Goal: Task Accomplishment & Management: Manage account settings

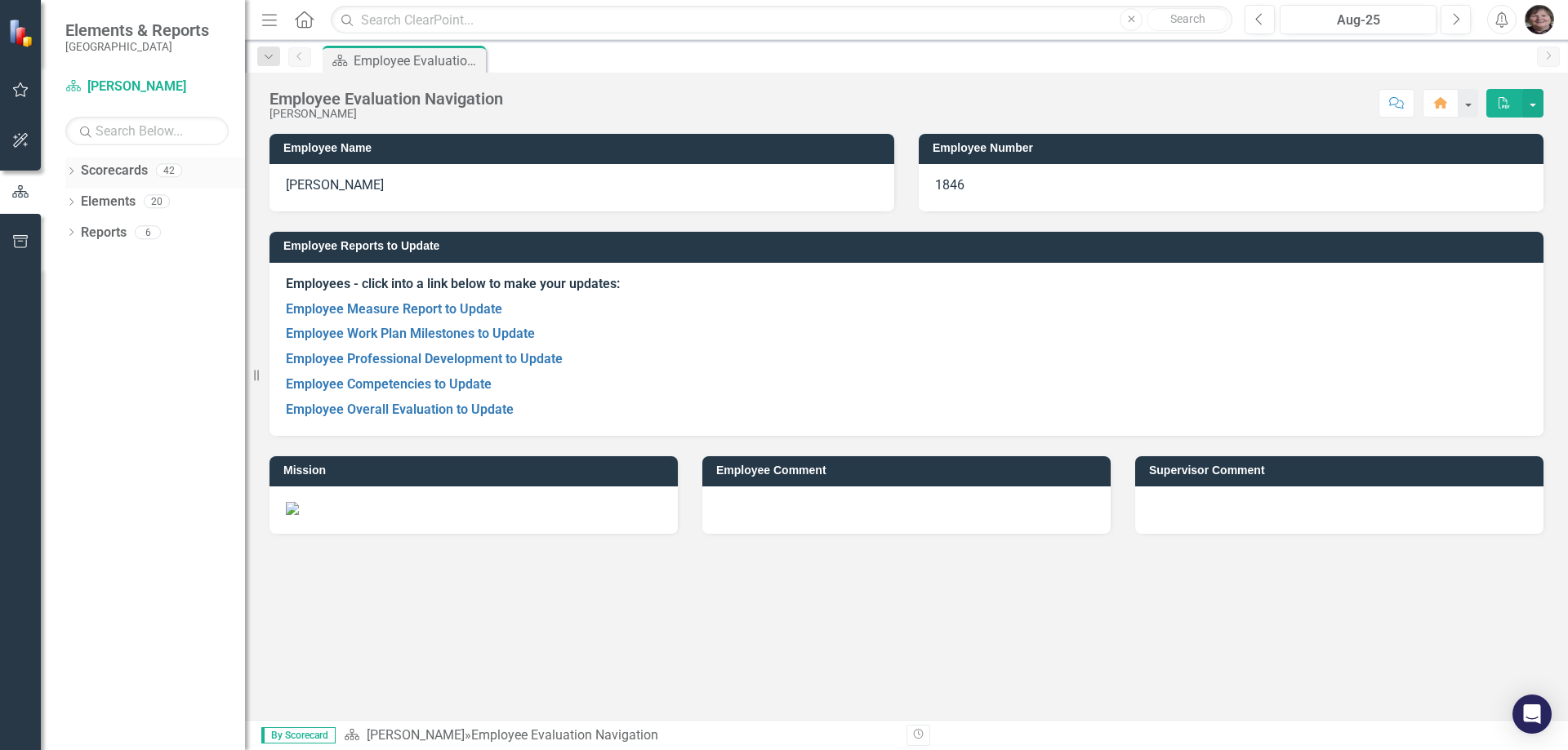
click at [70, 171] on icon "Dropdown" at bounding box center [71, 172] width 12 height 9
click at [80, 197] on icon "Dropdown" at bounding box center [80, 201] width 13 height 10
click at [97, 260] on icon at bounding box center [97, 263] width 4 height 8
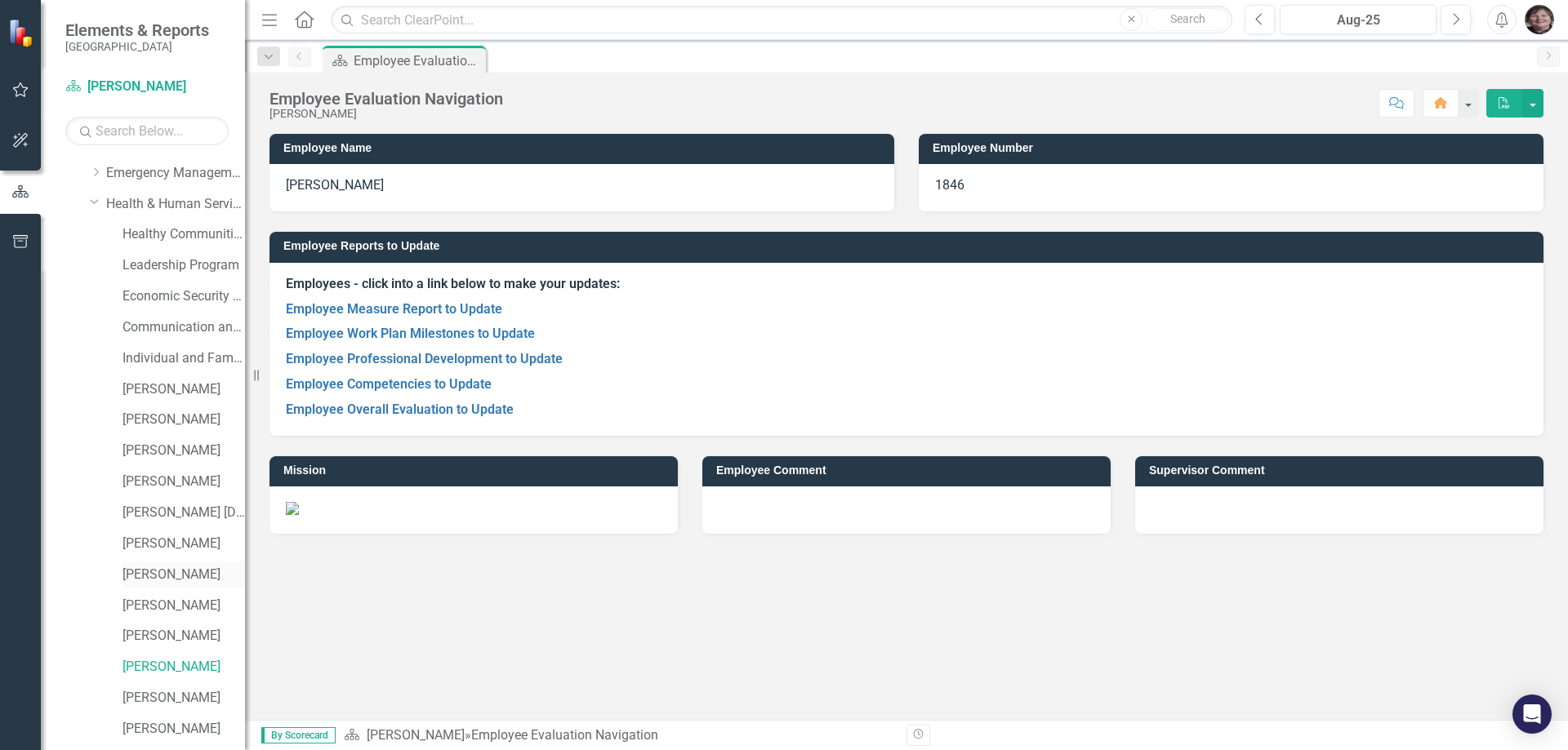
scroll to position [164, 0]
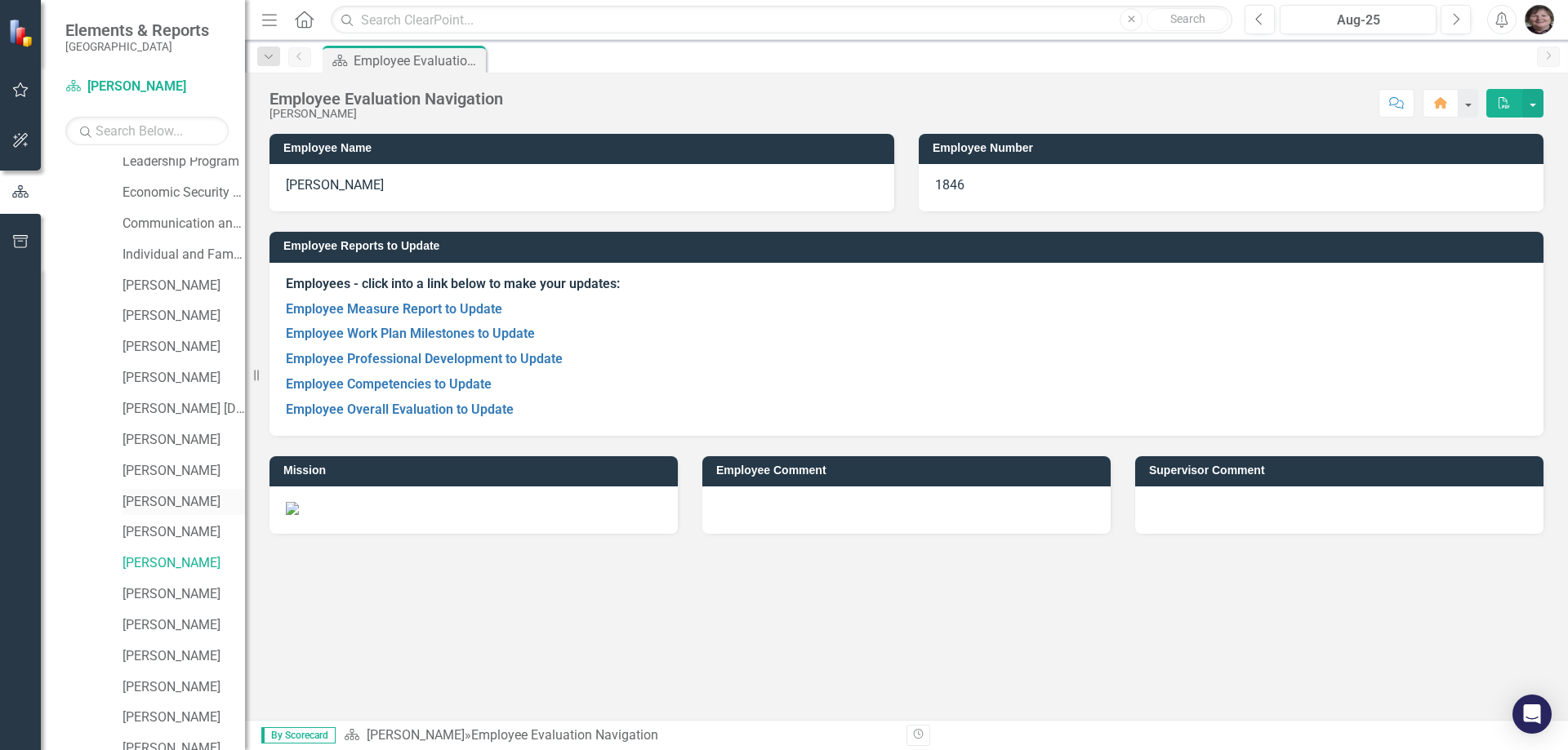
click at [152, 497] on link "[PERSON_NAME]" at bounding box center [184, 503] width 123 height 18
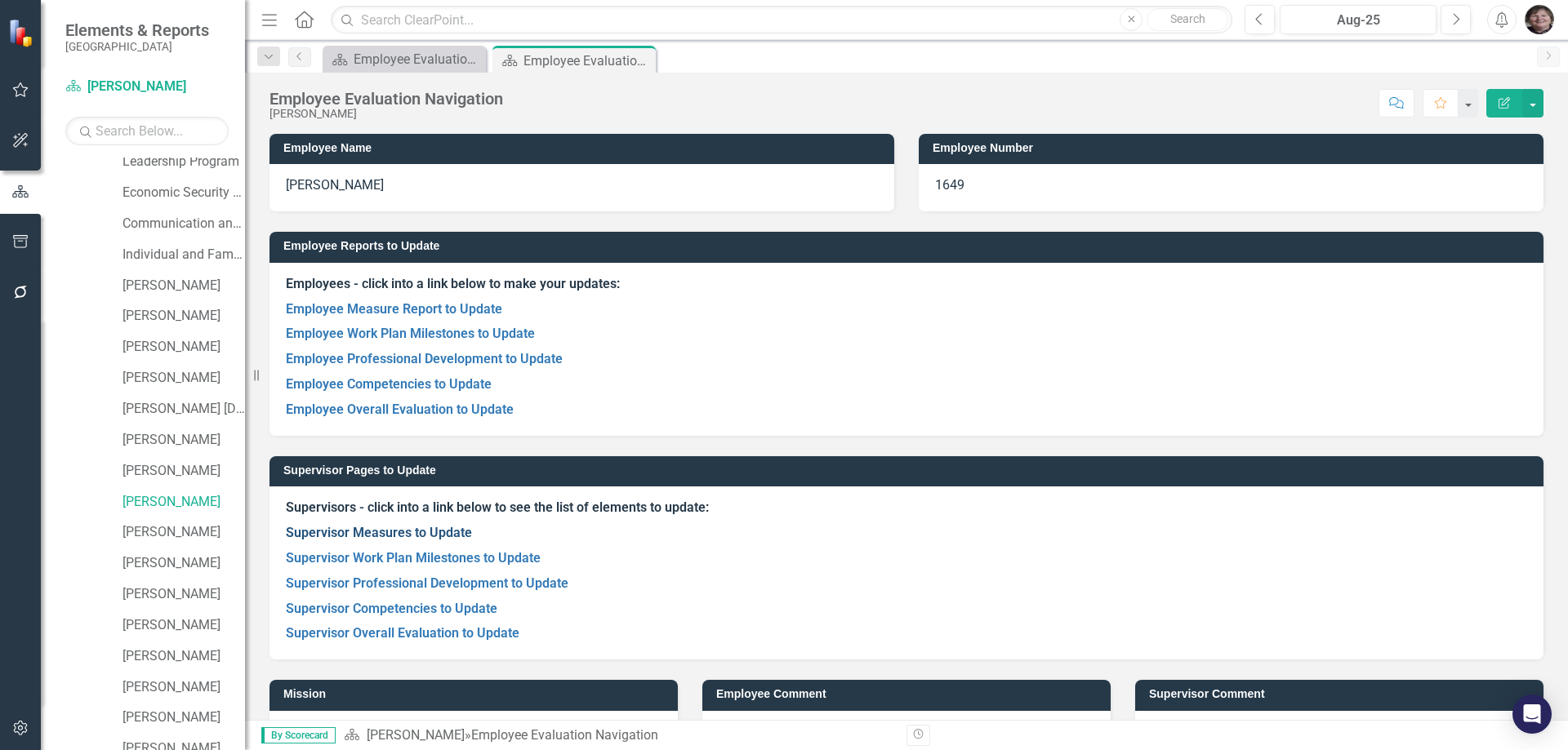
click at [434, 534] on link "Supervisor Measures to Update" at bounding box center [379, 532] width 186 height 15
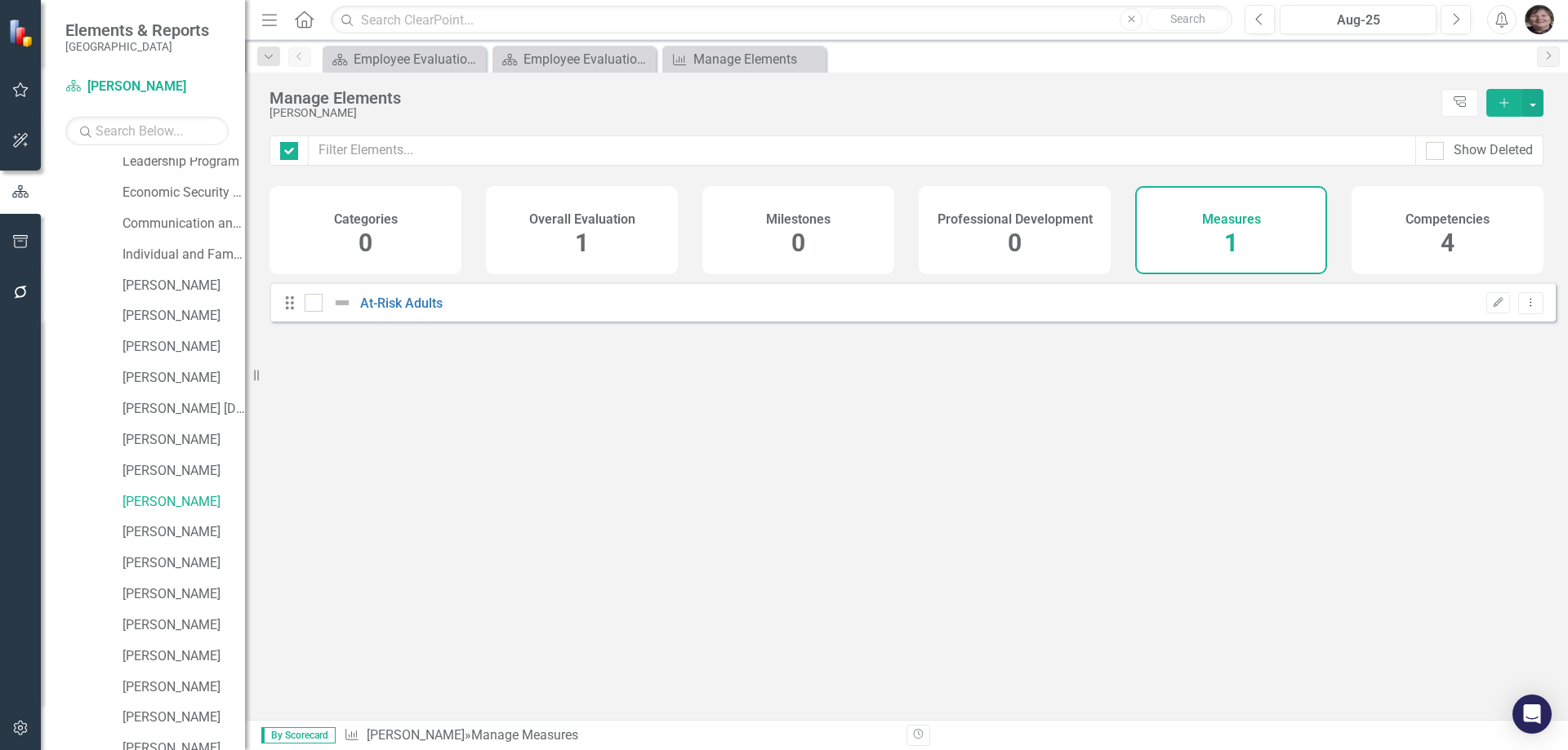
checkbox input "false"
click at [1226, 245] on span "1" at bounding box center [1231, 242] width 14 height 29
click at [409, 311] on link "At-Risk Adults" at bounding box center [401, 303] width 82 height 15
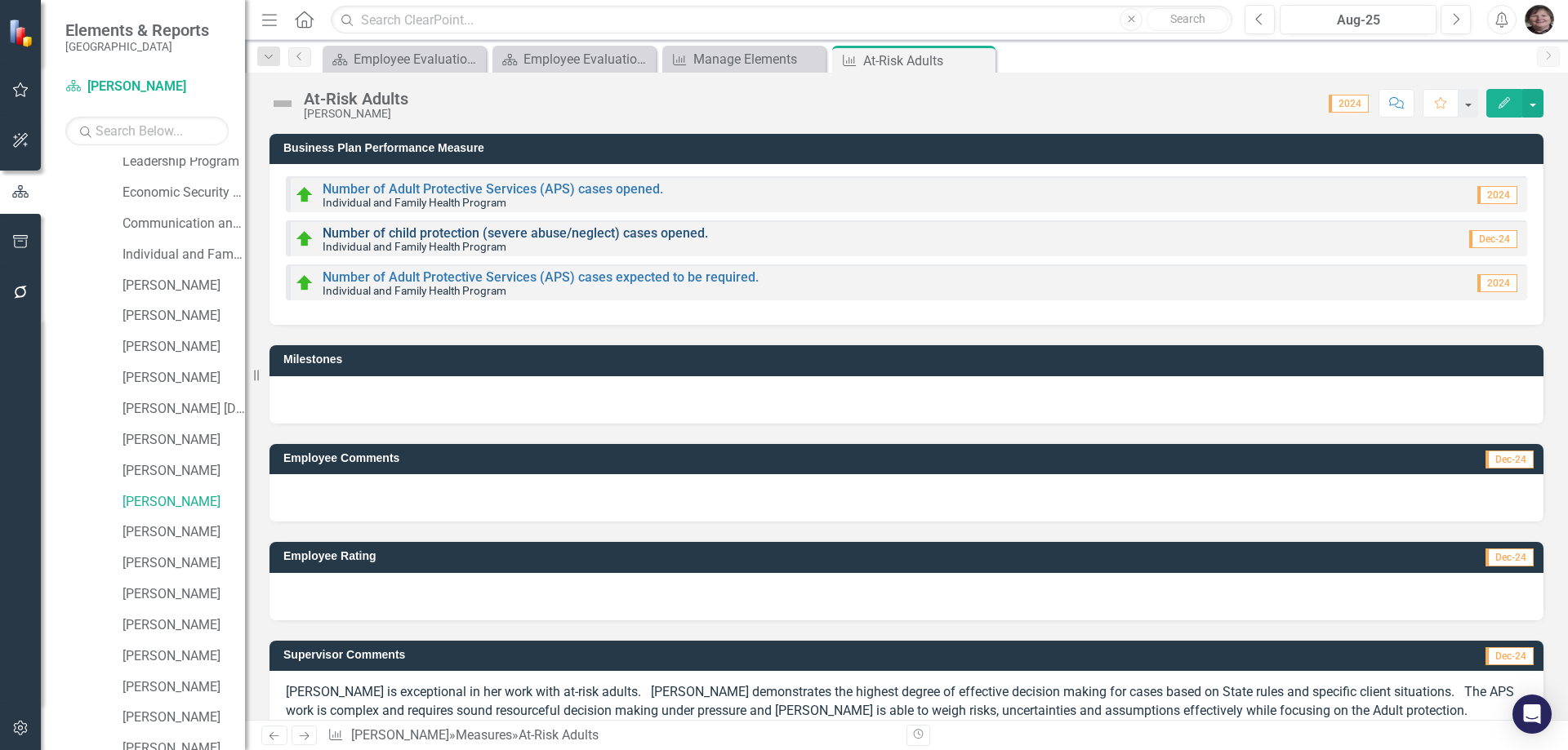
click at [607, 232] on link "Number of child protection (severe abuse/neglect) cases opened." at bounding box center [515, 232] width 385 height 15
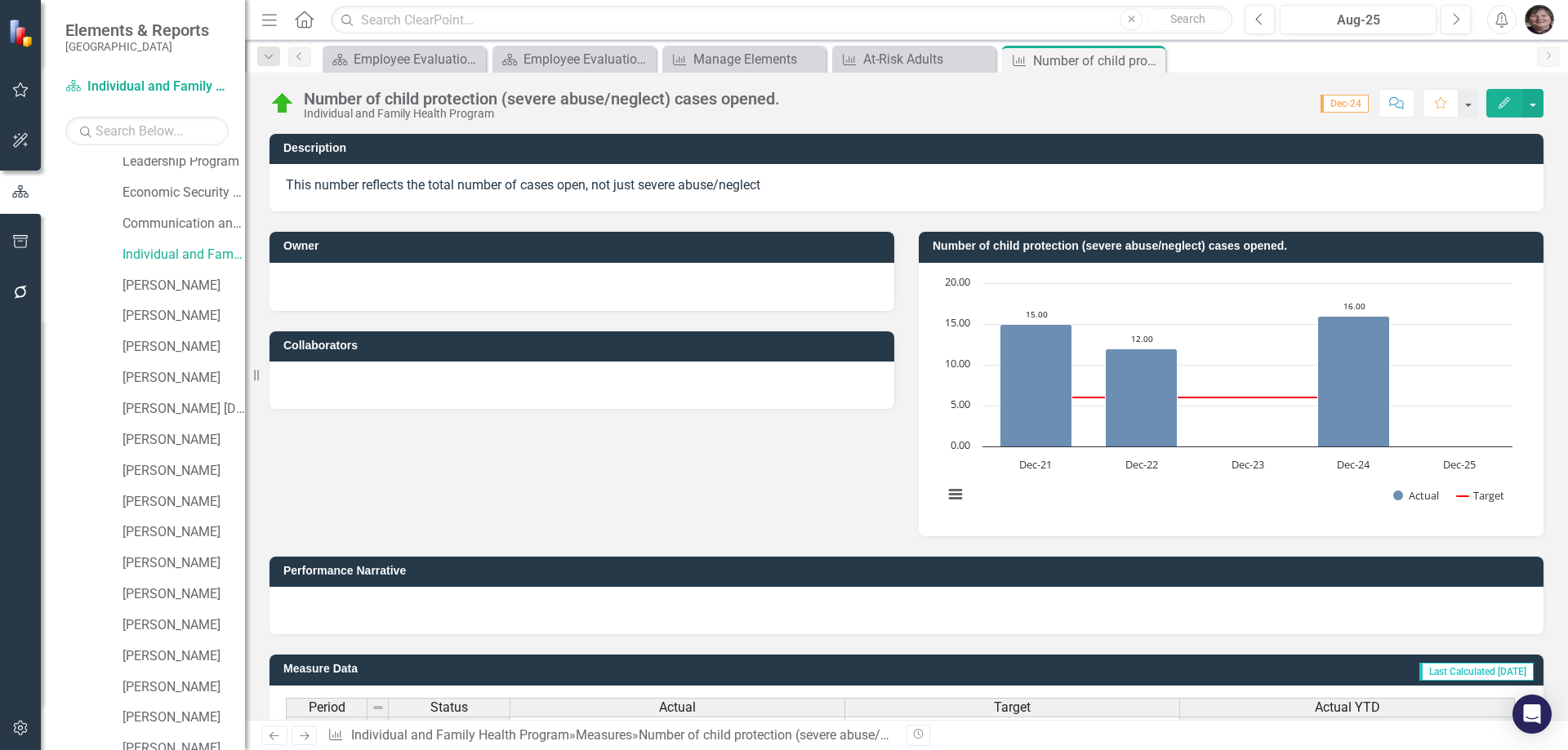
click at [334, 305] on div at bounding box center [582, 286] width 625 height 48
click at [342, 286] on div at bounding box center [581, 284] width 592 height 19
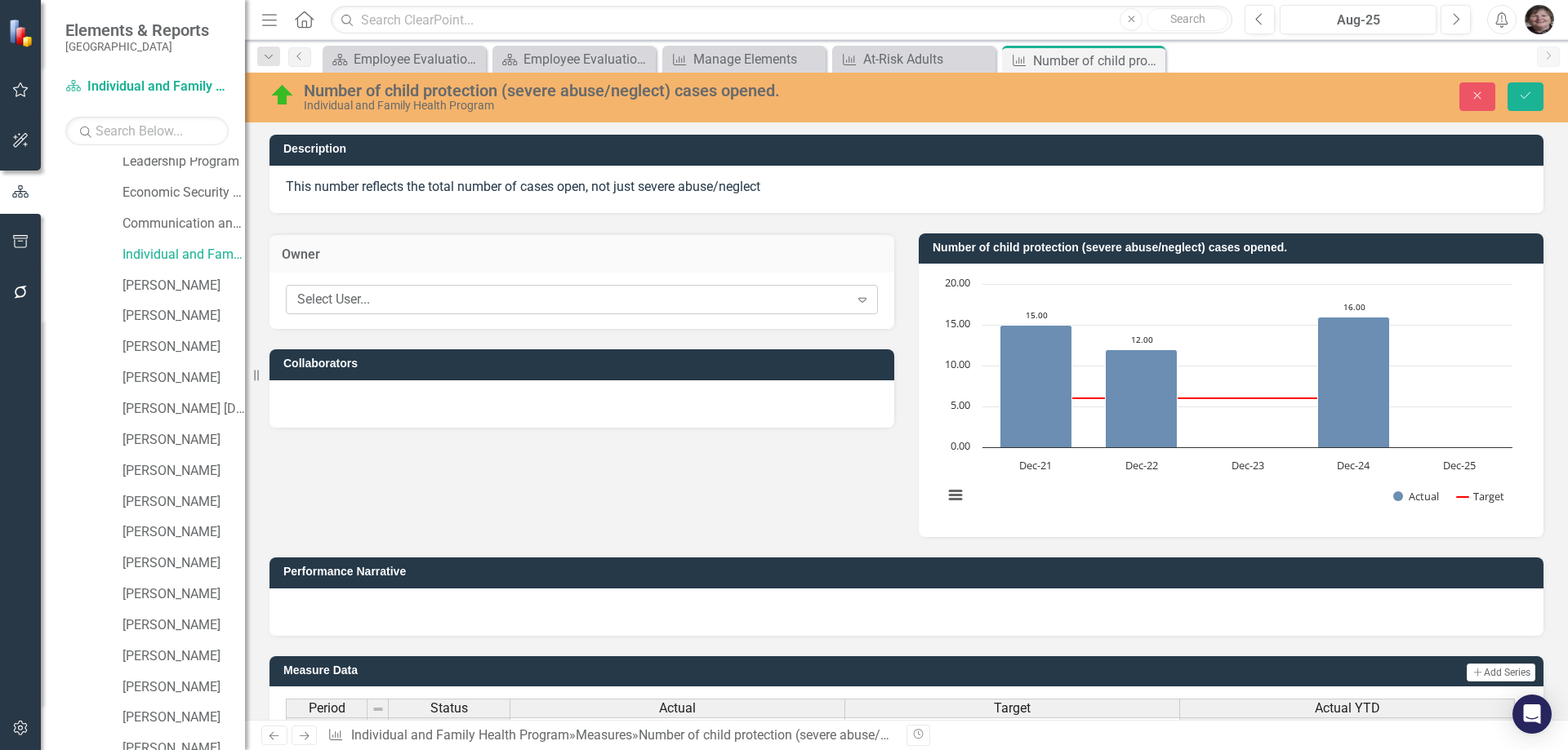
click at [394, 299] on div "Select User..." at bounding box center [573, 299] width 552 height 18
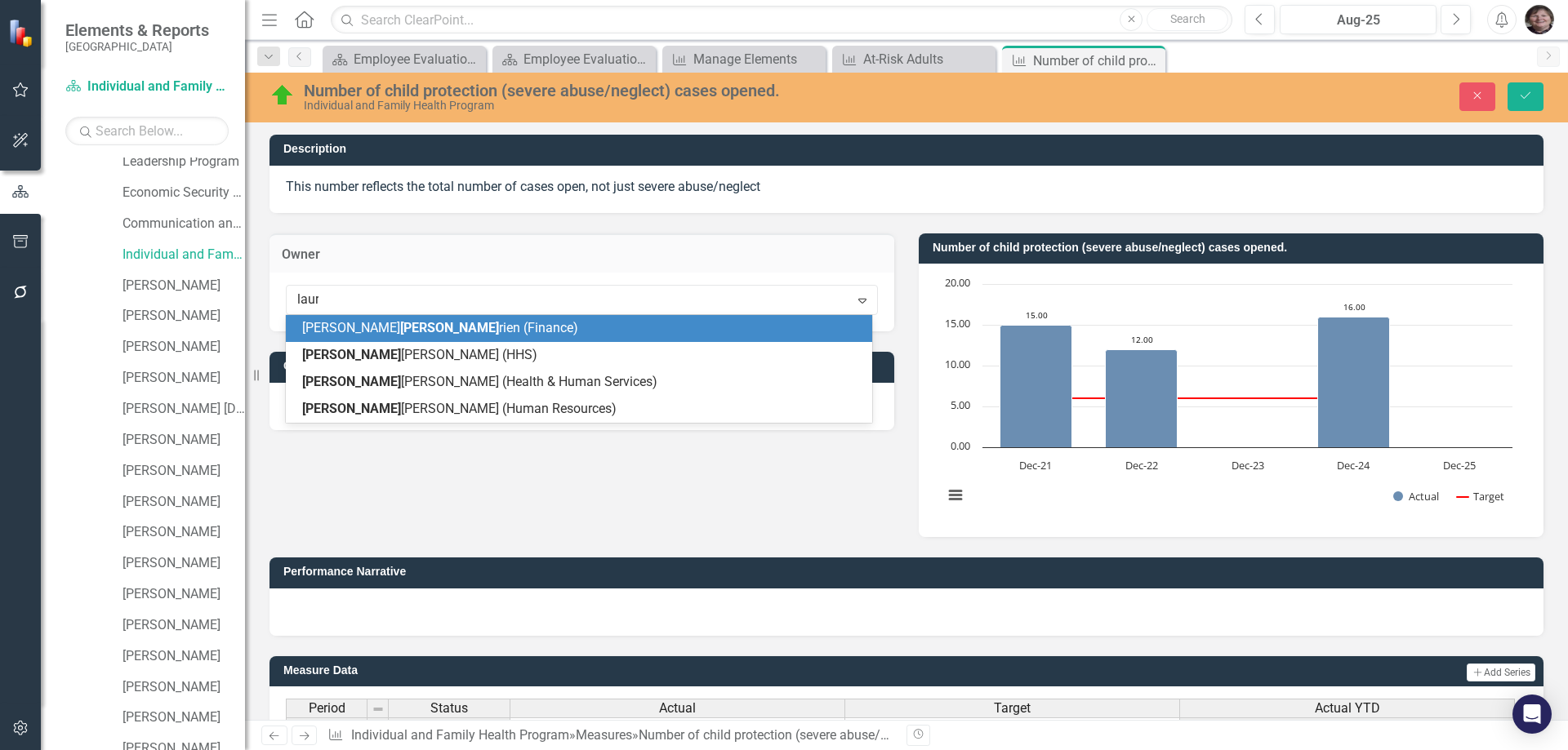
type input "[PERSON_NAME]"
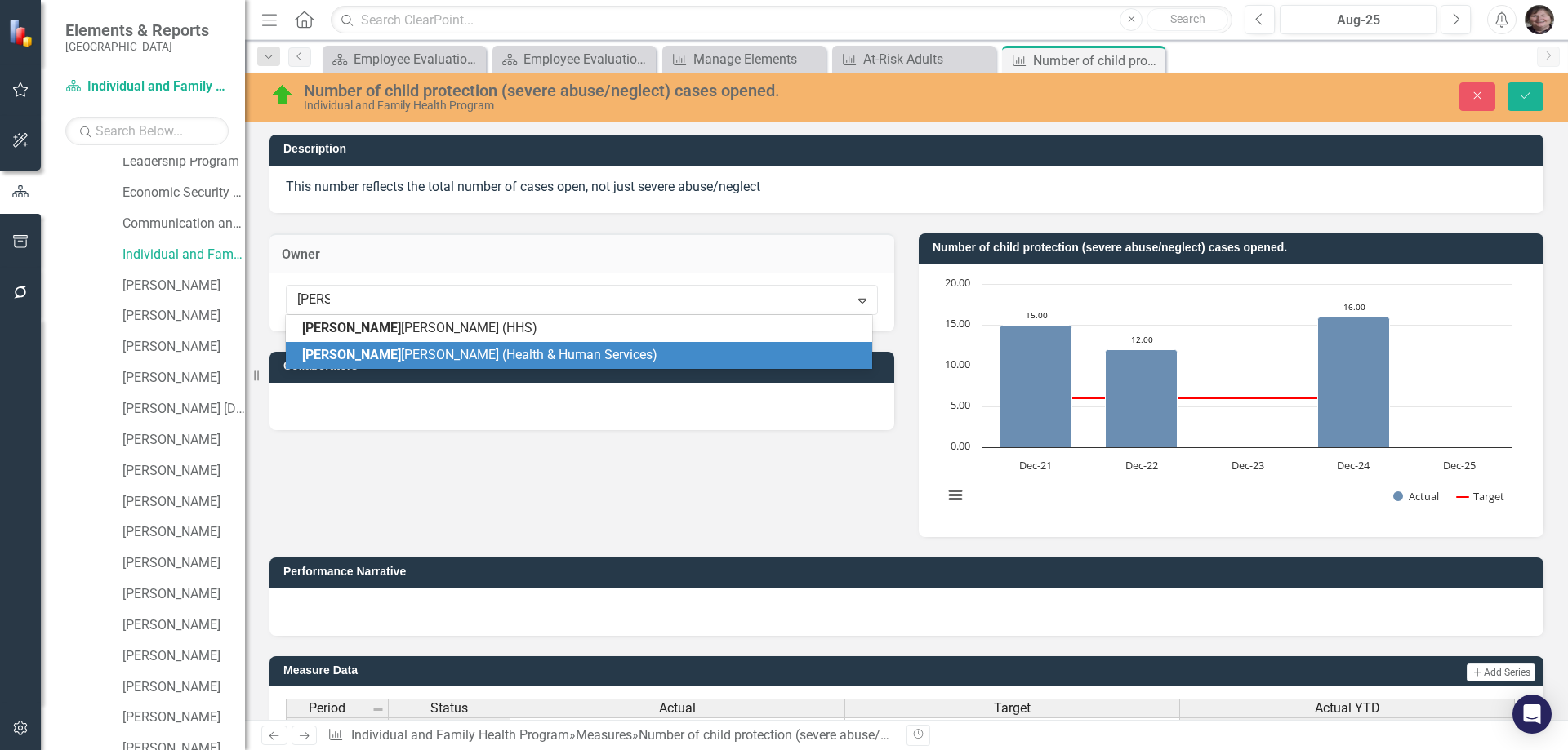
click at [447, 355] on span "[PERSON_NAME] (Health & Human Services)" at bounding box center [479, 354] width 355 height 15
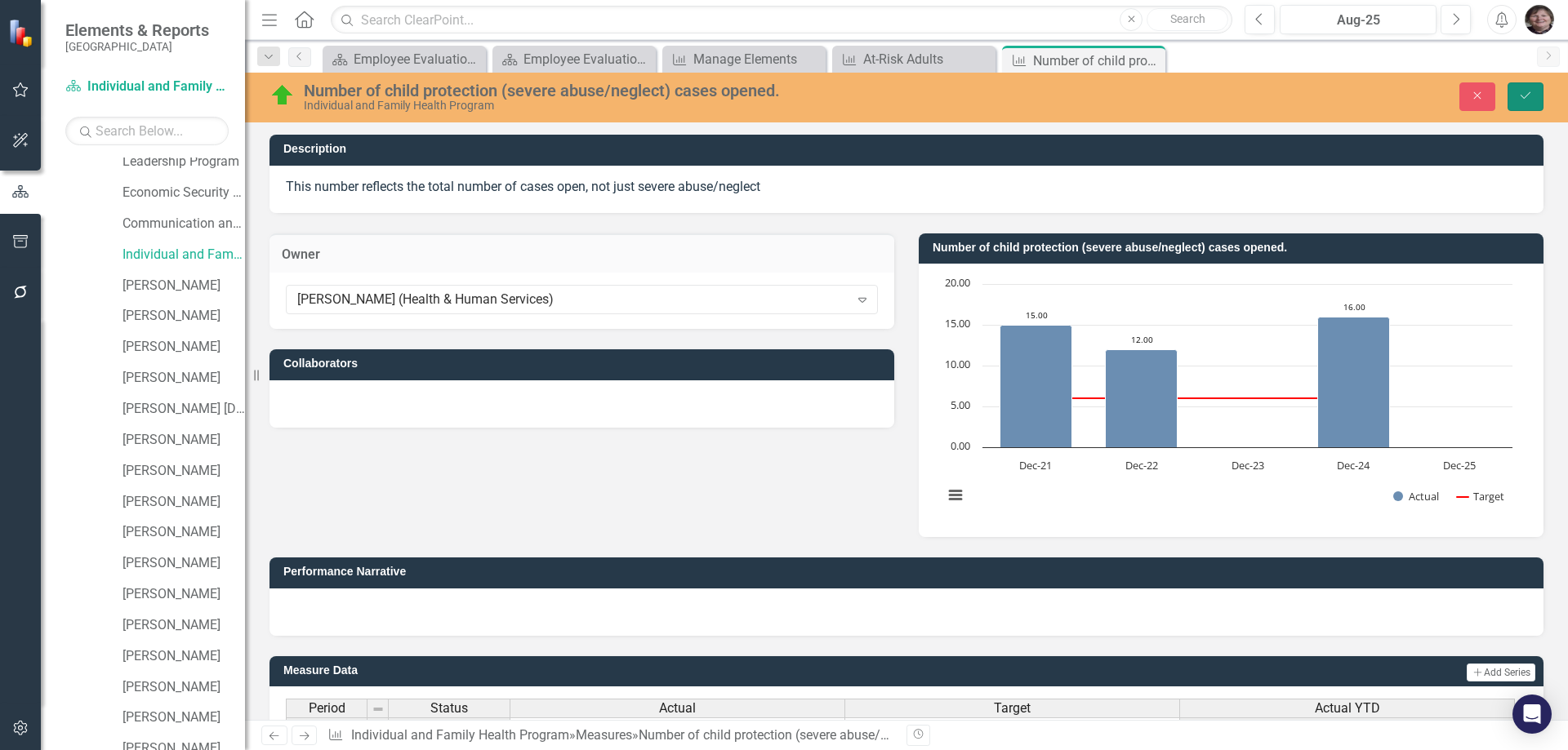
click at [1521, 93] on icon "Save" at bounding box center [1525, 96] width 15 height 12
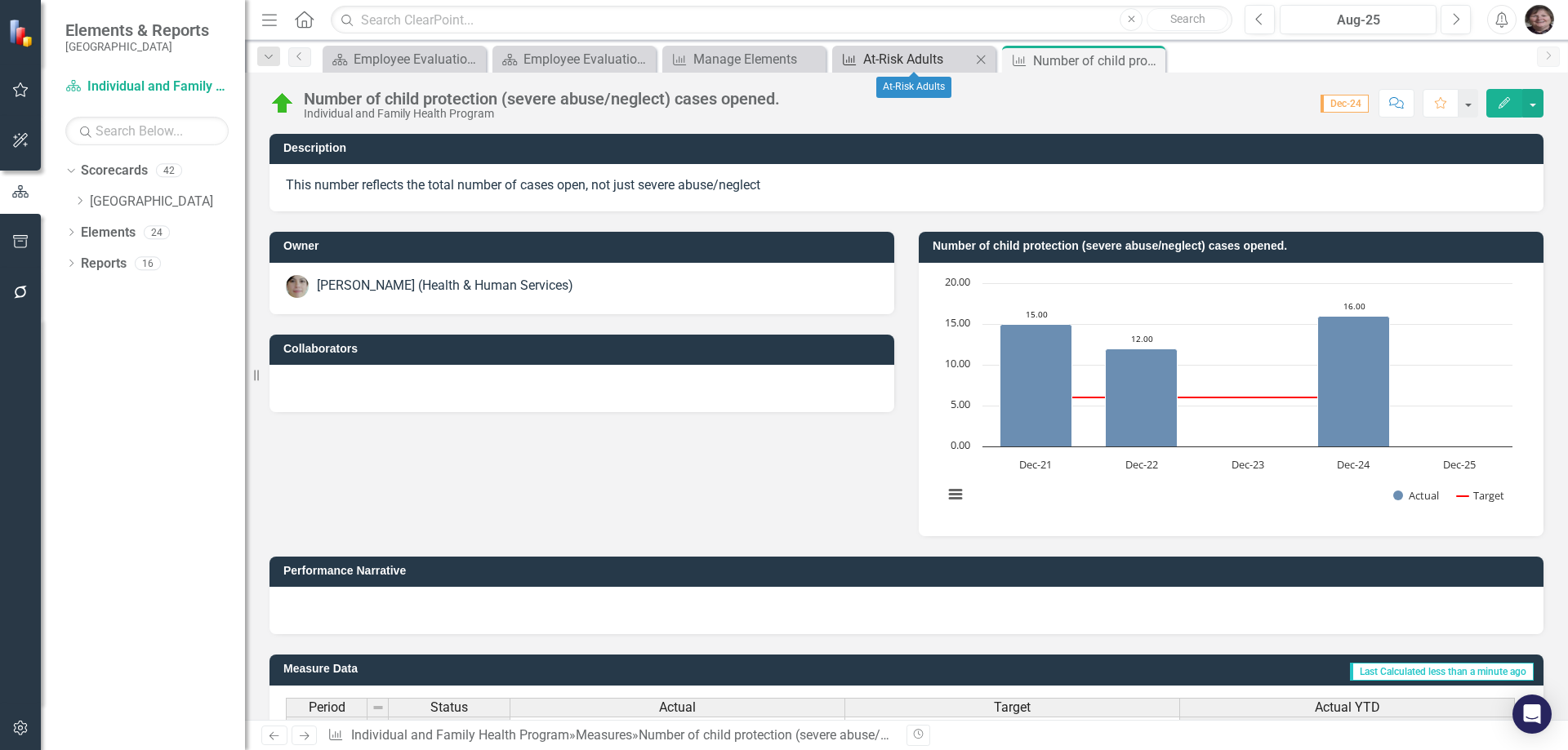
click at [886, 61] on div "At-Risk Adults" at bounding box center [917, 59] width 107 height 20
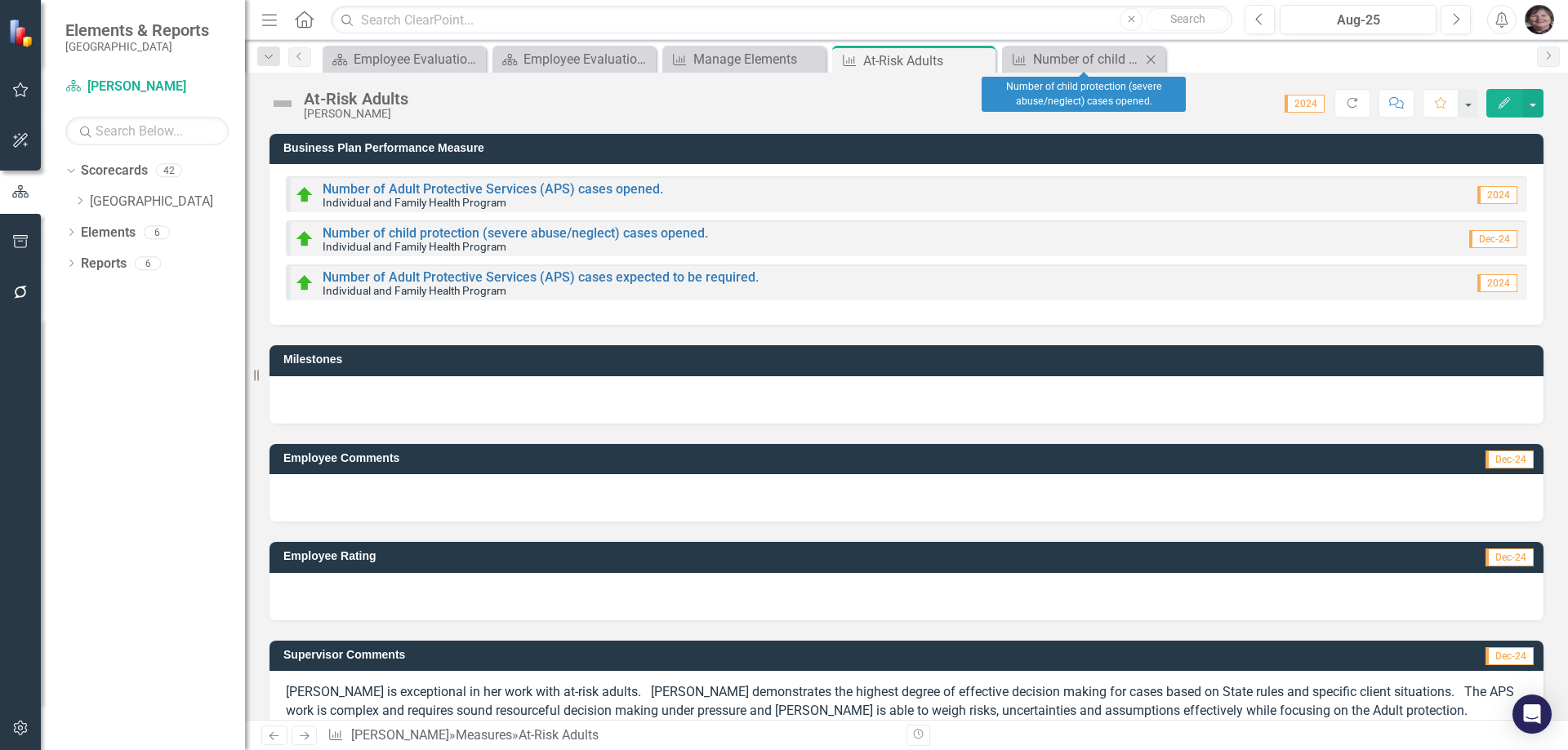
click at [1148, 60] on icon "Close" at bounding box center [1150, 60] width 16 height 13
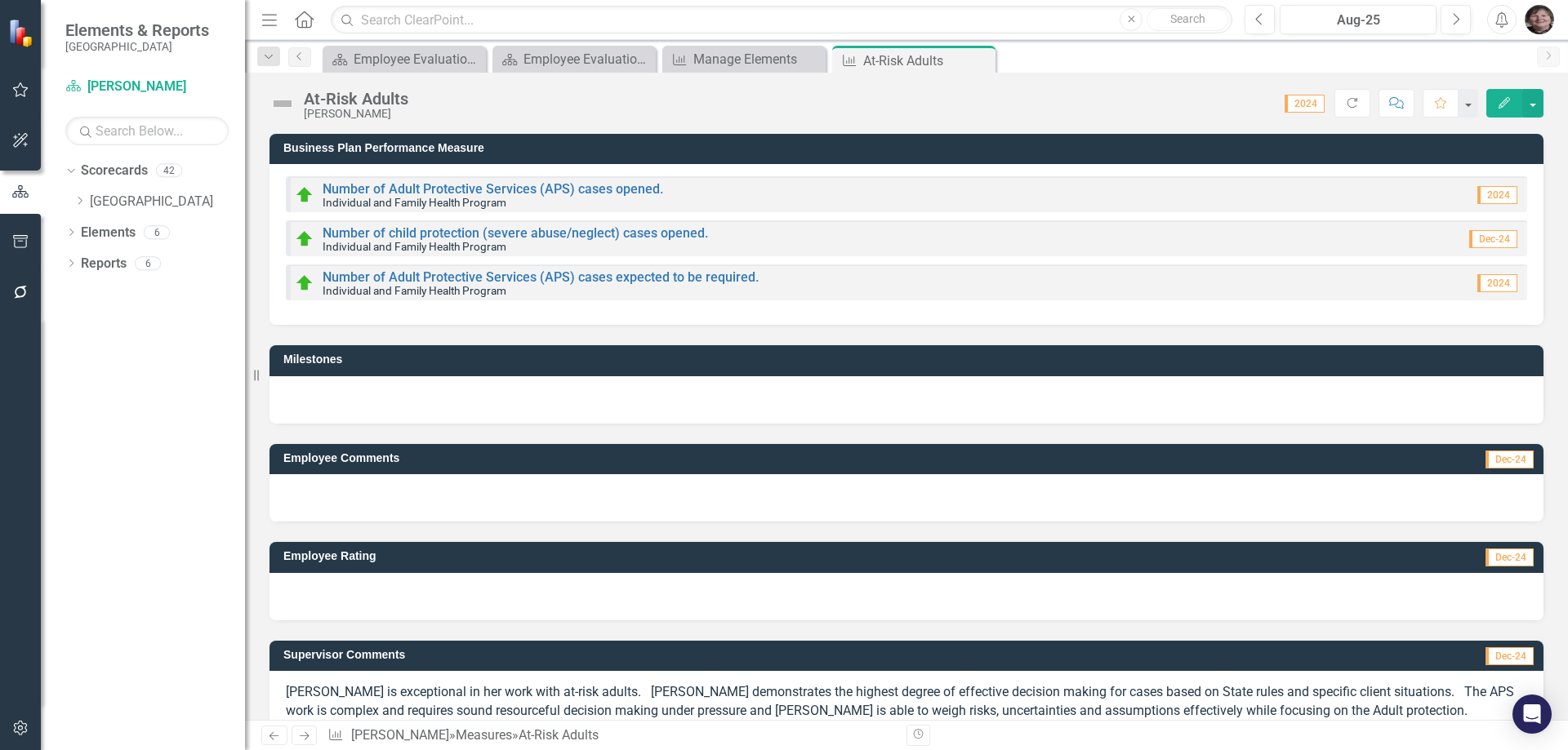
click at [0, 0] on icon "Close" at bounding box center [0, 0] width 0 height 0
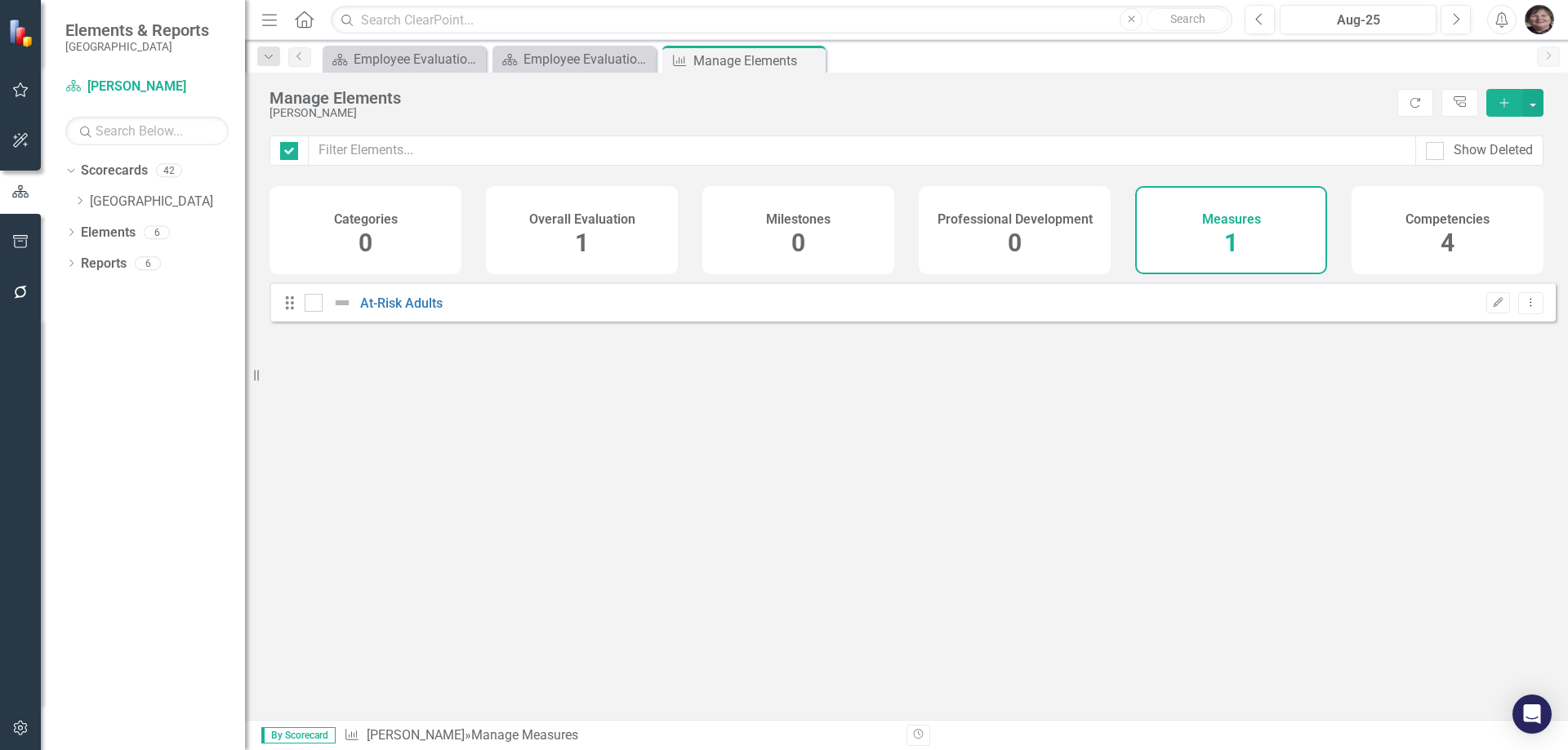
checkbox input "false"
click at [1233, 247] on span "1" at bounding box center [1231, 242] width 14 height 29
click at [1224, 252] on span "1" at bounding box center [1231, 242] width 14 height 29
click at [423, 310] on link "At-Risk Adults" at bounding box center [401, 303] width 82 height 15
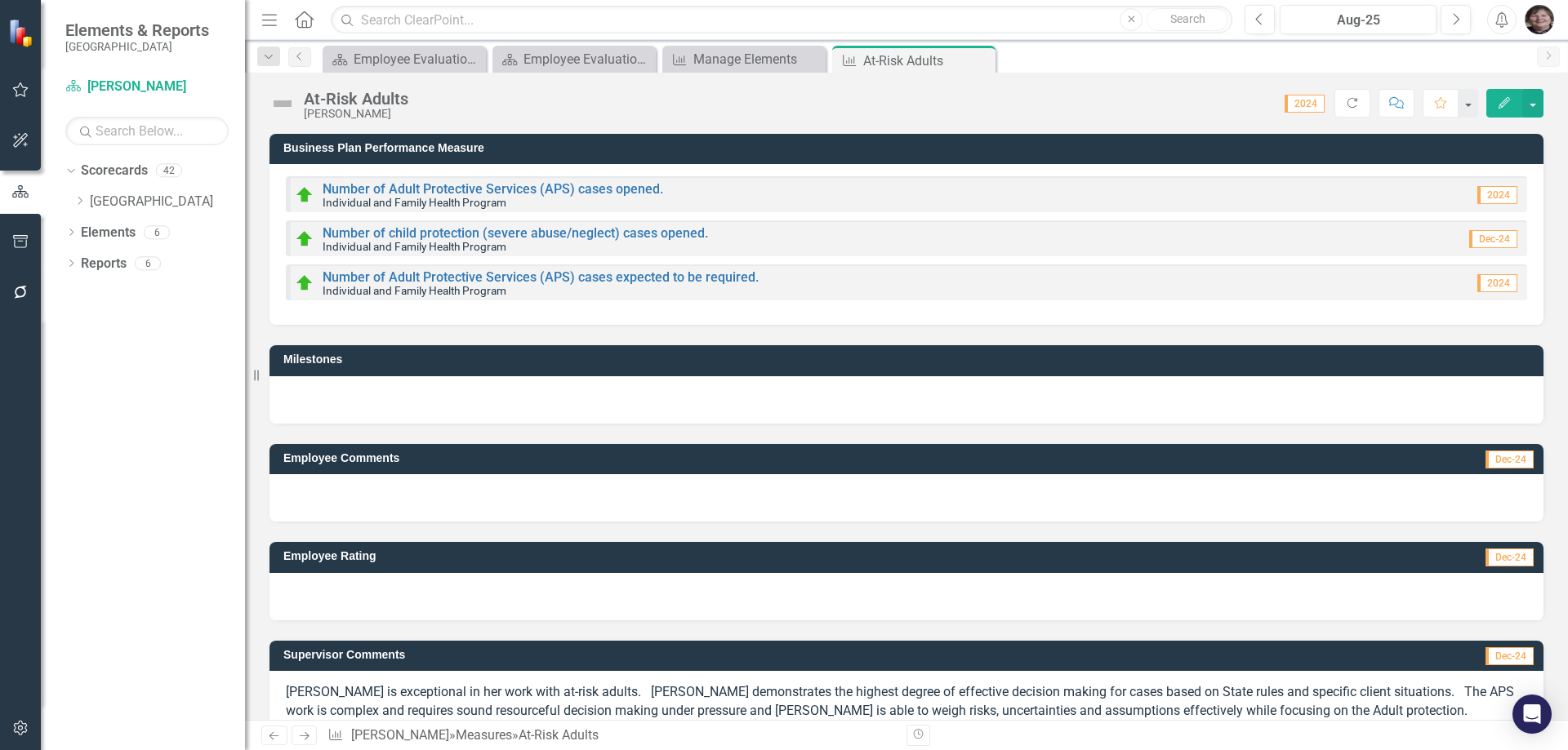
scroll to position [150, 0]
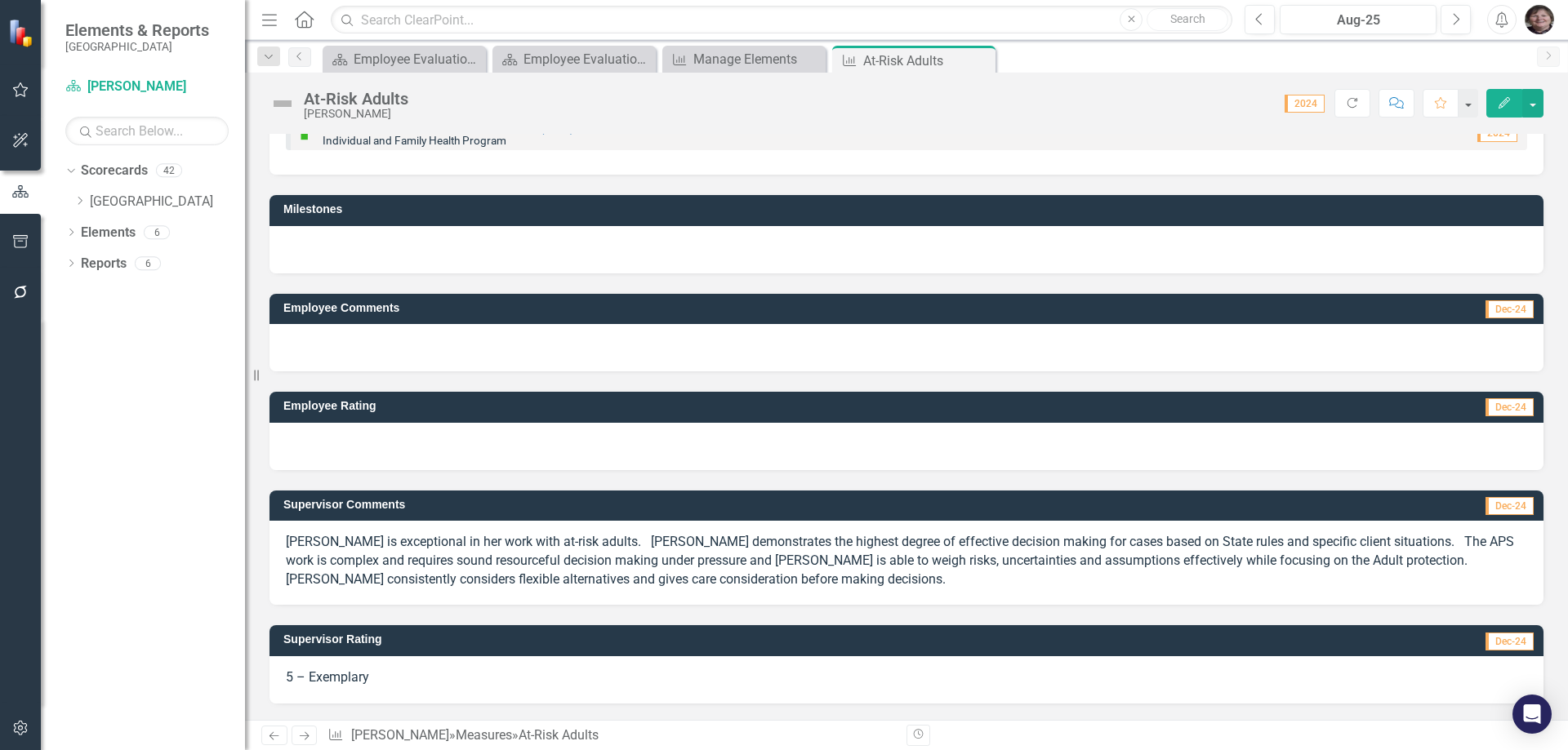
click at [923, 548] on p "[PERSON_NAME] is exceptional in her work with at-risk adults. [PERSON_NAME] dem…" at bounding box center [906, 560] width 1241 height 56
click at [687, 578] on p "[PERSON_NAME] is exceptional in her work with at-risk adults. [PERSON_NAME] dem…" at bounding box center [906, 560] width 1241 height 56
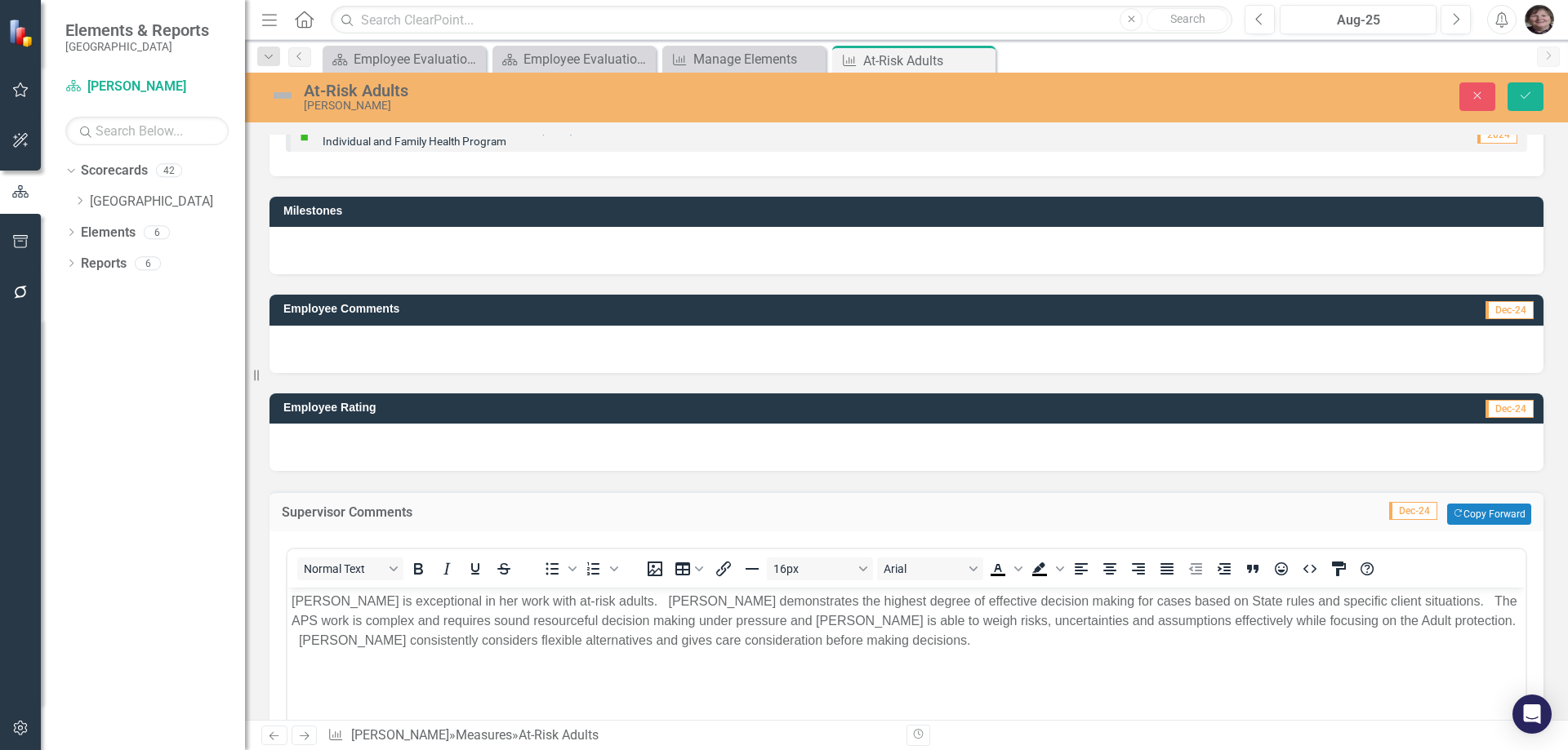
scroll to position [480, 0]
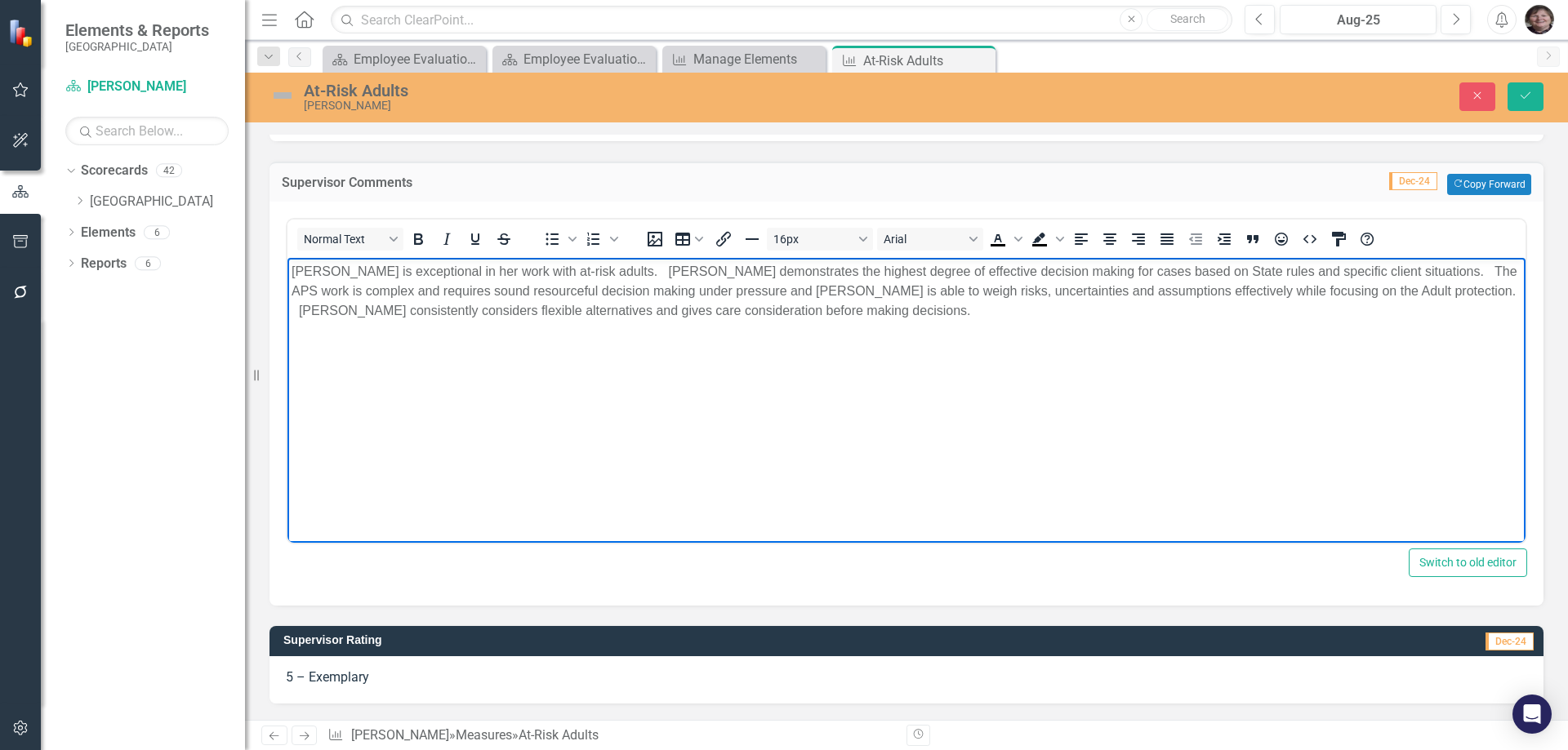
click at [489, 311] on p "[PERSON_NAME] is exceptional in her work with at-risk adults. [PERSON_NAME] dem…" at bounding box center [906, 291] width 1230 height 59
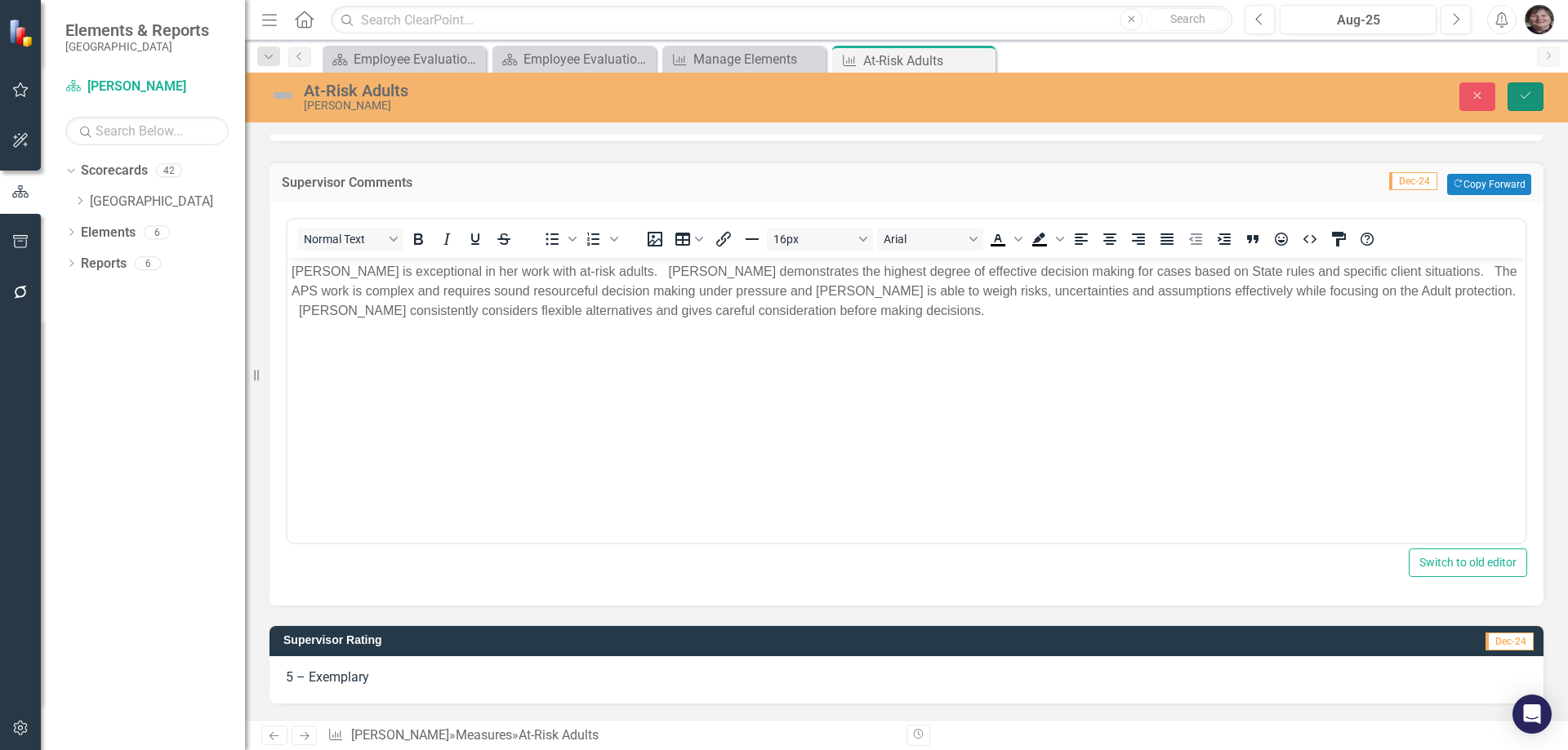
click at [1518, 102] on icon "Save" at bounding box center [1525, 96] width 15 height 12
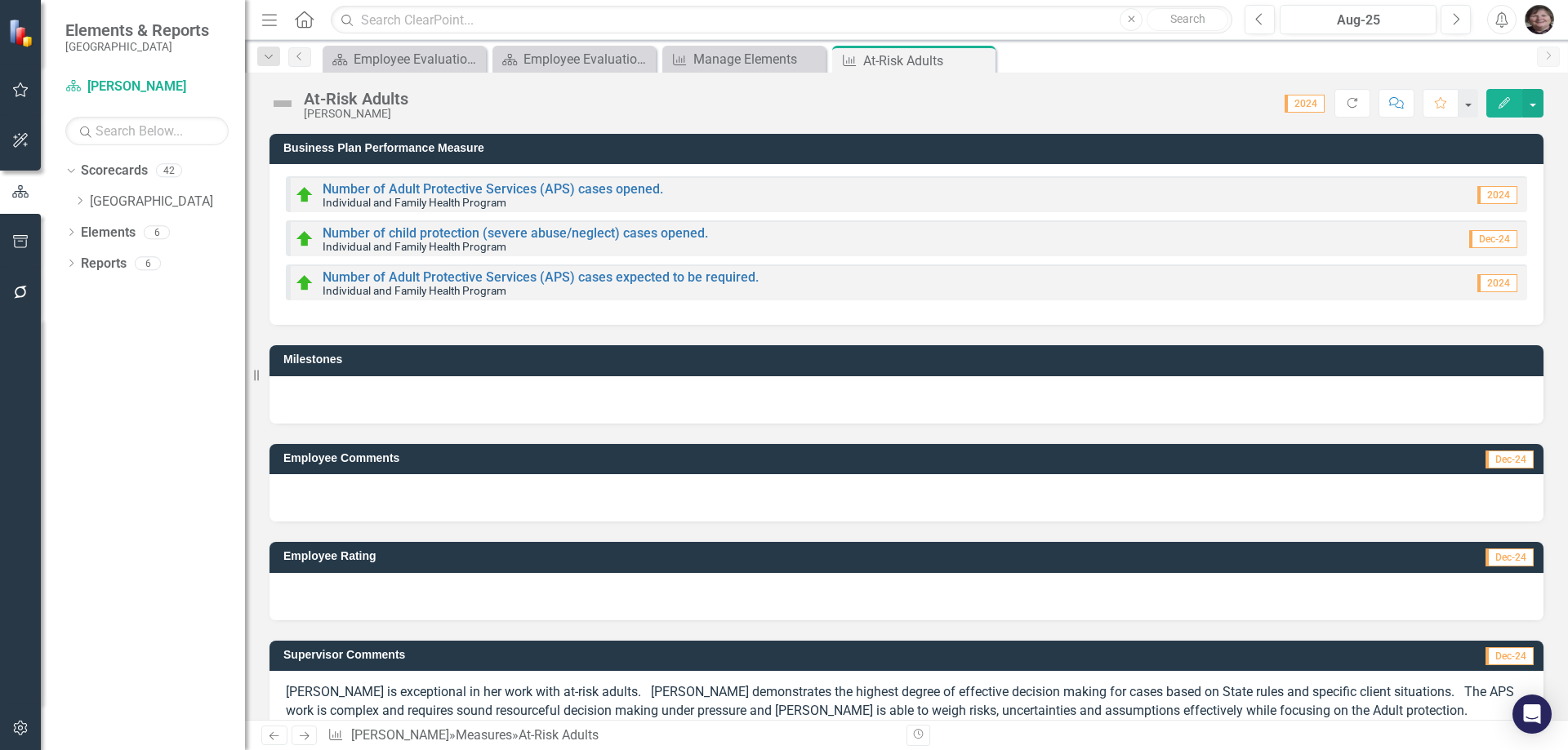
drag, startPoint x: 981, startPoint y: 60, endPoint x: 931, endPoint y: 62, distance: 50.0
click at [0, 0] on icon "Close" at bounding box center [0, 0] width 0 height 0
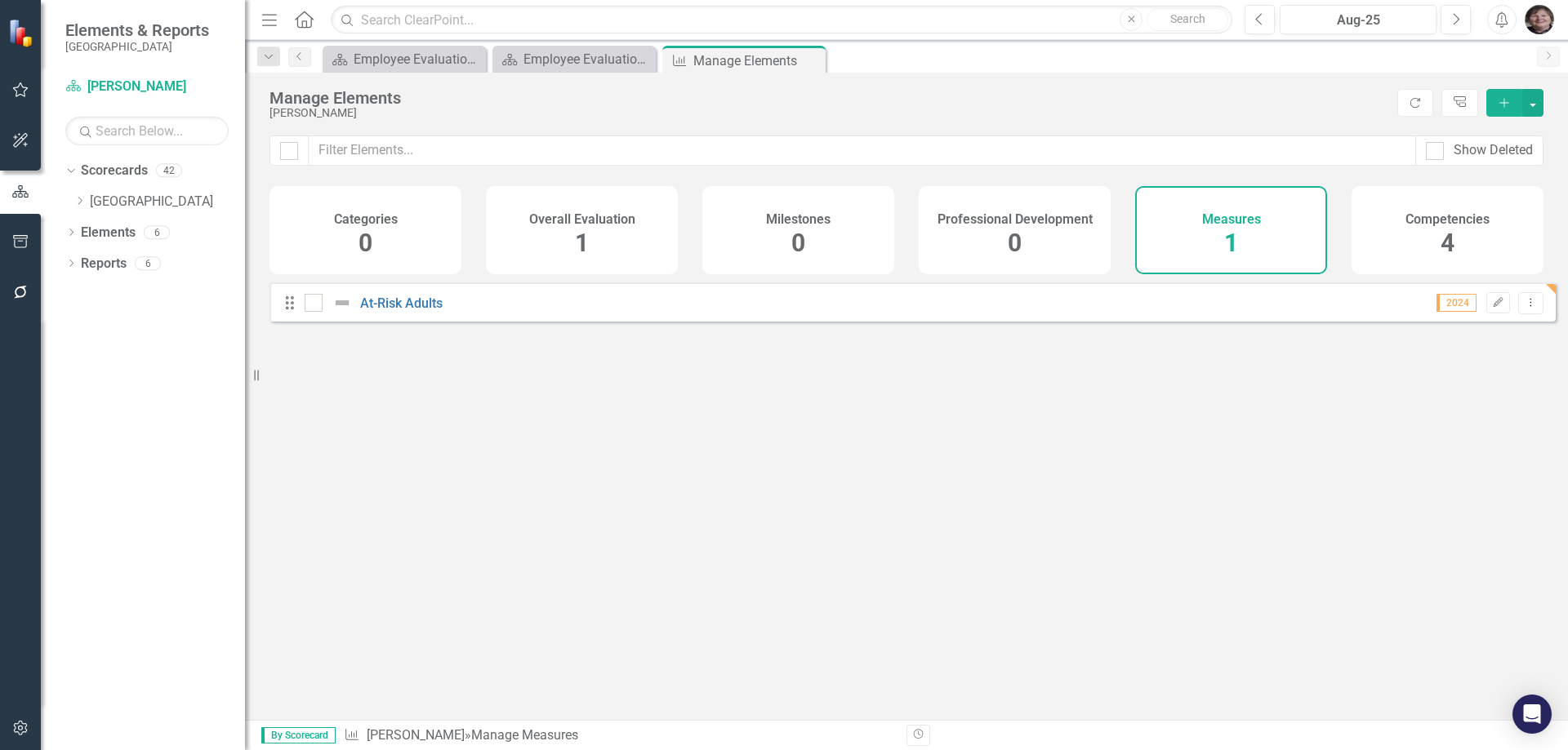
click at [1454, 233] on span "4" at bounding box center [1447, 242] width 14 height 29
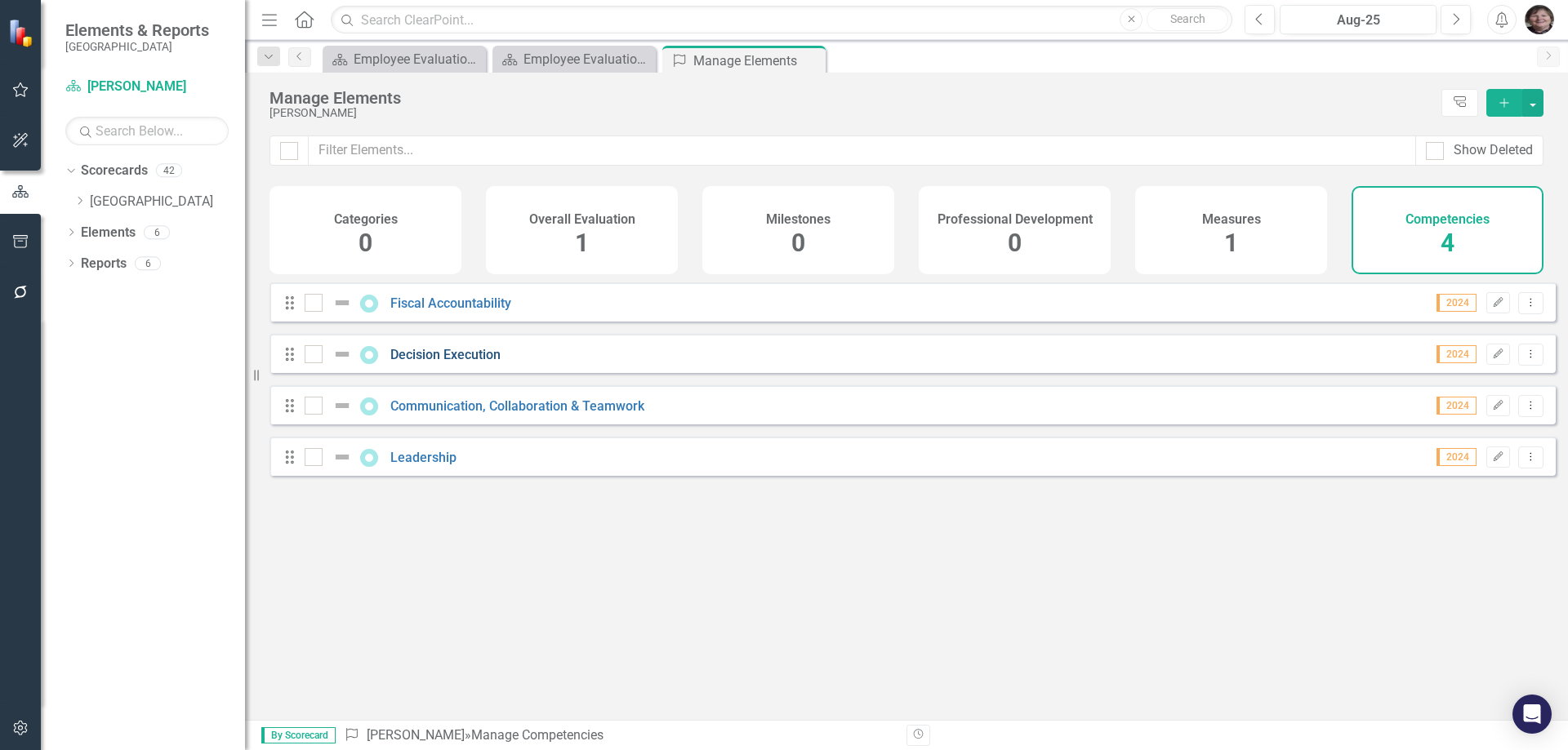
click at [490, 362] on link "Decision Execution" at bounding box center [445, 354] width 110 height 15
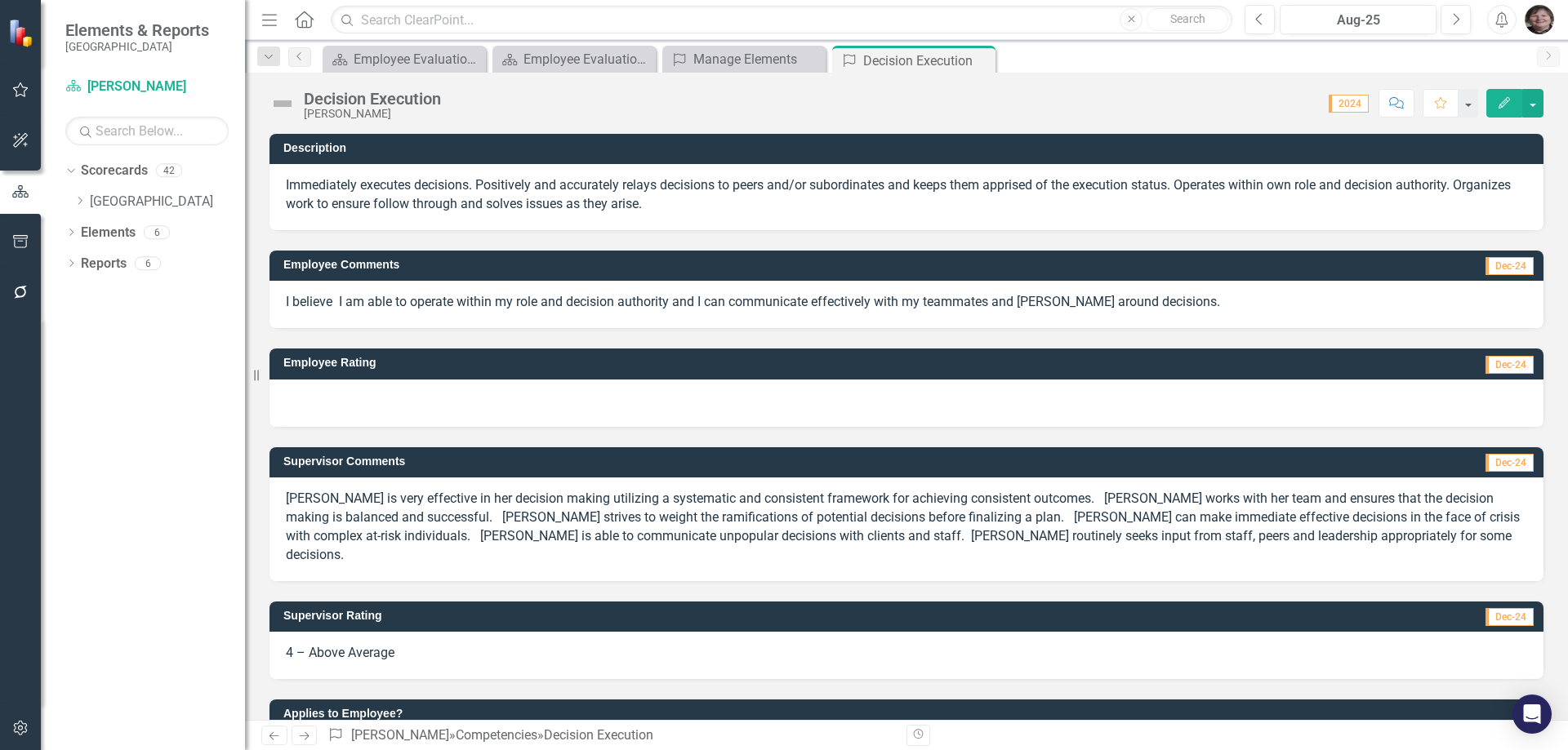
click at [621, 518] on p "[PERSON_NAME] is very effective in her decision making utilizing a systematic a…" at bounding box center [906, 527] width 1241 height 75
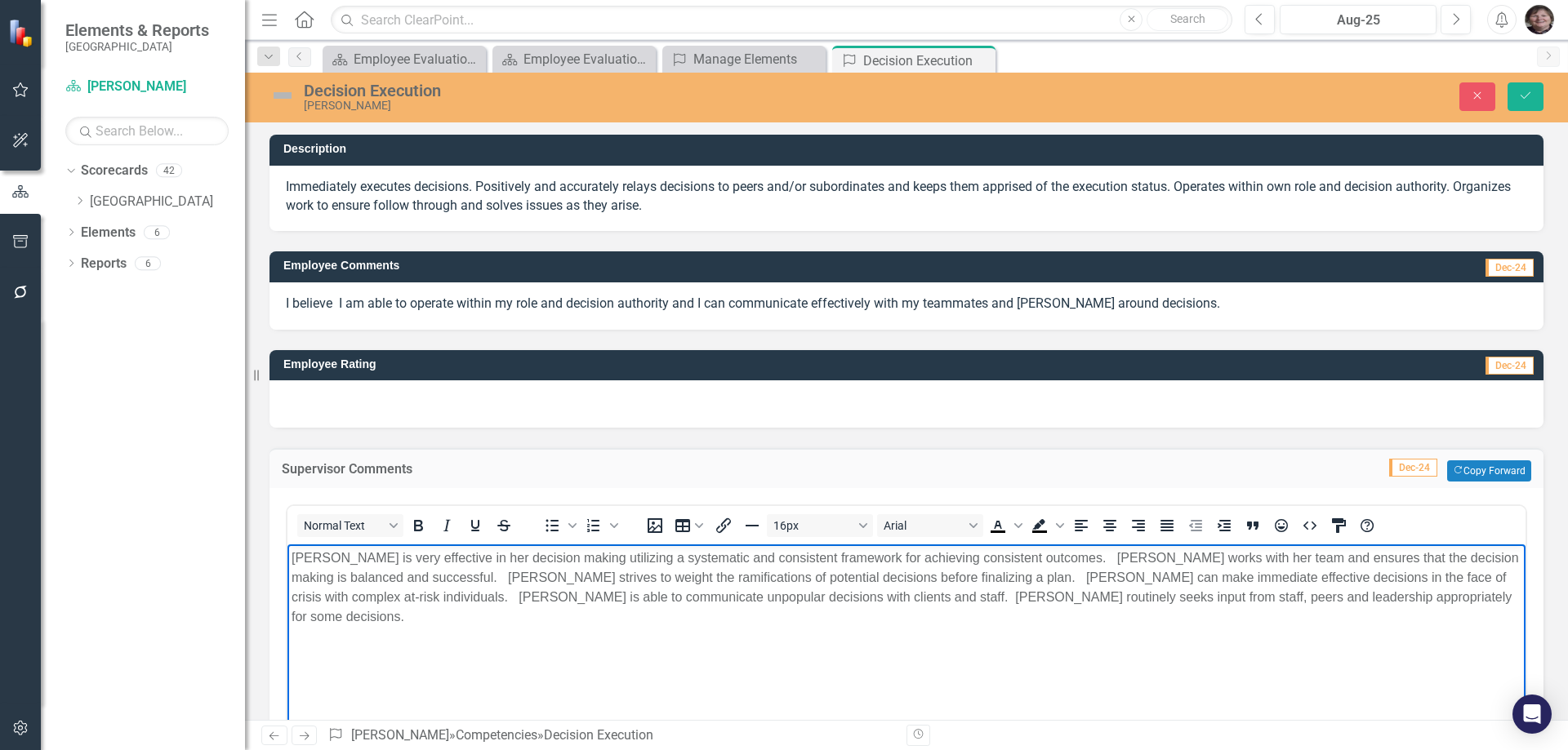
click at [520, 575] on p "[PERSON_NAME] is very effective in her decision making utilizing a systematic a…" at bounding box center [906, 587] width 1230 height 78
click at [1526, 94] on icon "Save" at bounding box center [1525, 96] width 15 height 12
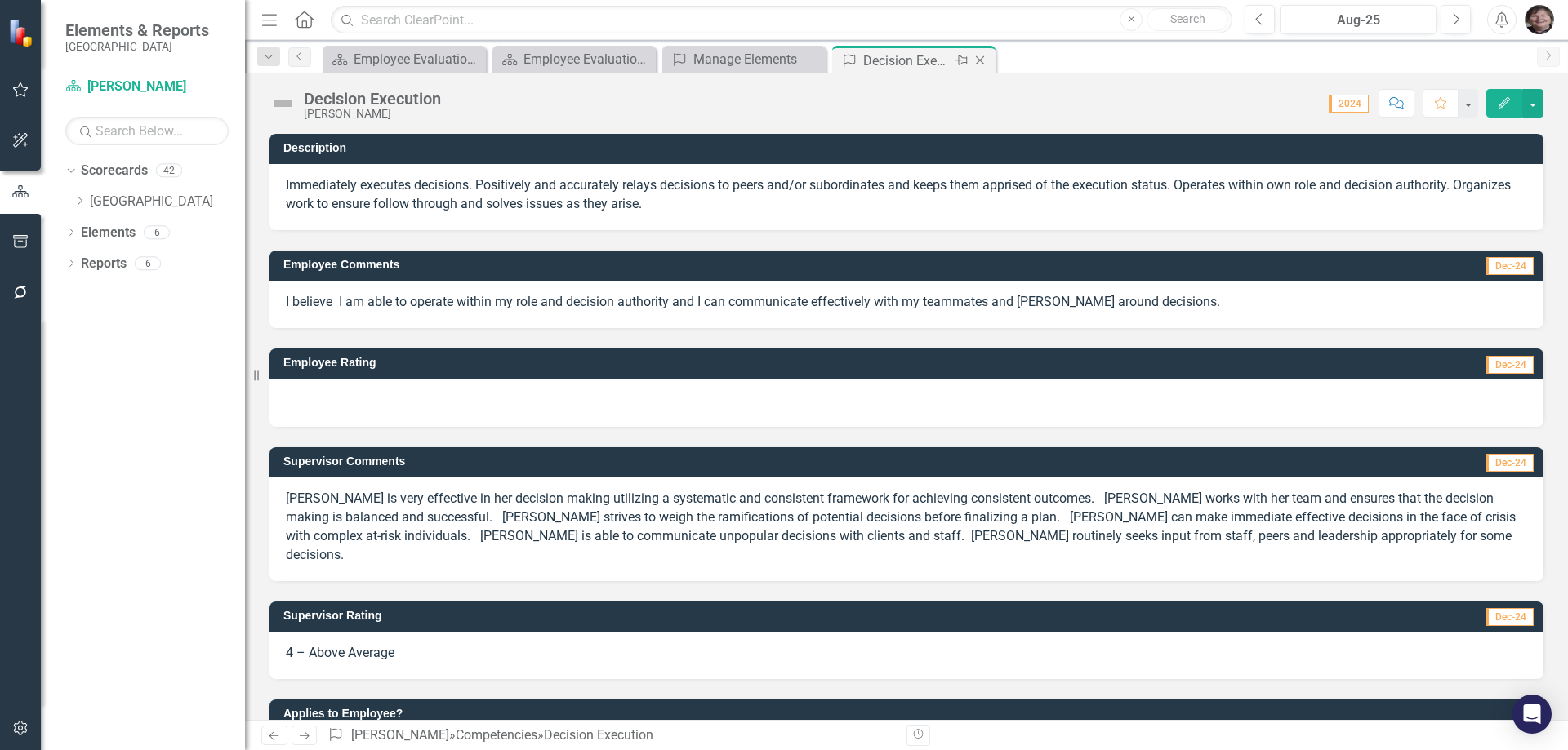
click at [970, 61] on div "Pin" at bounding box center [959, 60] width 20 height 20
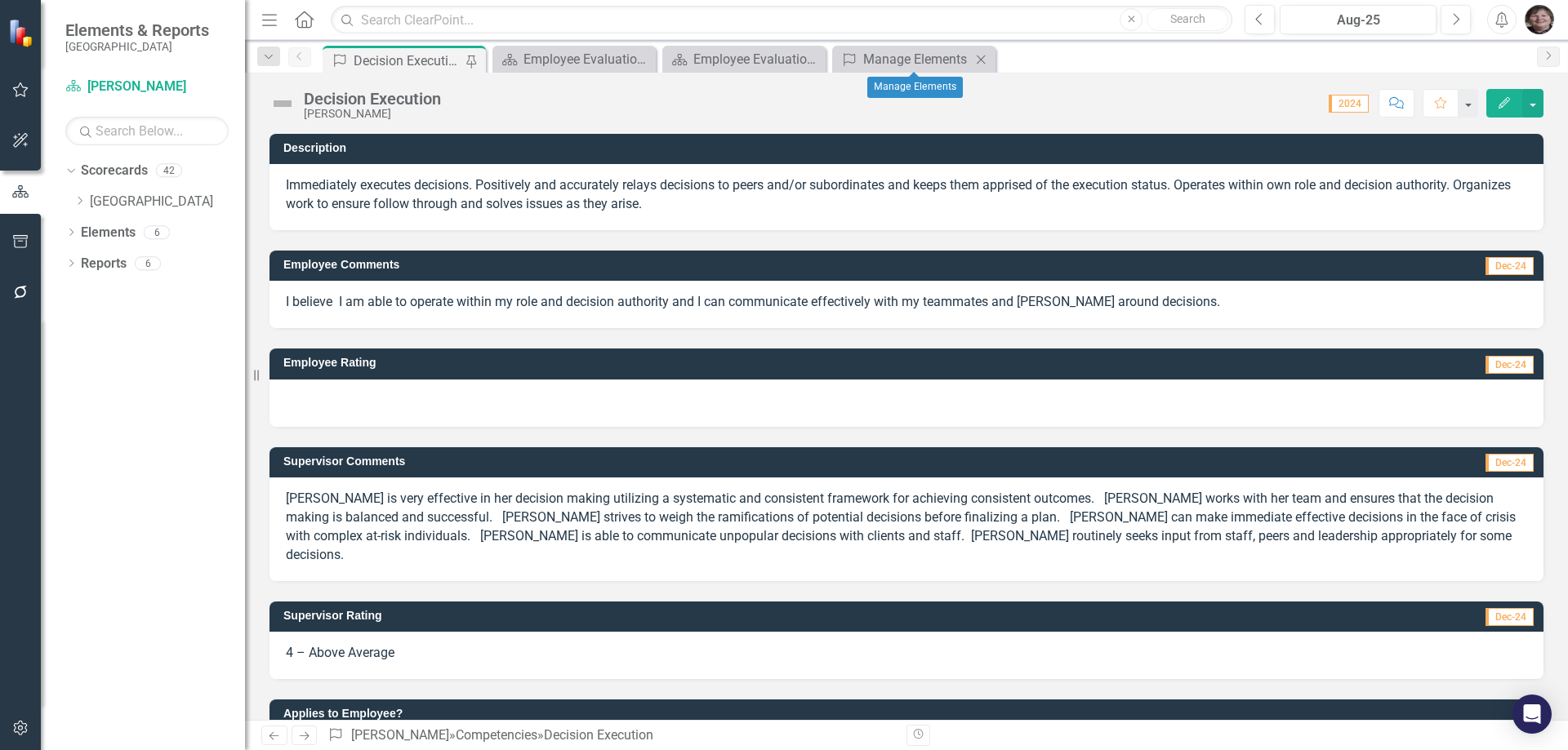
click at [982, 60] on icon "Close" at bounding box center [980, 60] width 16 height 13
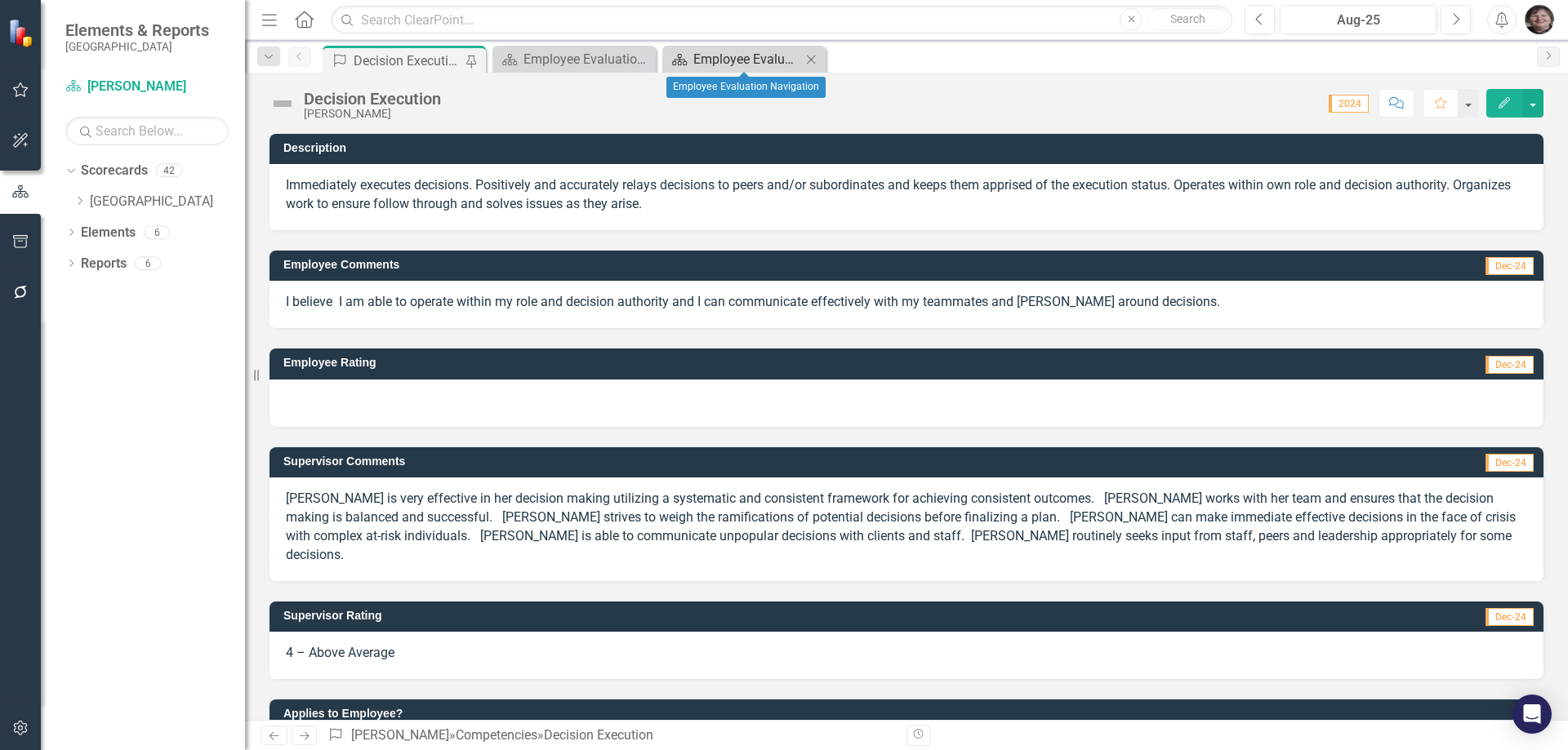
click at [720, 60] on div "Employee Evaluation Navigation" at bounding box center [747, 59] width 107 height 20
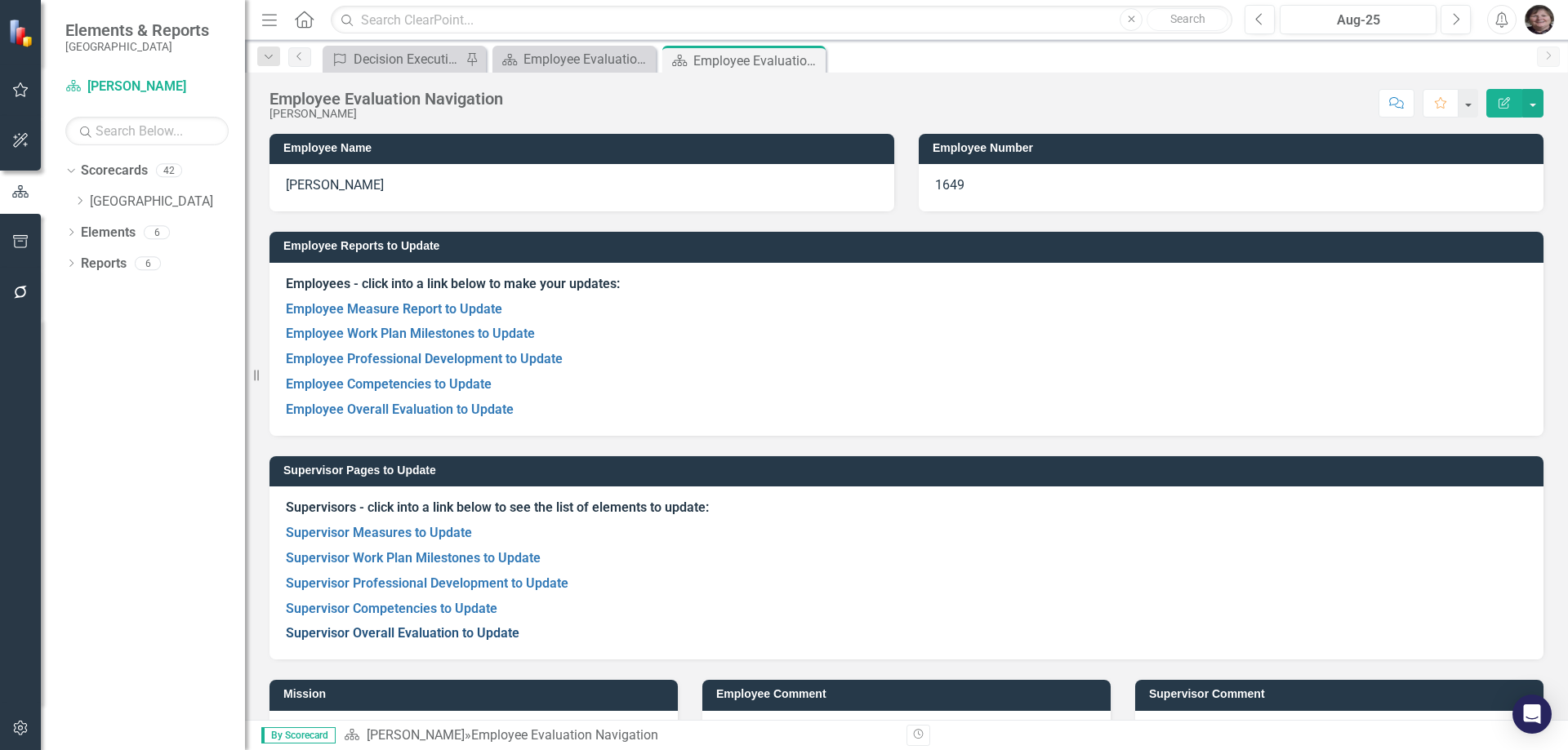
click at [456, 632] on link "Supervisor Overall Evaluation to Update" at bounding box center [402, 633] width 233 height 15
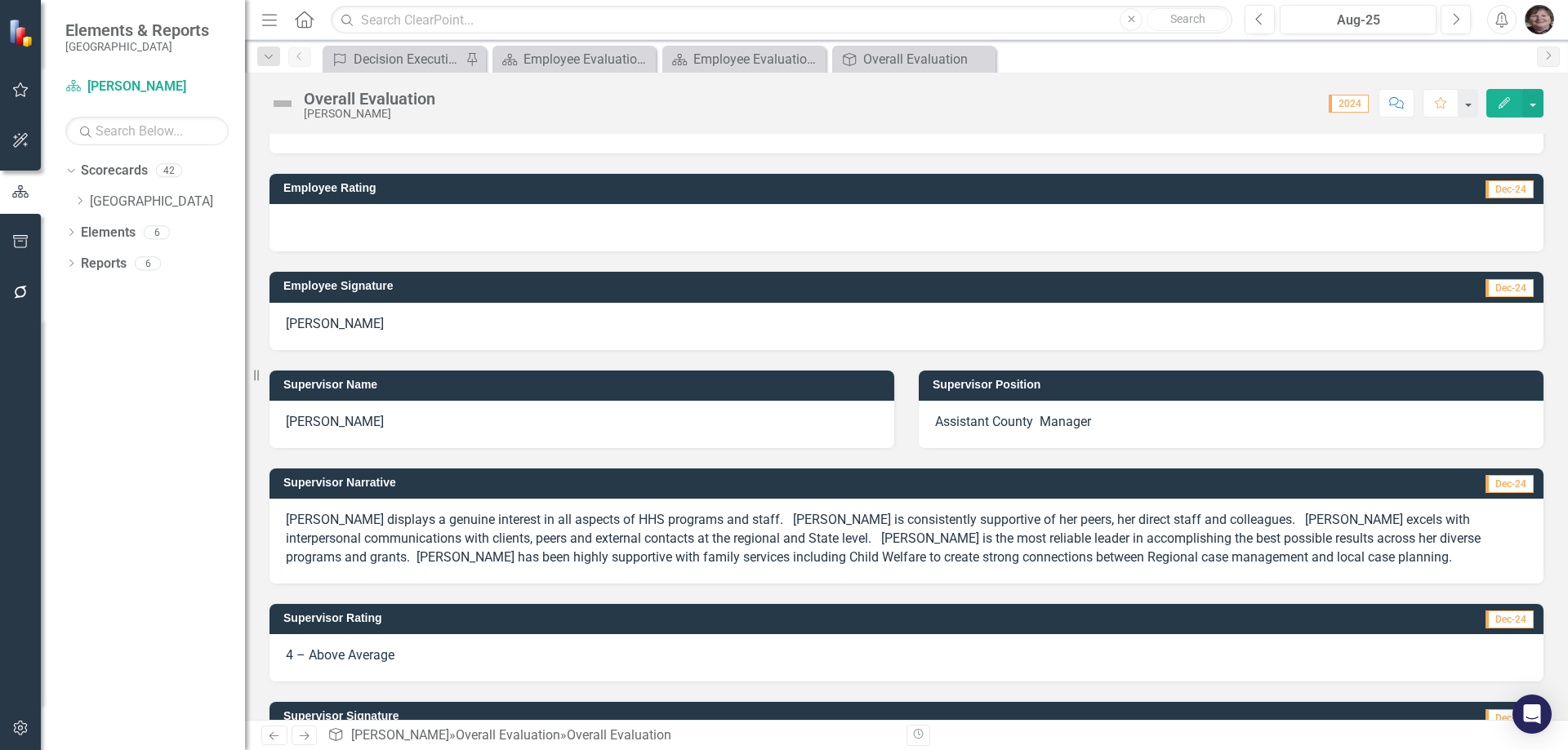
scroll to position [245, 0]
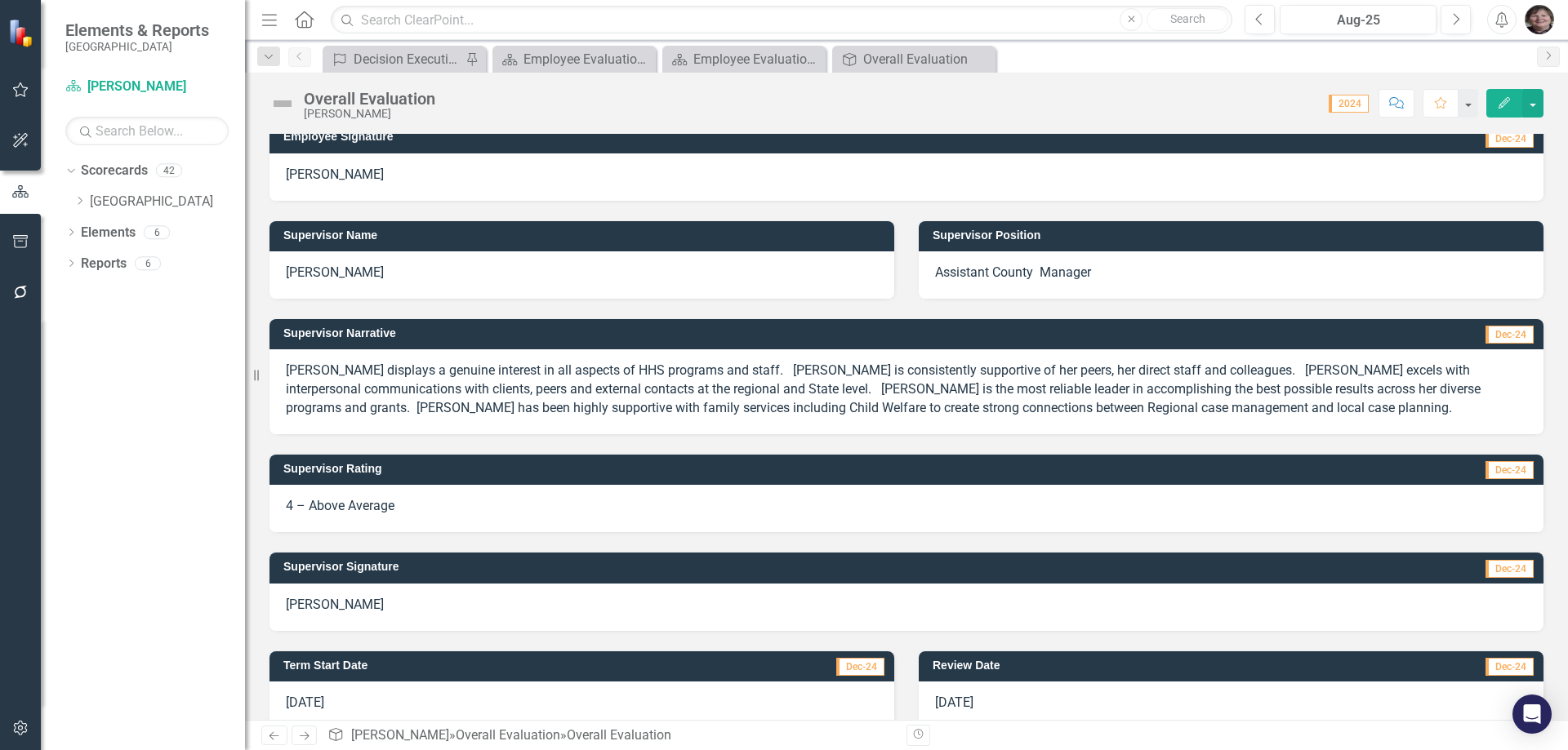
click at [1134, 369] on p "[PERSON_NAME] displays a genuine interest in all aspects of HHS programs and st…" at bounding box center [906, 389] width 1241 height 56
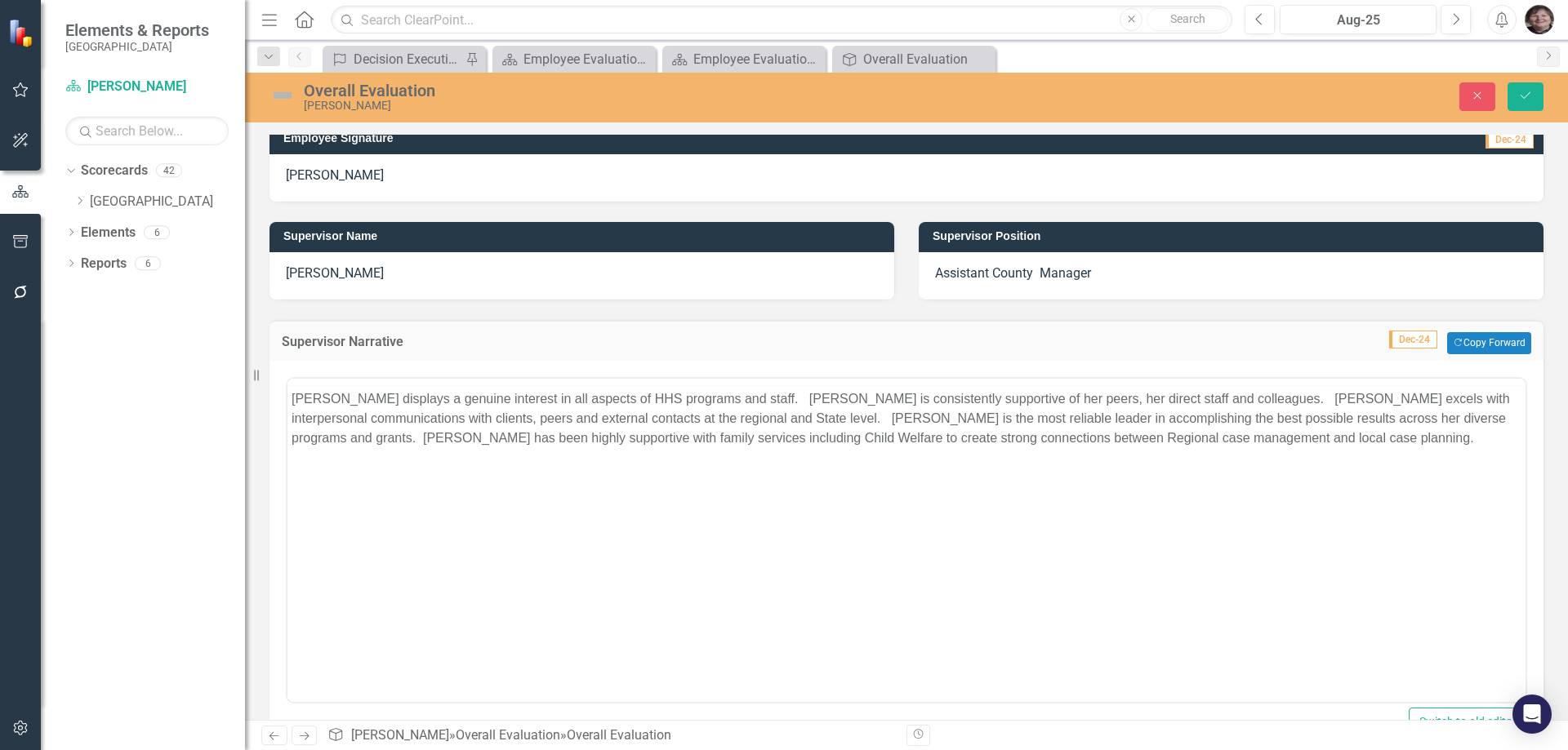
scroll to position [0, 0]
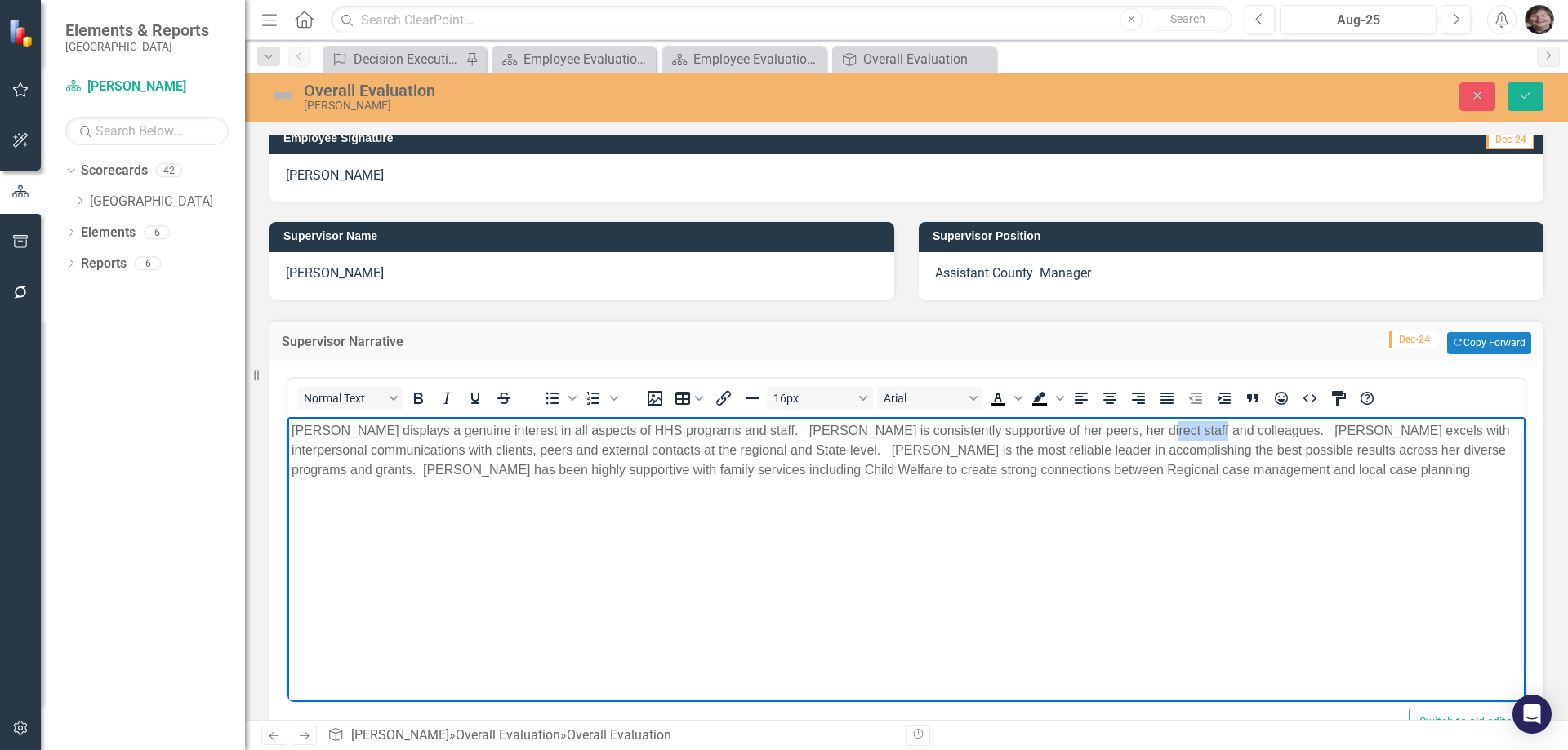
drag, startPoint x: 1112, startPoint y: 430, endPoint x: 1173, endPoint y: 425, distance: 61.2
click at [1173, 425] on p "[PERSON_NAME] displays a genuine interest in all aspects of HHS programs and st…" at bounding box center [906, 450] width 1230 height 59
click at [1514, 96] on button "Save" at bounding box center [1525, 96] width 36 height 29
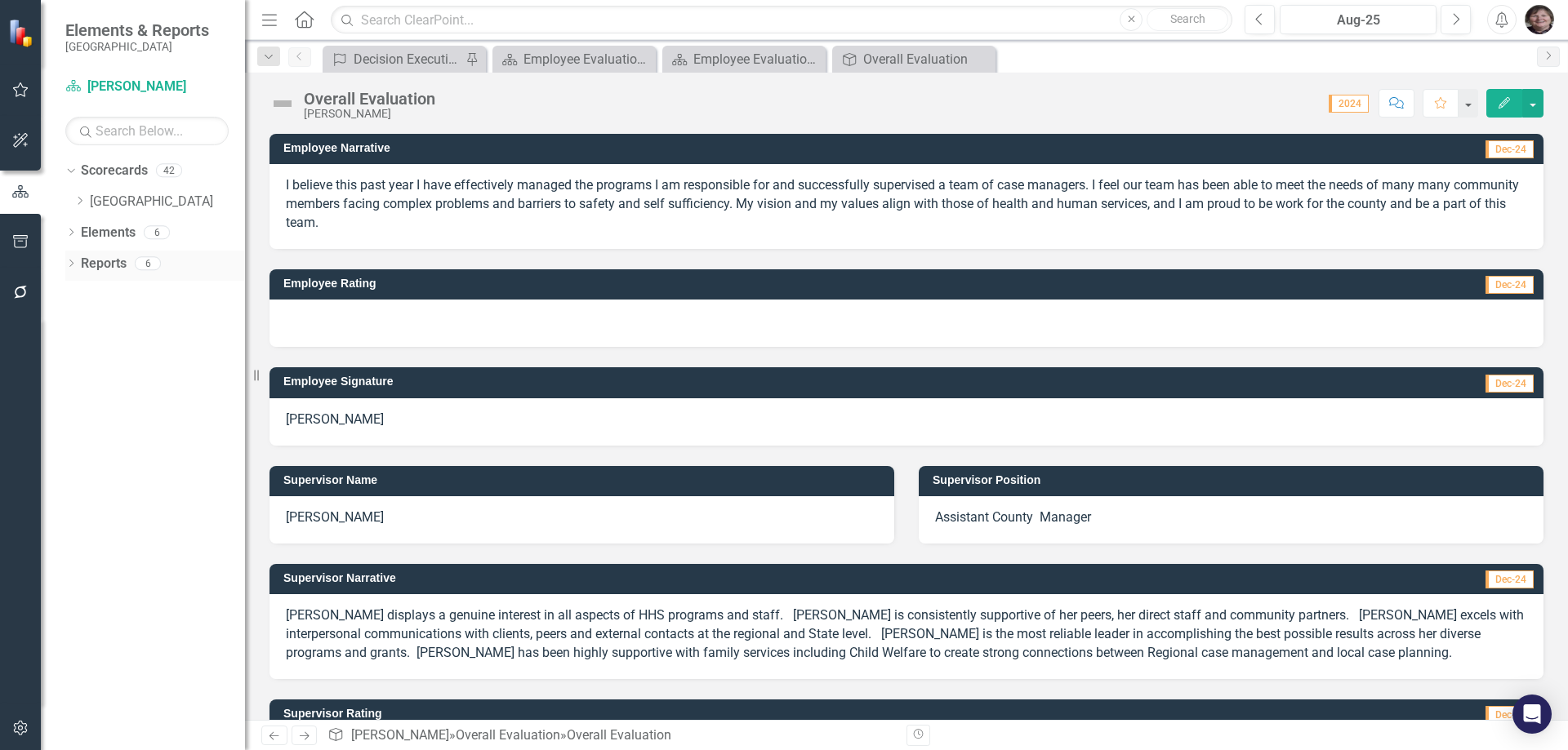
click at [69, 261] on icon "Dropdown" at bounding box center [71, 264] width 12 height 9
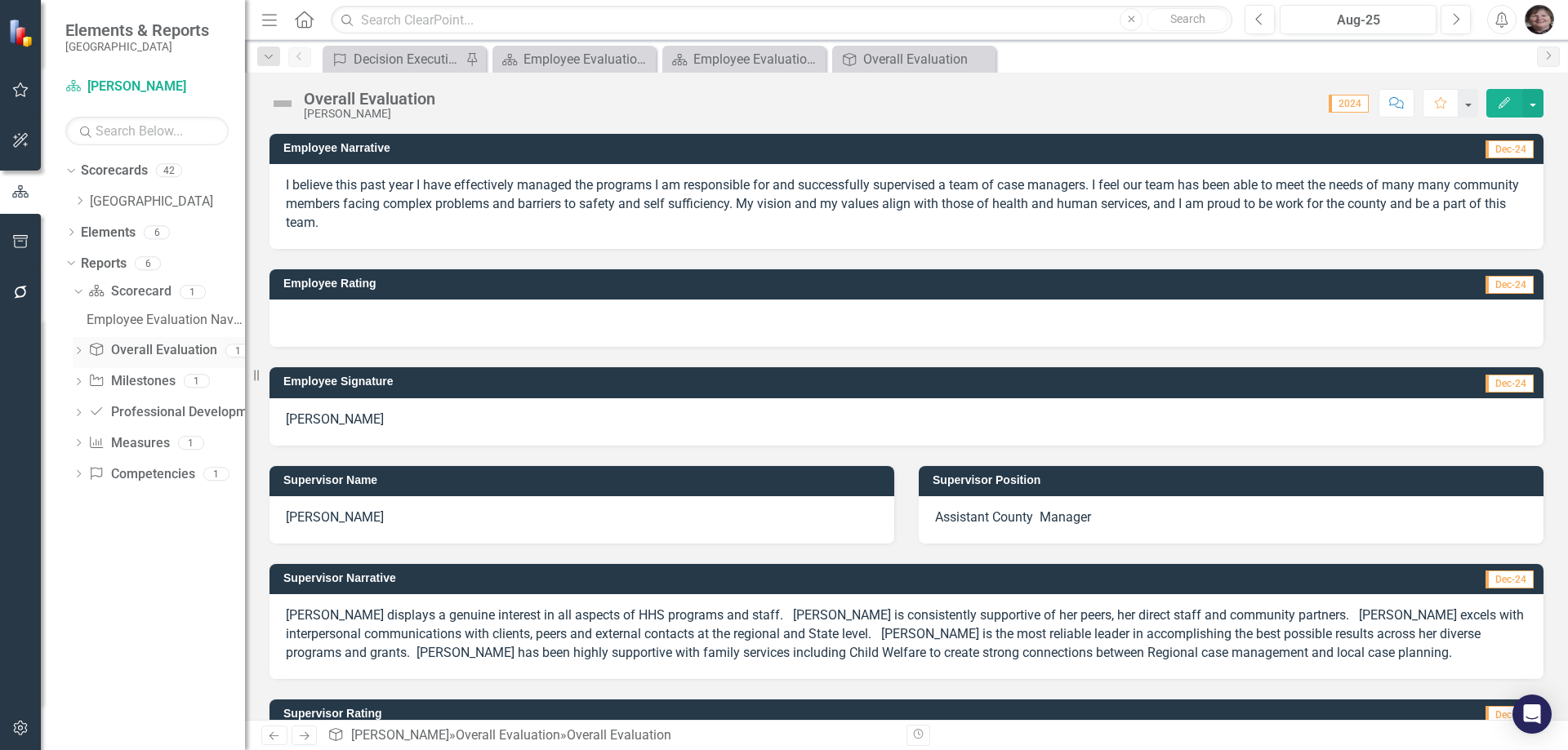
click at [134, 345] on link "Overall Evaluation Overall Evaluation" at bounding box center [152, 351] width 128 height 18
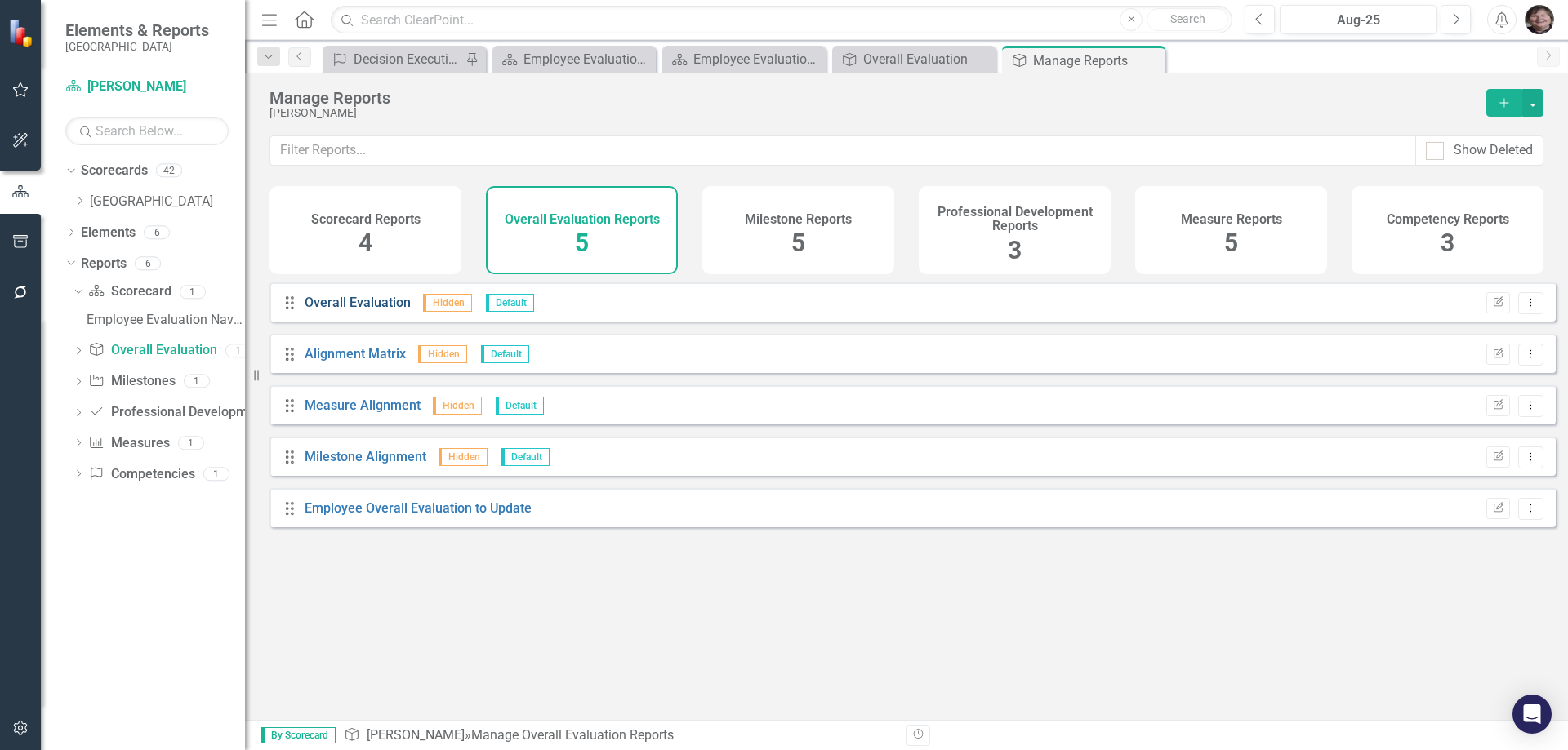
click at [380, 310] on link "Overall Evaluation" at bounding box center [358, 302] width 106 height 15
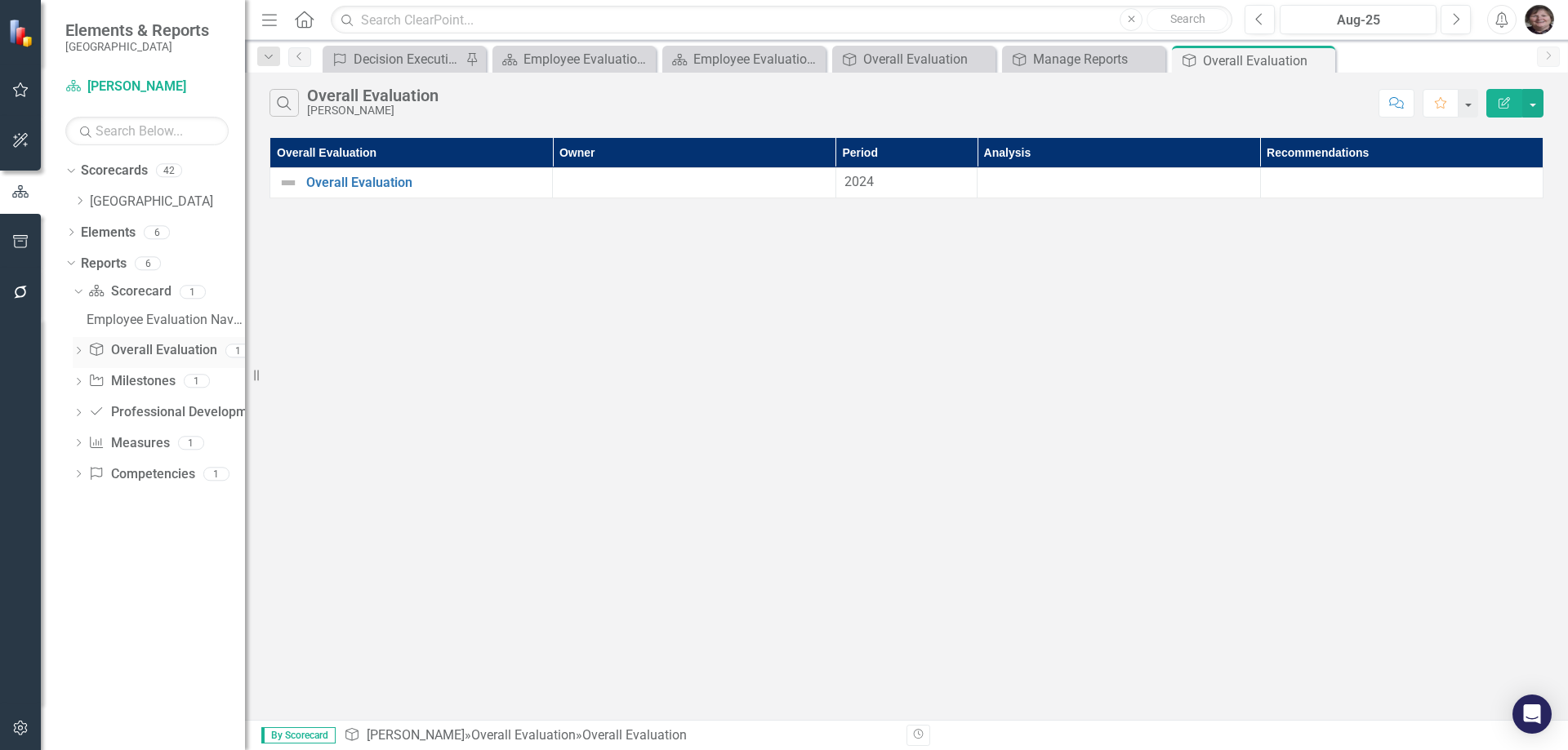
click at [154, 346] on link "Overall Evaluation Overall Evaluation" at bounding box center [152, 351] width 128 height 18
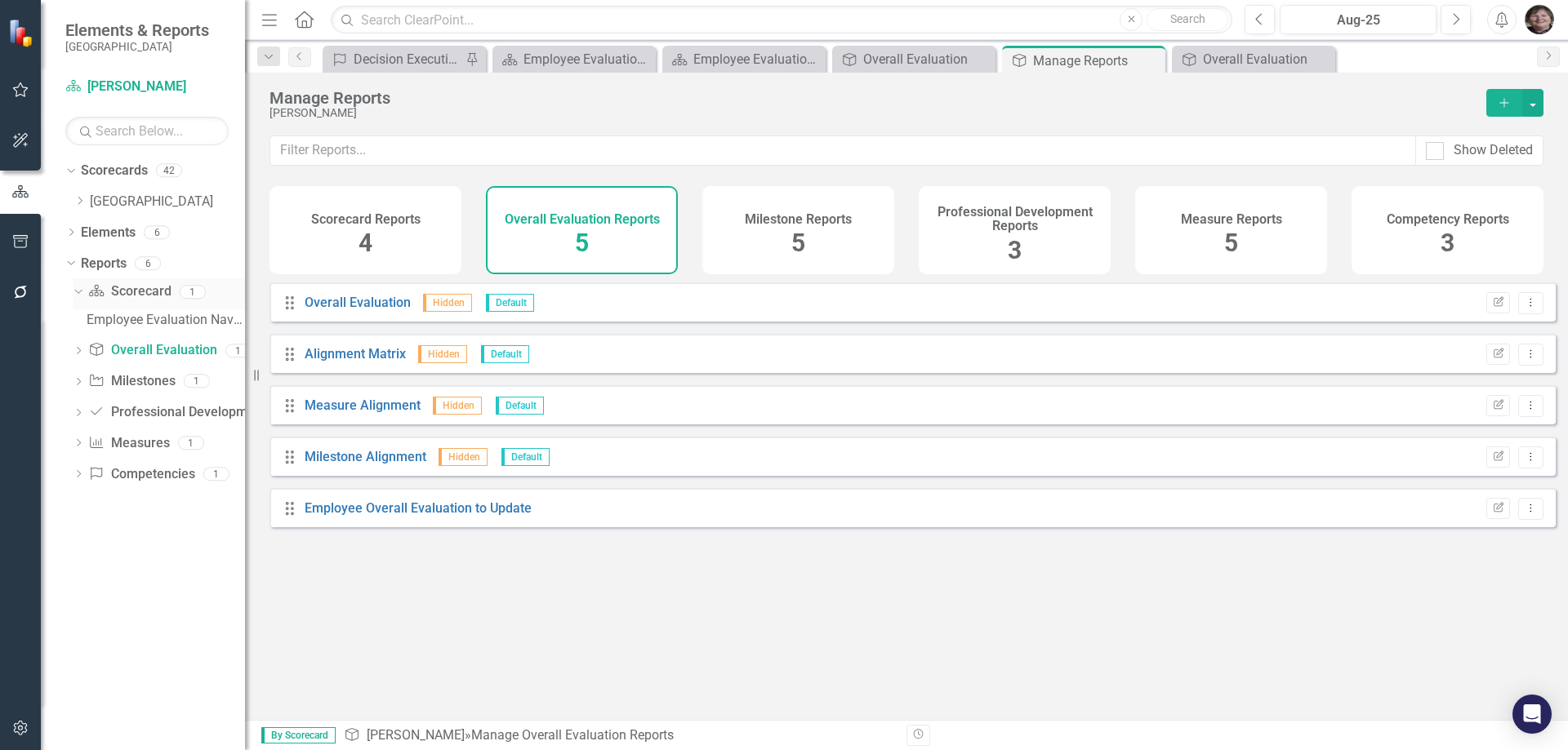
click at [141, 287] on link "Scorecard Scorecard" at bounding box center [129, 292] width 82 height 18
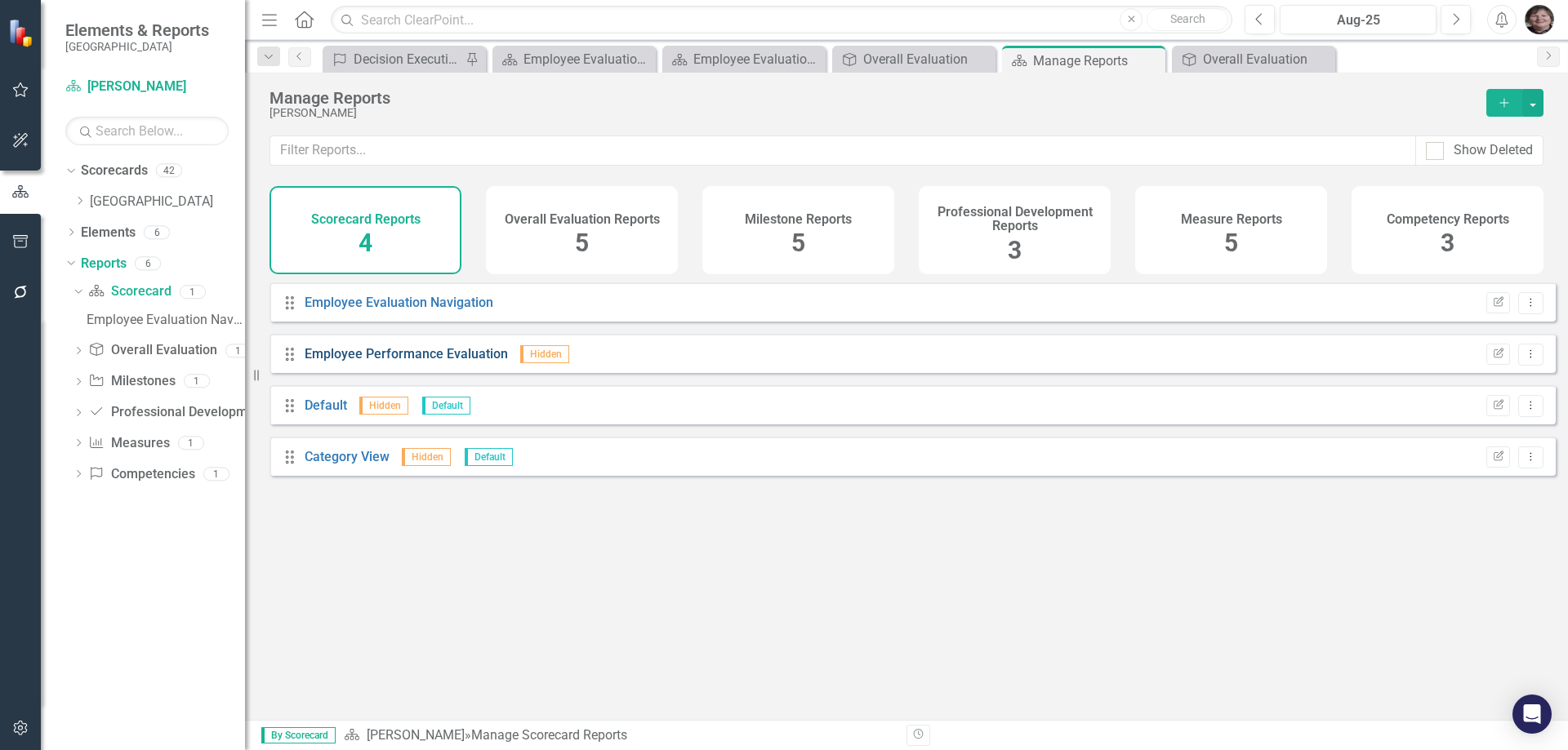
click at [425, 362] on link "Employee Performance Evaluation" at bounding box center [406, 353] width 203 height 15
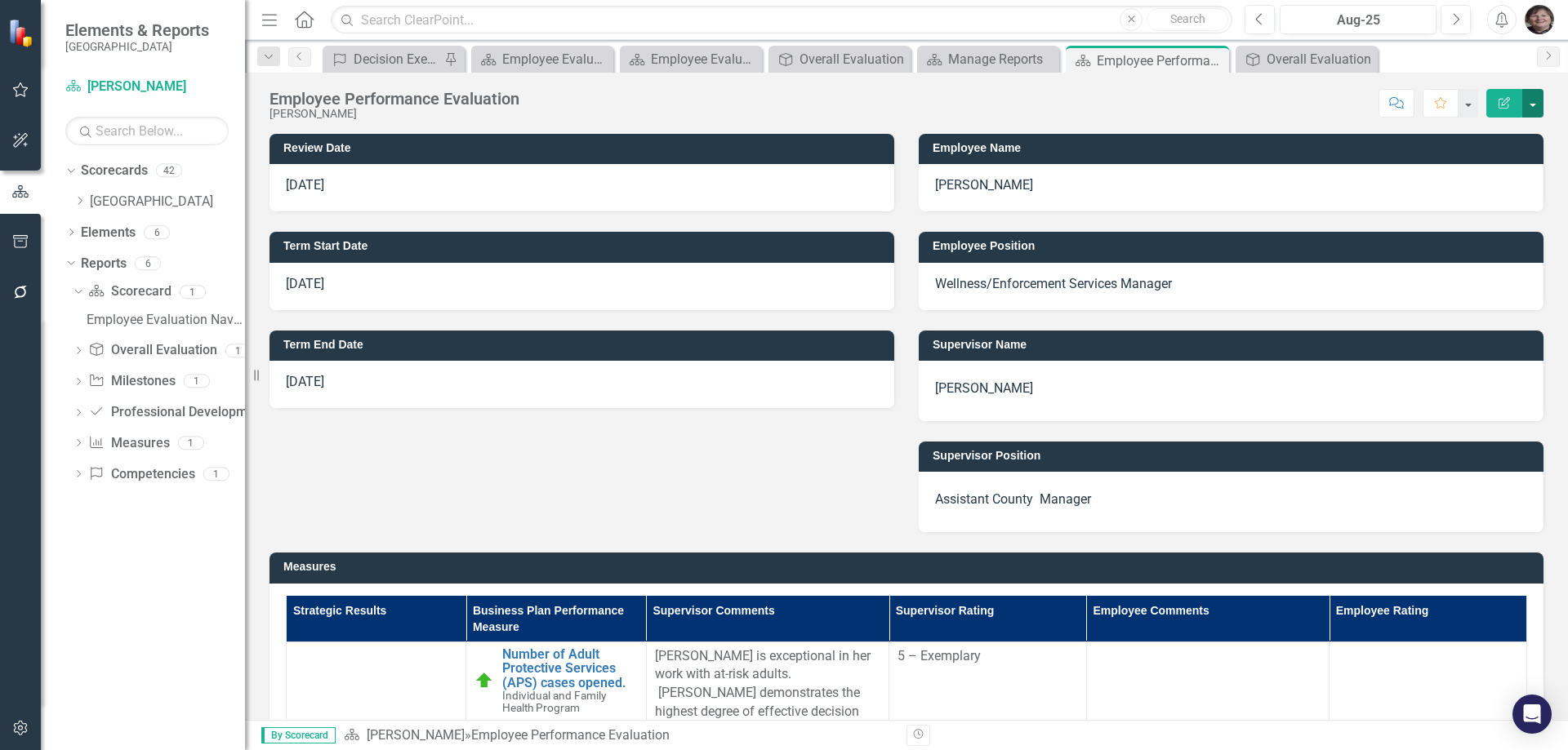
click at [1538, 110] on button "button" at bounding box center [1532, 103] width 21 height 29
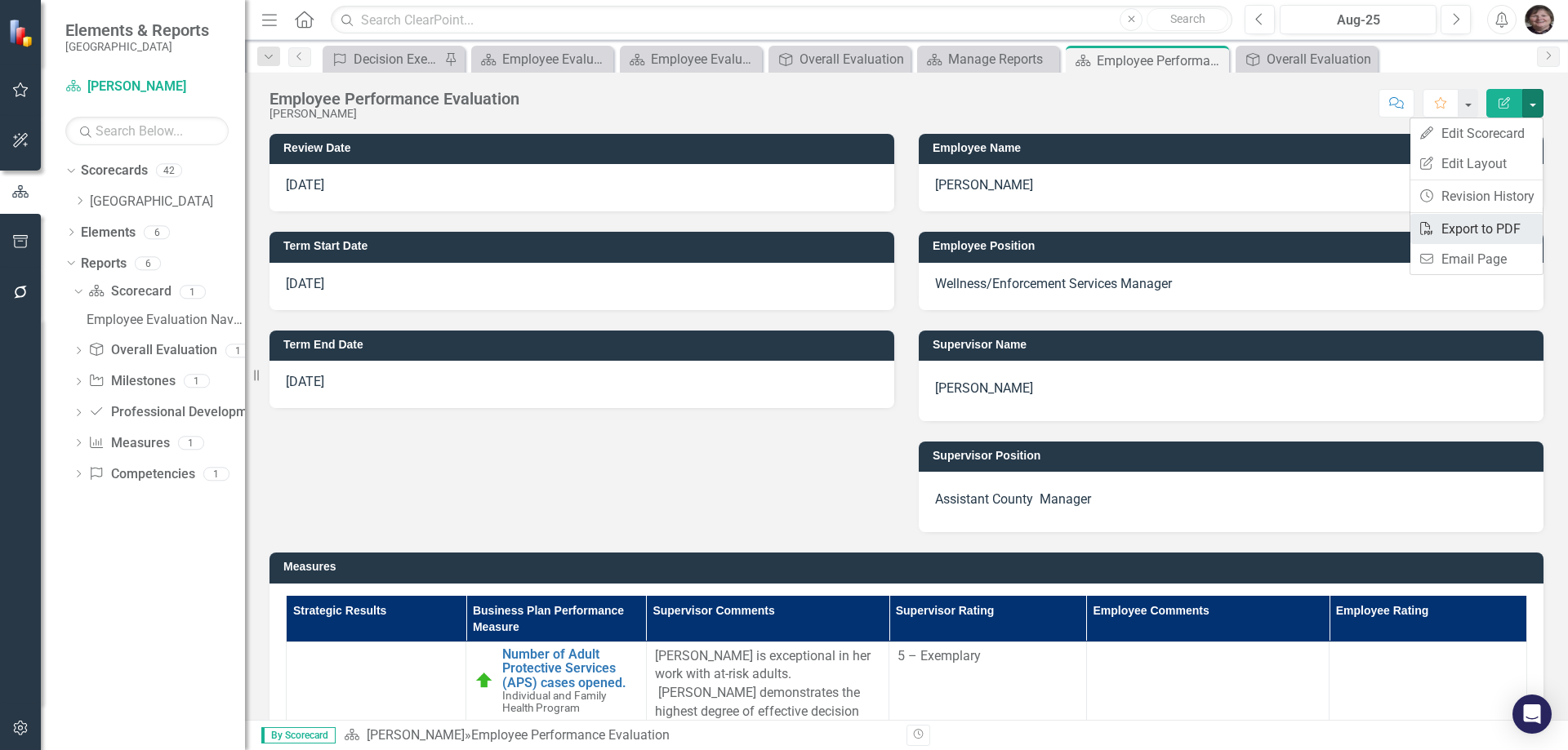
click at [1459, 230] on link "PDF Export to PDF" at bounding box center [1477, 229] width 133 height 30
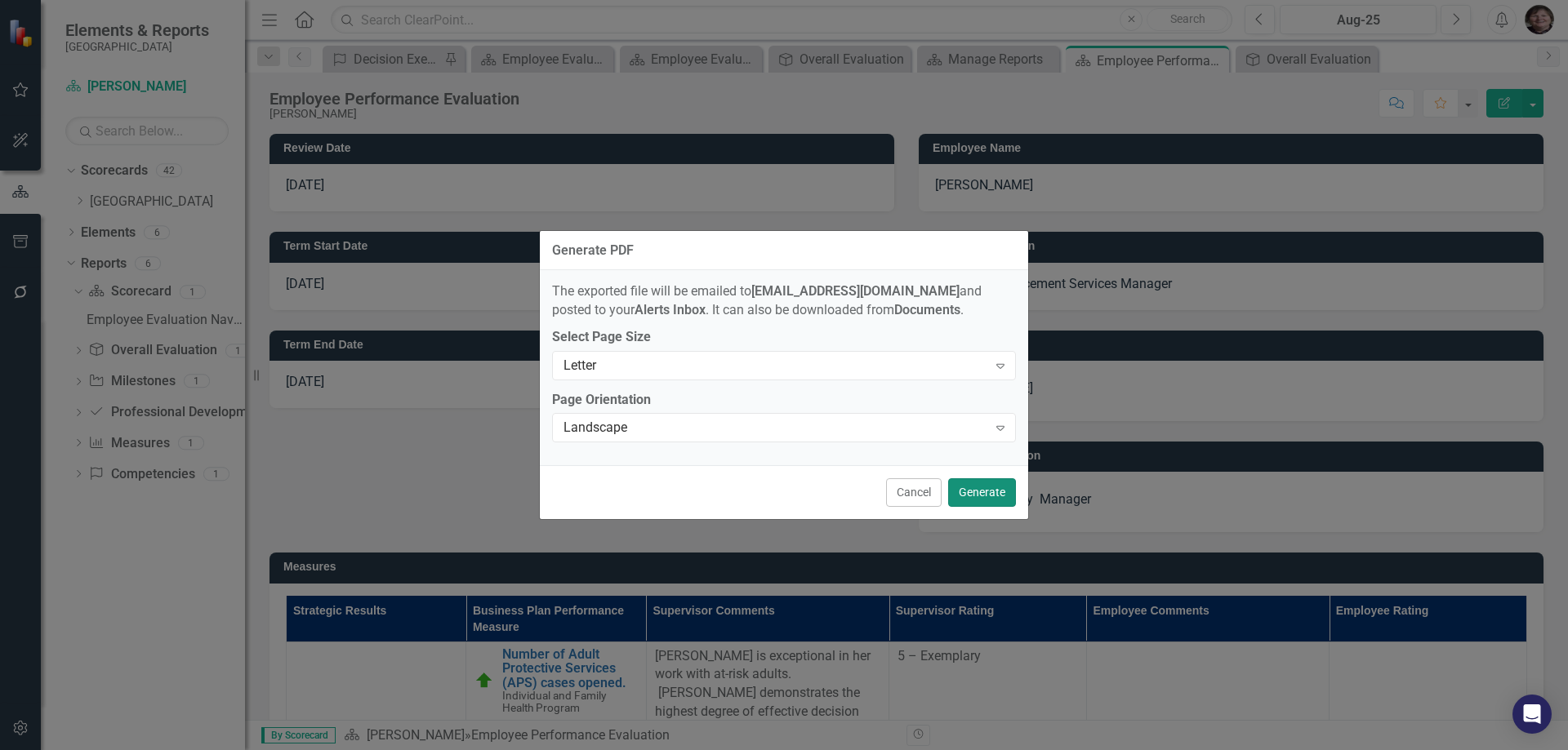
click at [1004, 497] on button "Generate" at bounding box center [981, 492] width 68 height 29
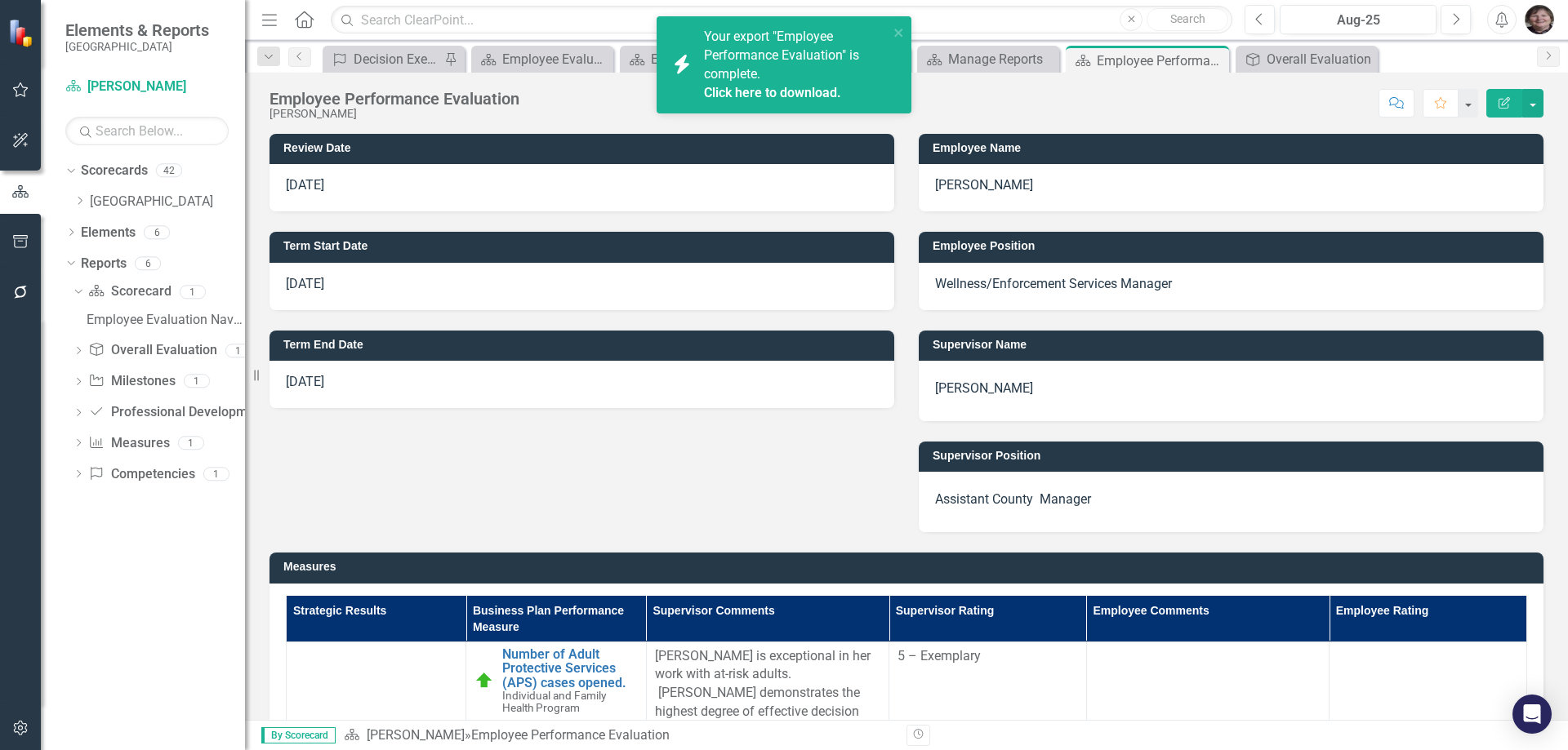
click at [790, 48] on span "Your export "Employee Performance Evaluation" is complete. Click here to downlo…" at bounding box center [794, 65] width 180 height 74
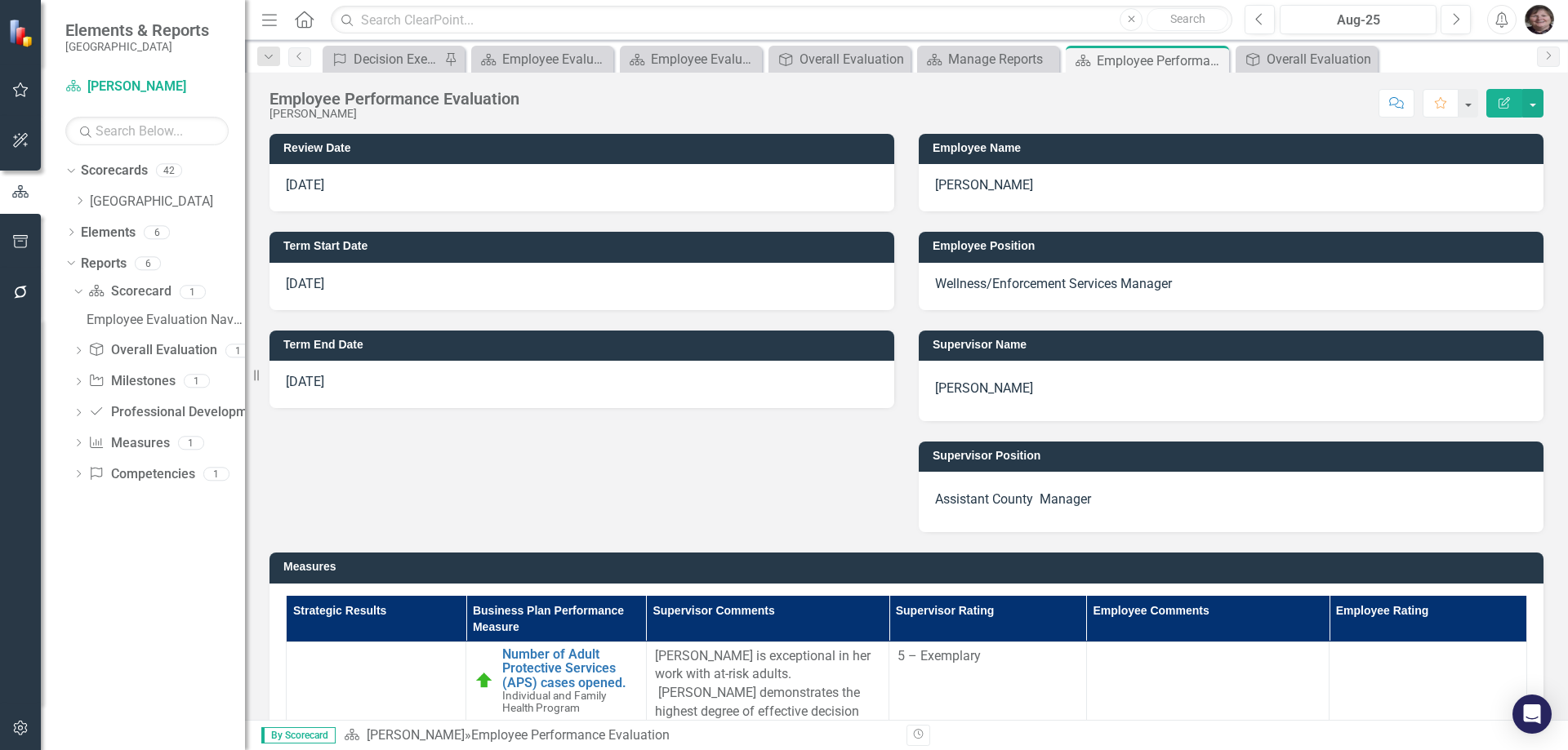
click at [339, 181] on p "[DATE]" at bounding box center [581, 185] width 592 height 18
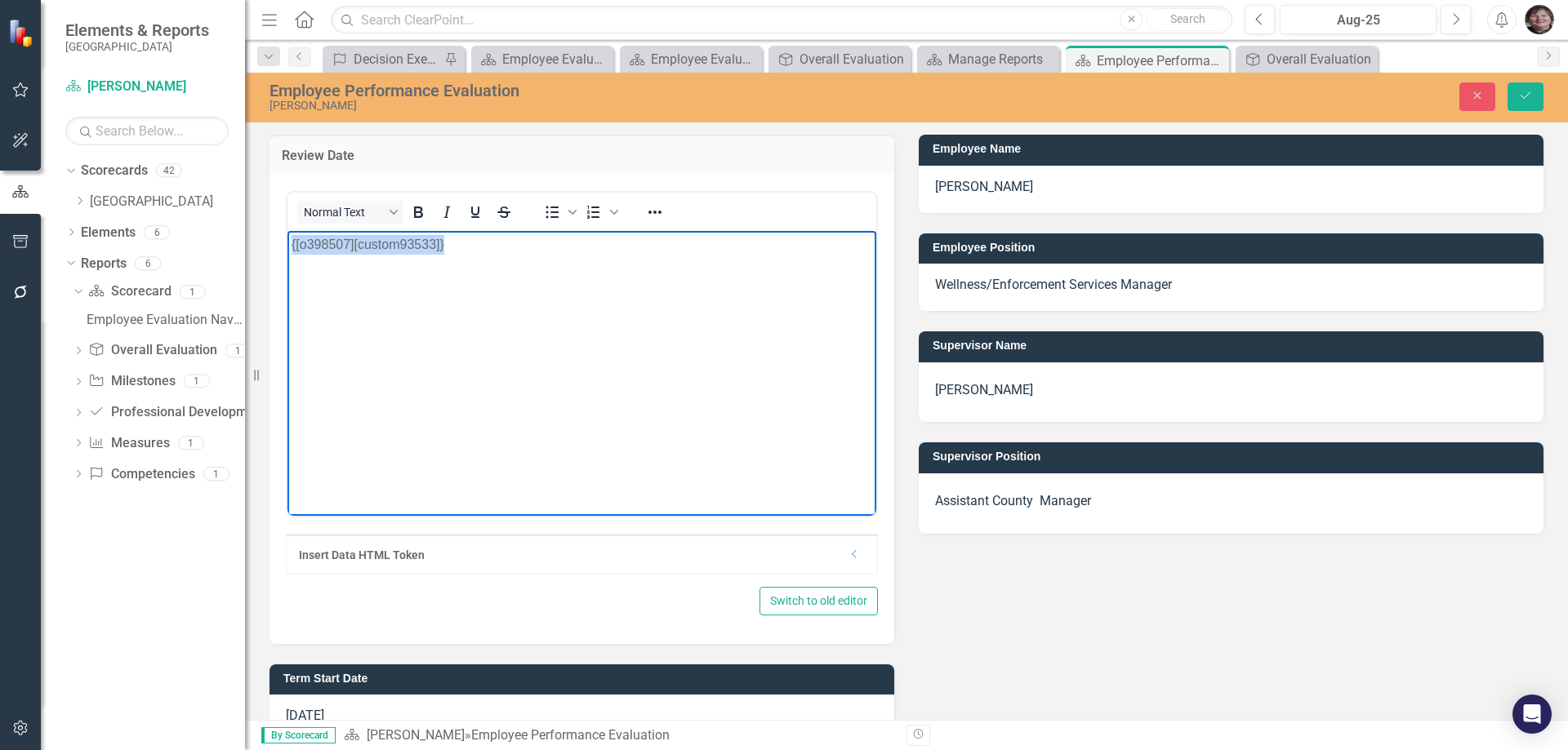
drag, startPoint x: 433, startPoint y: 243, endPoint x: 517, endPoint y: 466, distance: 238.3
click at [287, 235] on html "{[o398507][custom93533]}" at bounding box center [581, 352] width 588 height 245
click at [1529, 99] on icon "Save" at bounding box center [1525, 96] width 15 height 12
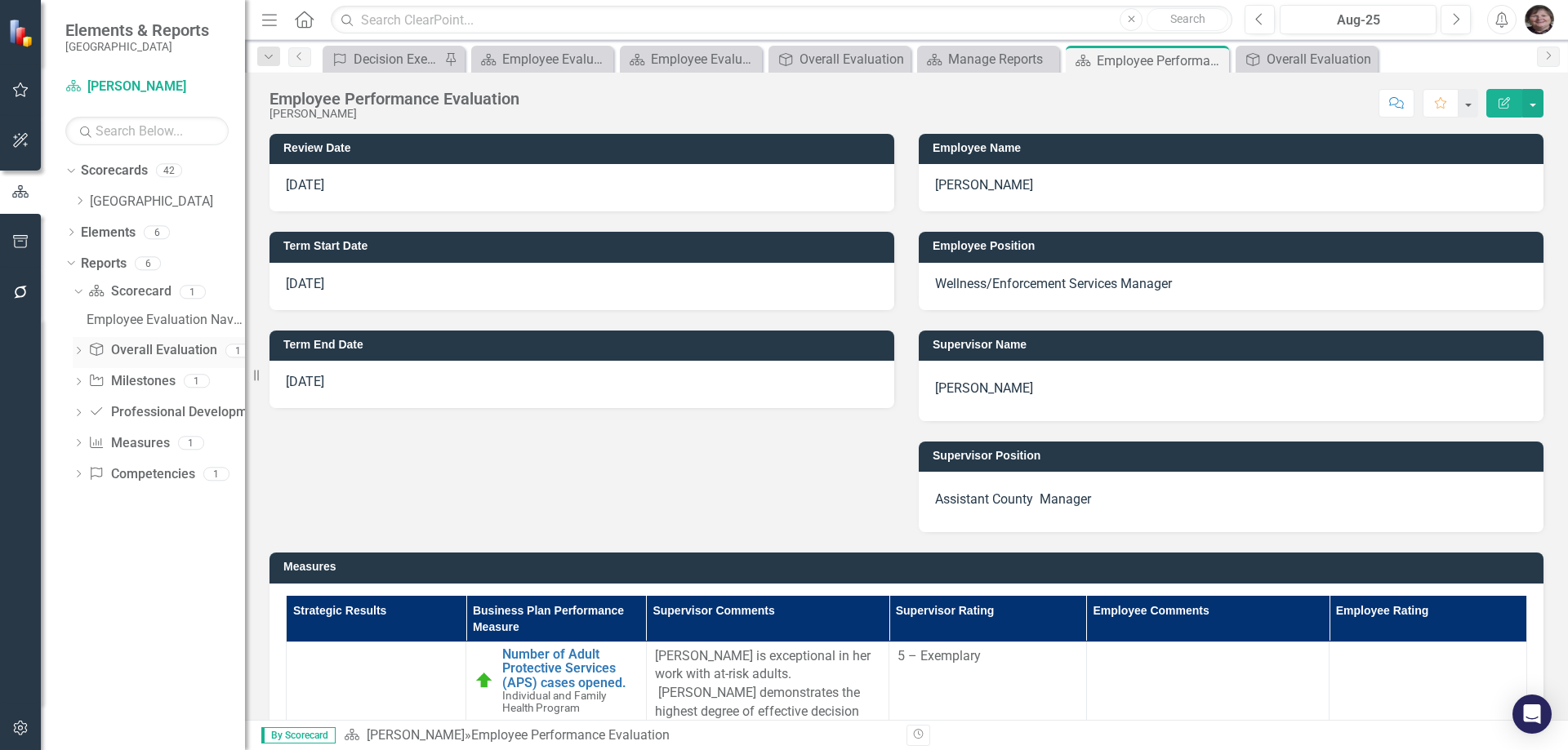
click at [148, 348] on link "Overall Evaluation Overall Evaluation" at bounding box center [152, 351] width 128 height 18
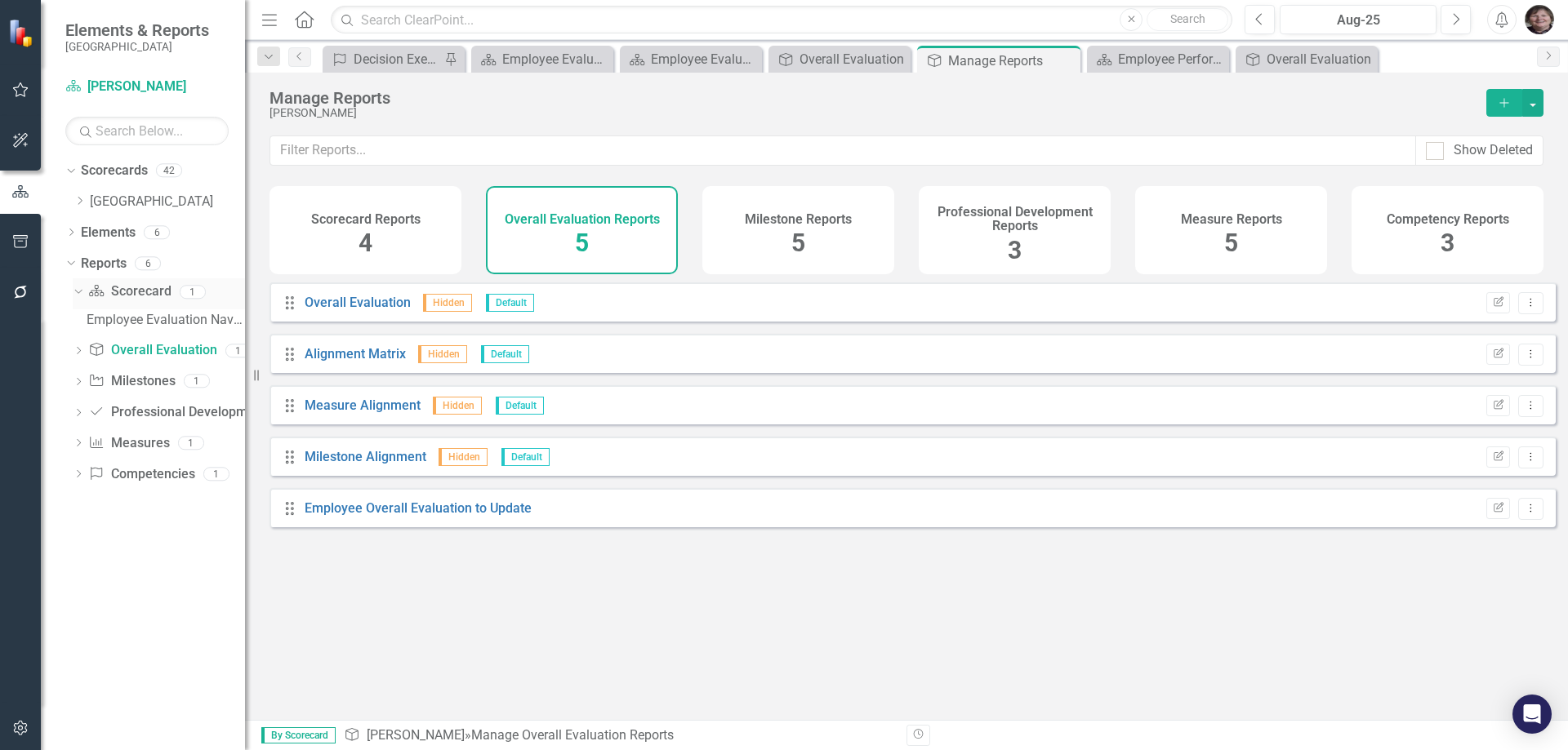
click at [151, 296] on link "Scorecard Scorecard" at bounding box center [129, 292] width 82 height 18
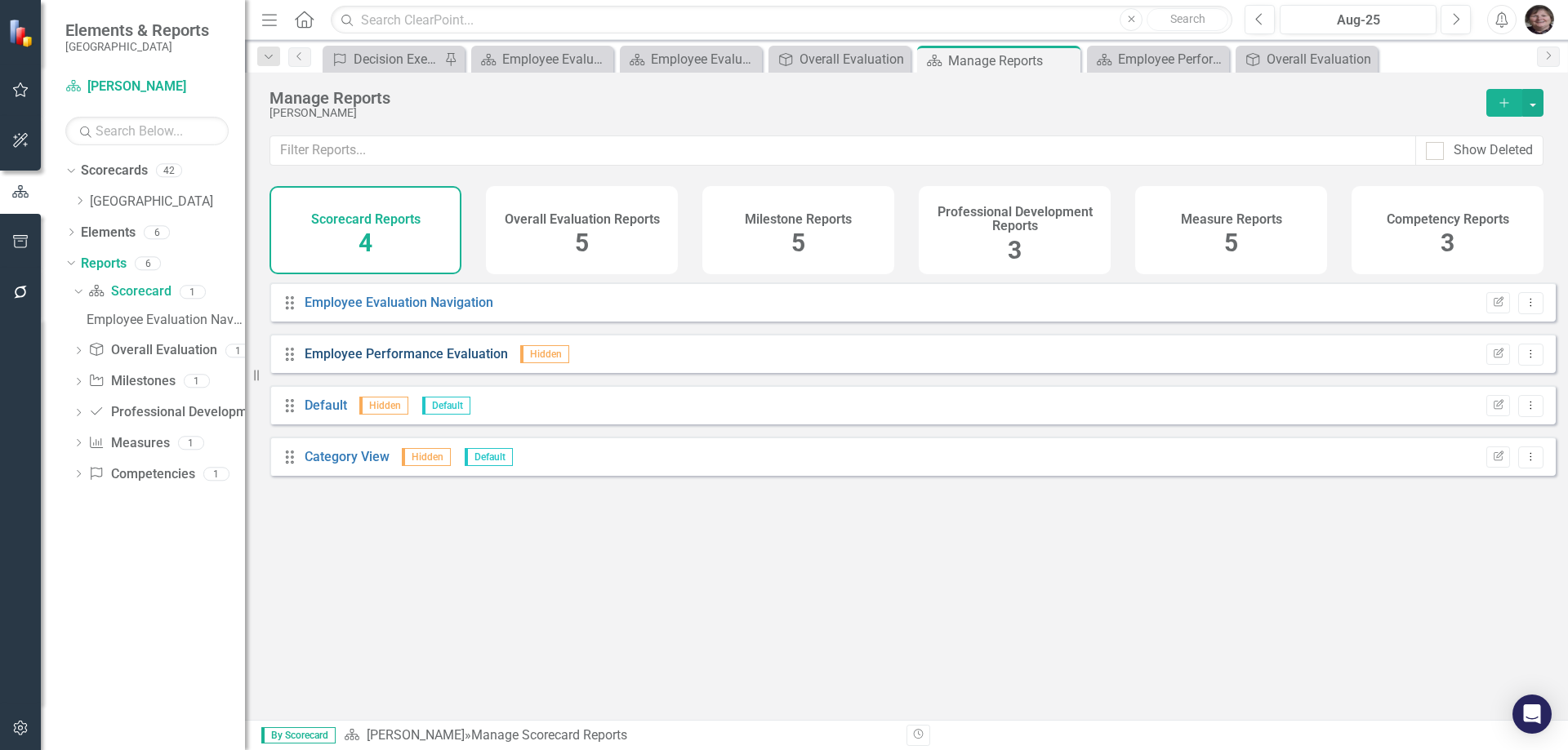
click at [465, 362] on link "Employee Performance Evaluation" at bounding box center [406, 353] width 203 height 15
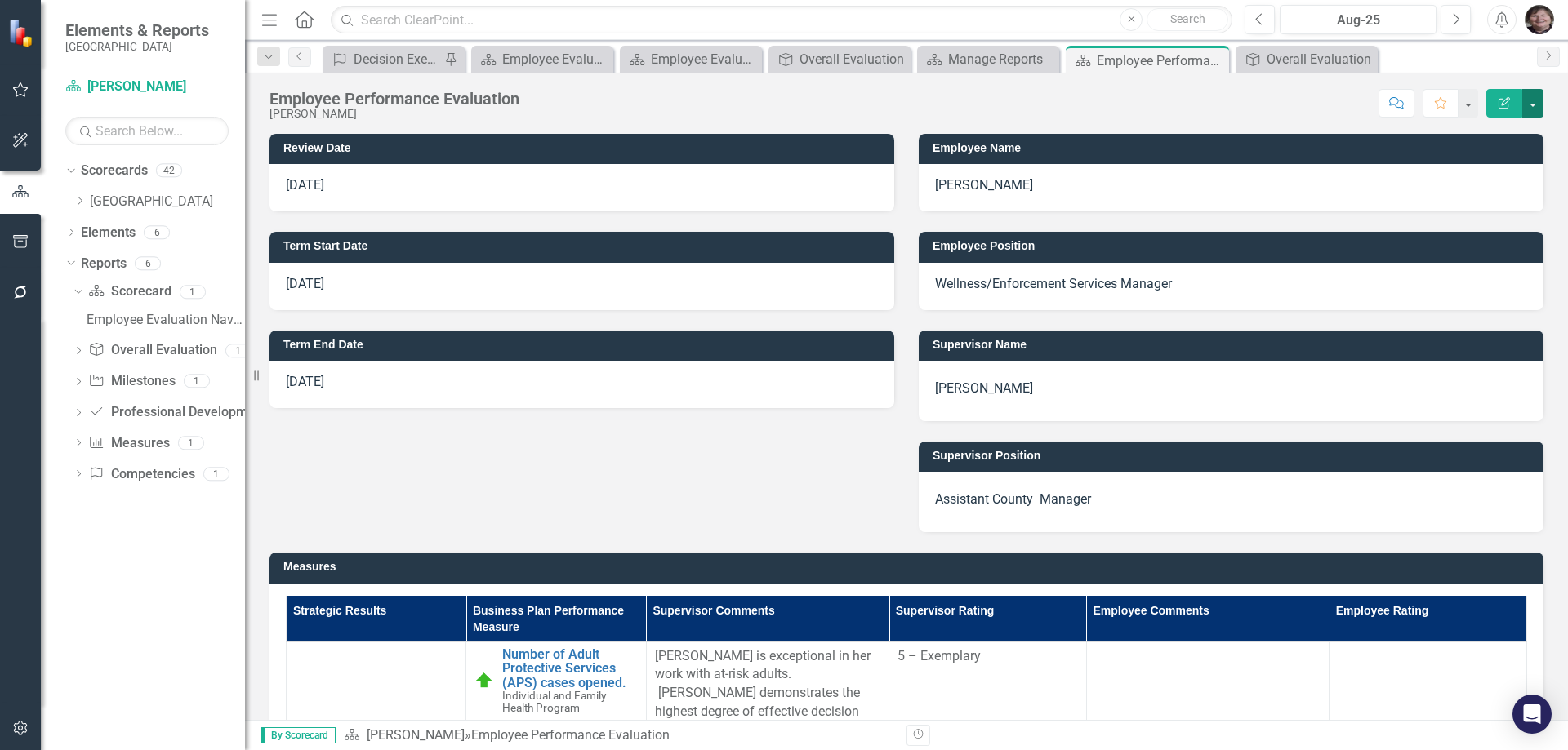
click at [1529, 105] on button "button" at bounding box center [1532, 103] width 21 height 29
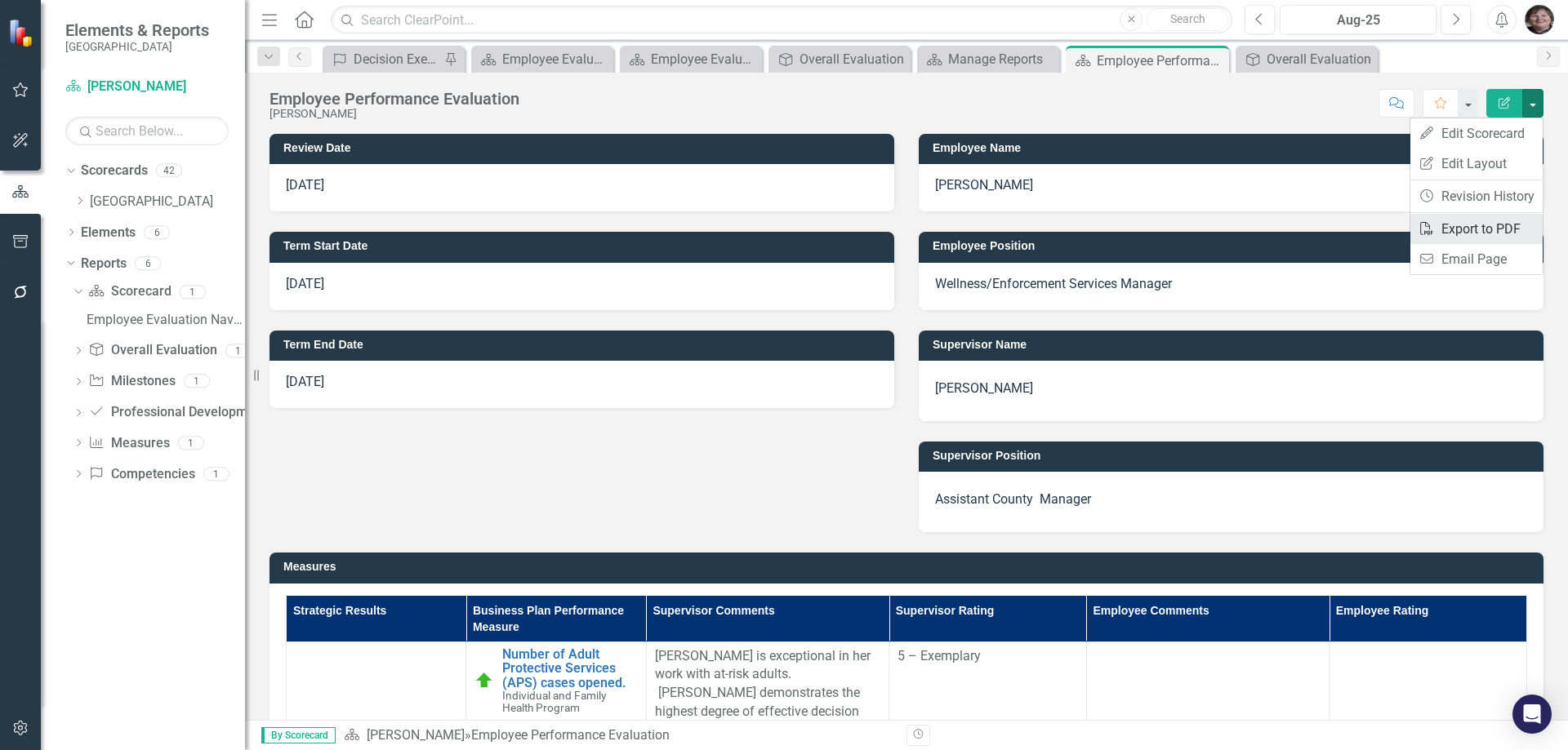
click at [1483, 232] on link "PDF Export to PDF" at bounding box center [1477, 229] width 133 height 30
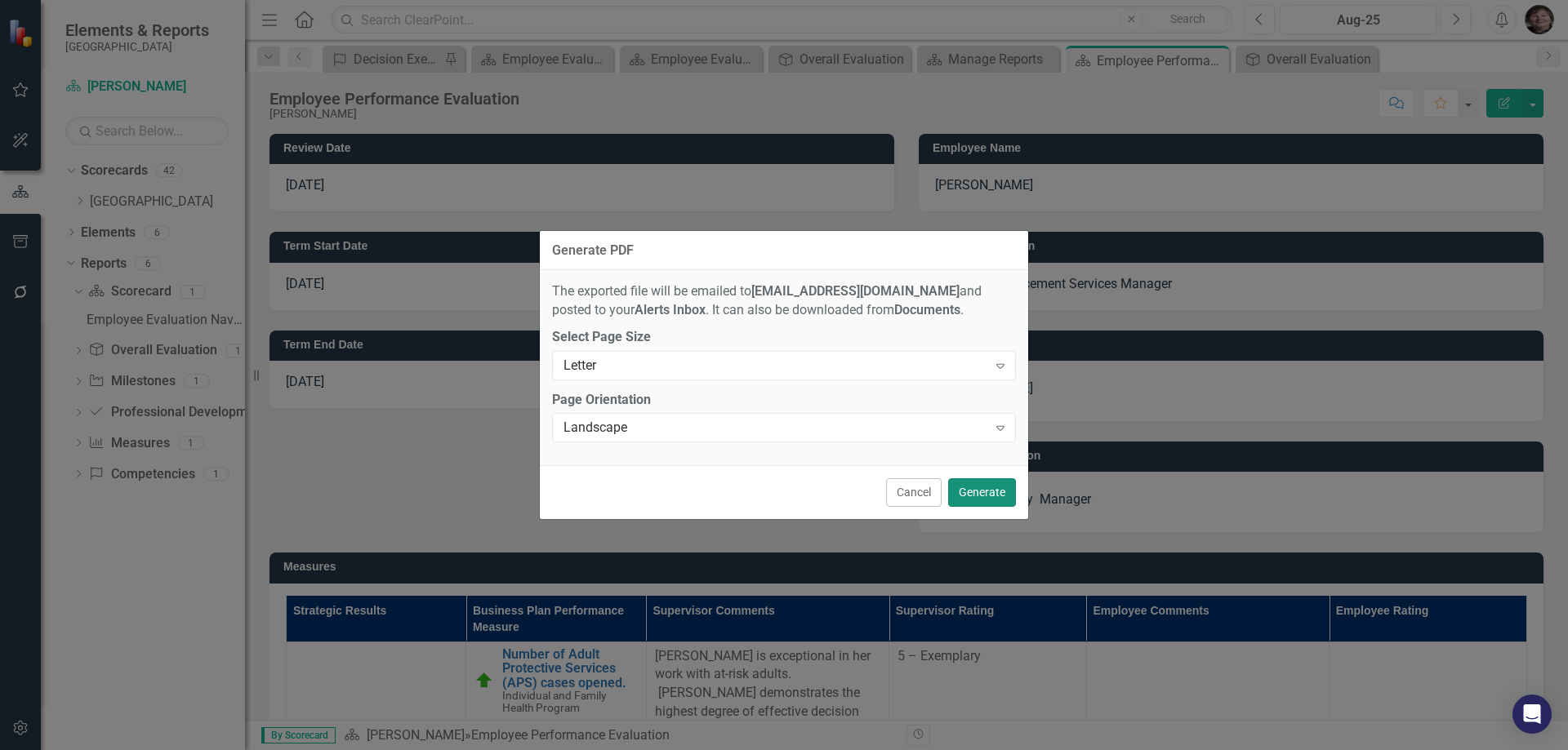
click at [981, 497] on button "Generate" at bounding box center [981, 492] width 68 height 29
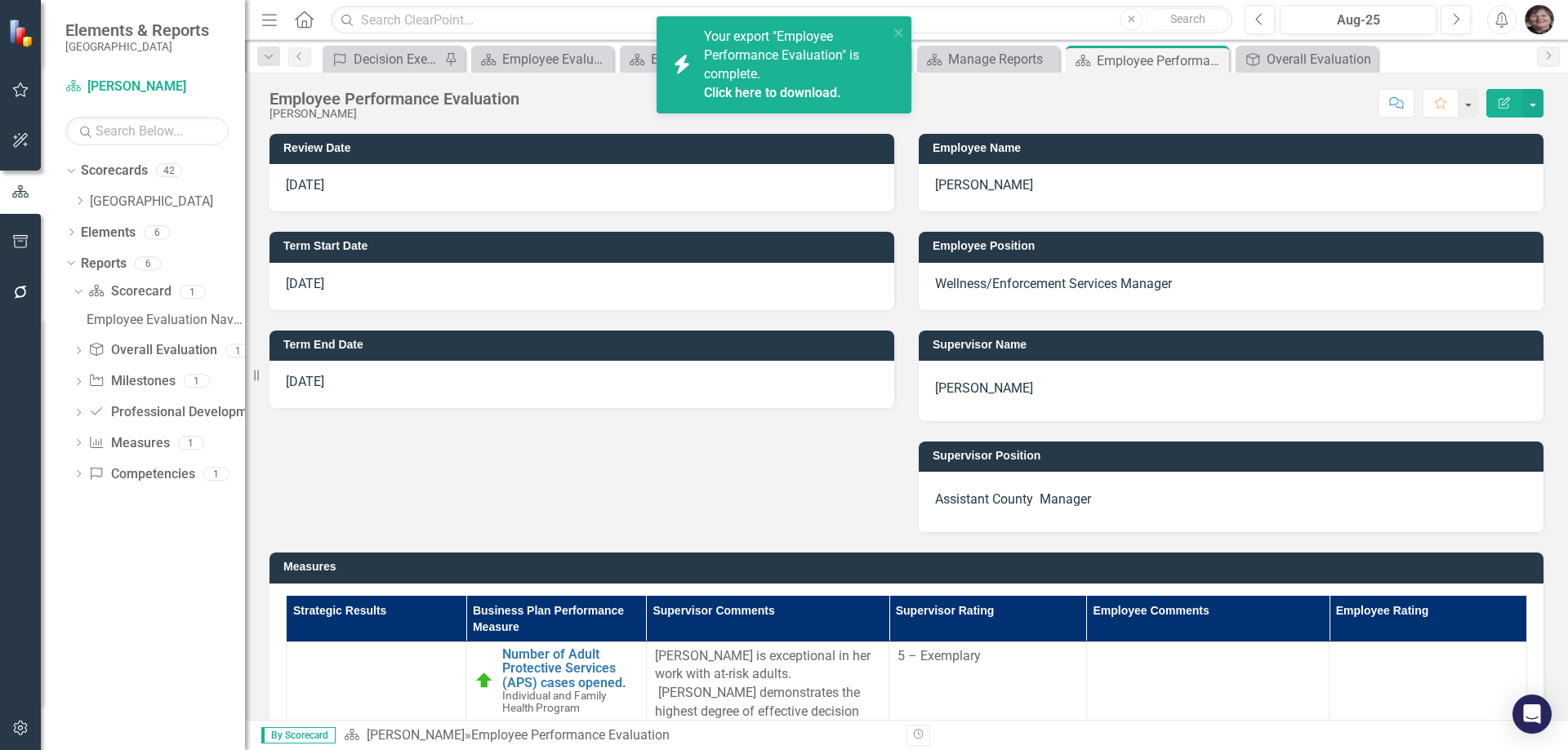
click at [806, 74] on div "Your export "Employee Performance Evaluation" is complete. Click here to downlo…" at bounding box center [797, 65] width 185 height 75
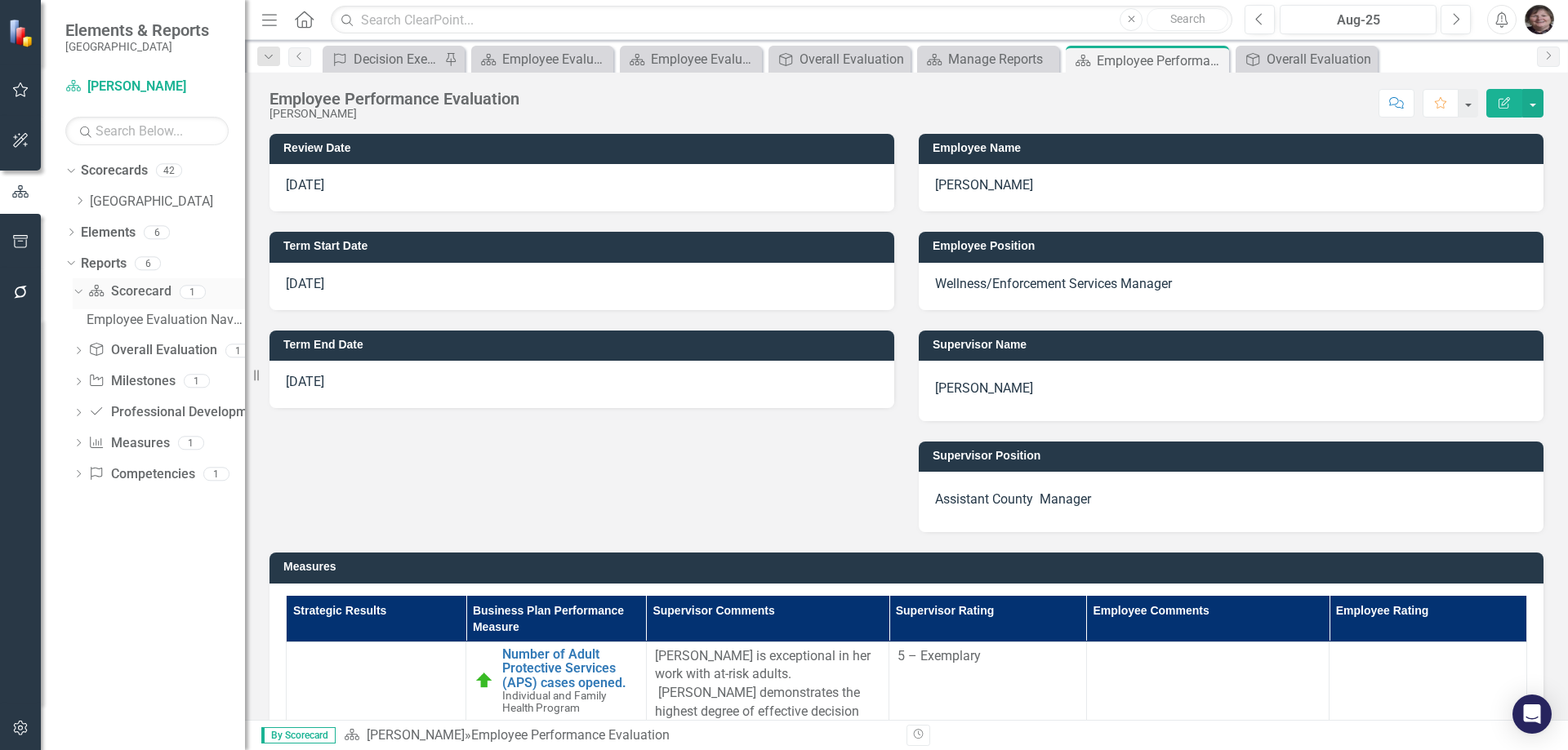
click at [148, 290] on link "Scorecard Scorecard" at bounding box center [129, 292] width 82 height 18
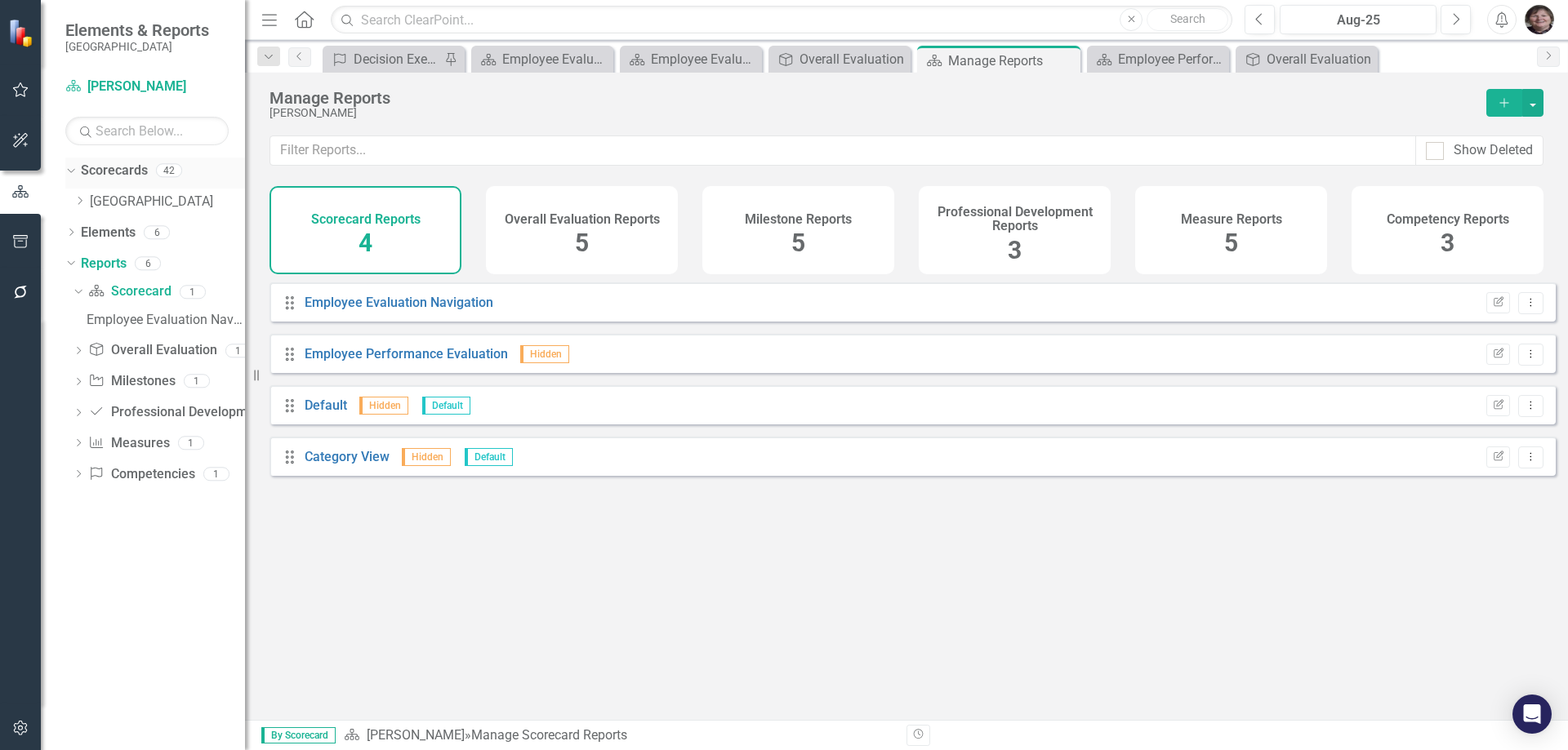
click at [89, 165] on link "Scorecards" at bounding box center [114, 171] width 67 height 18
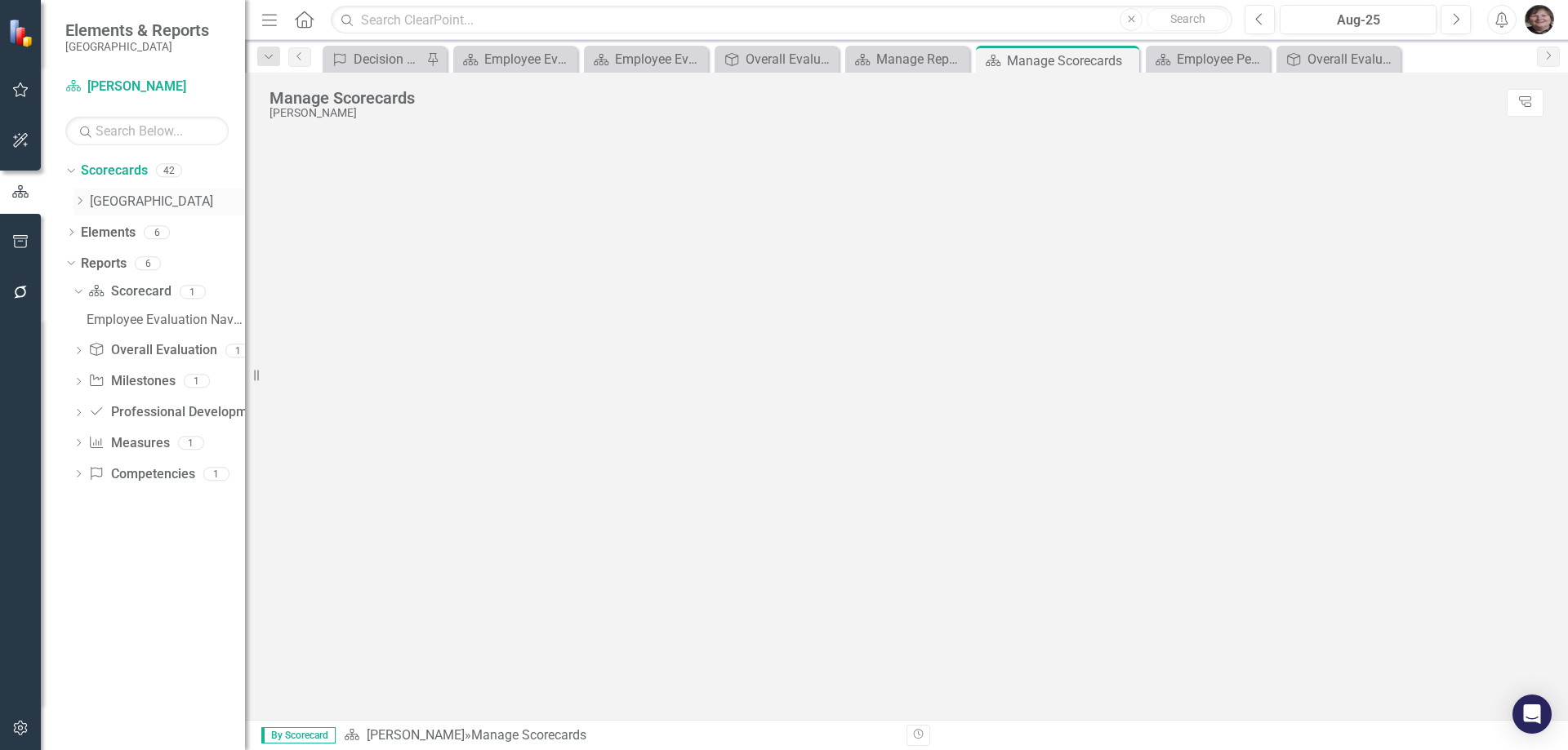
click at [91, 206] on link "[GEOGRAPHIC_DATA]" at bounding box center [167, 202] width 155 height 18
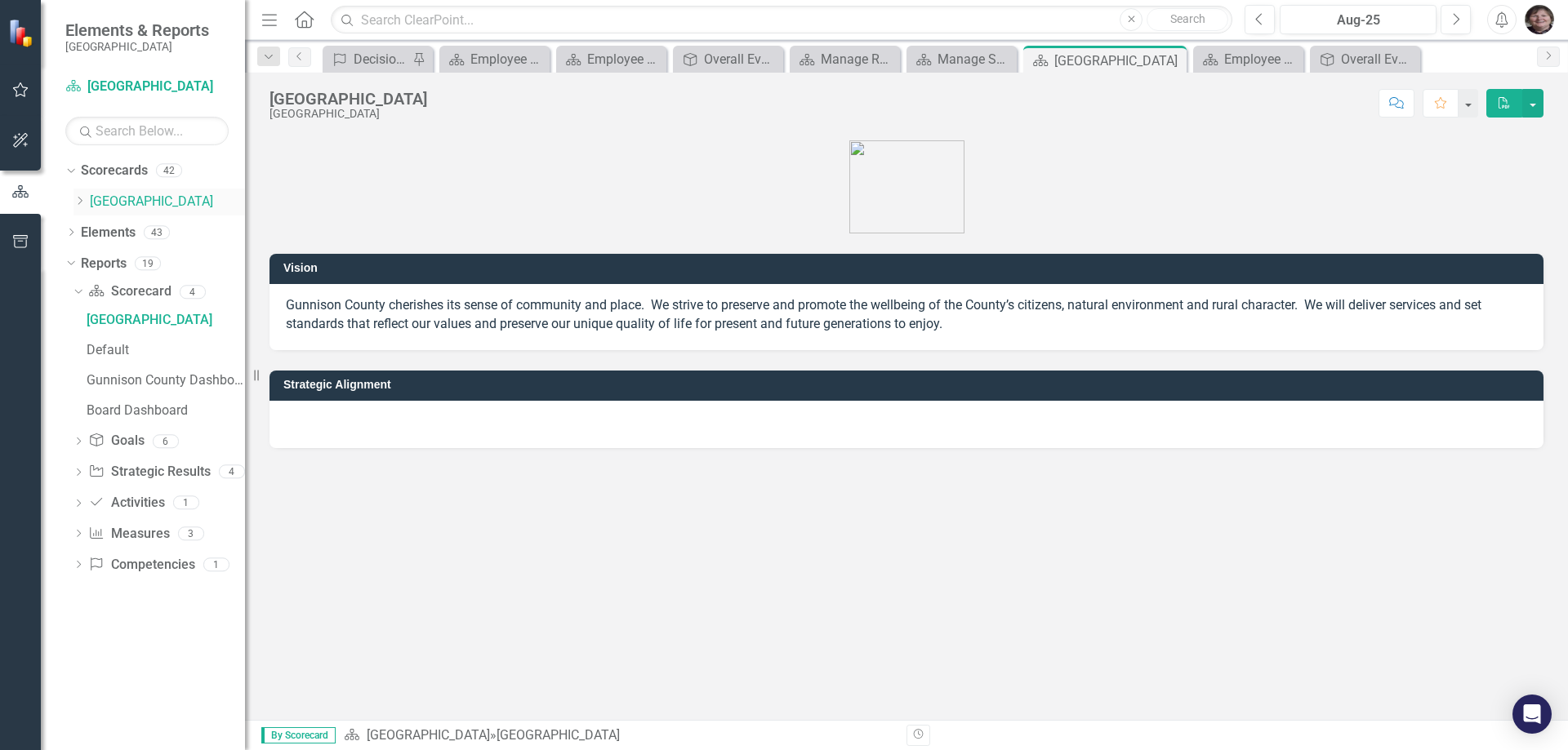
click at [77, 196] on icon "Dropdown" at bounding box center [80, 201] width 13 height 10
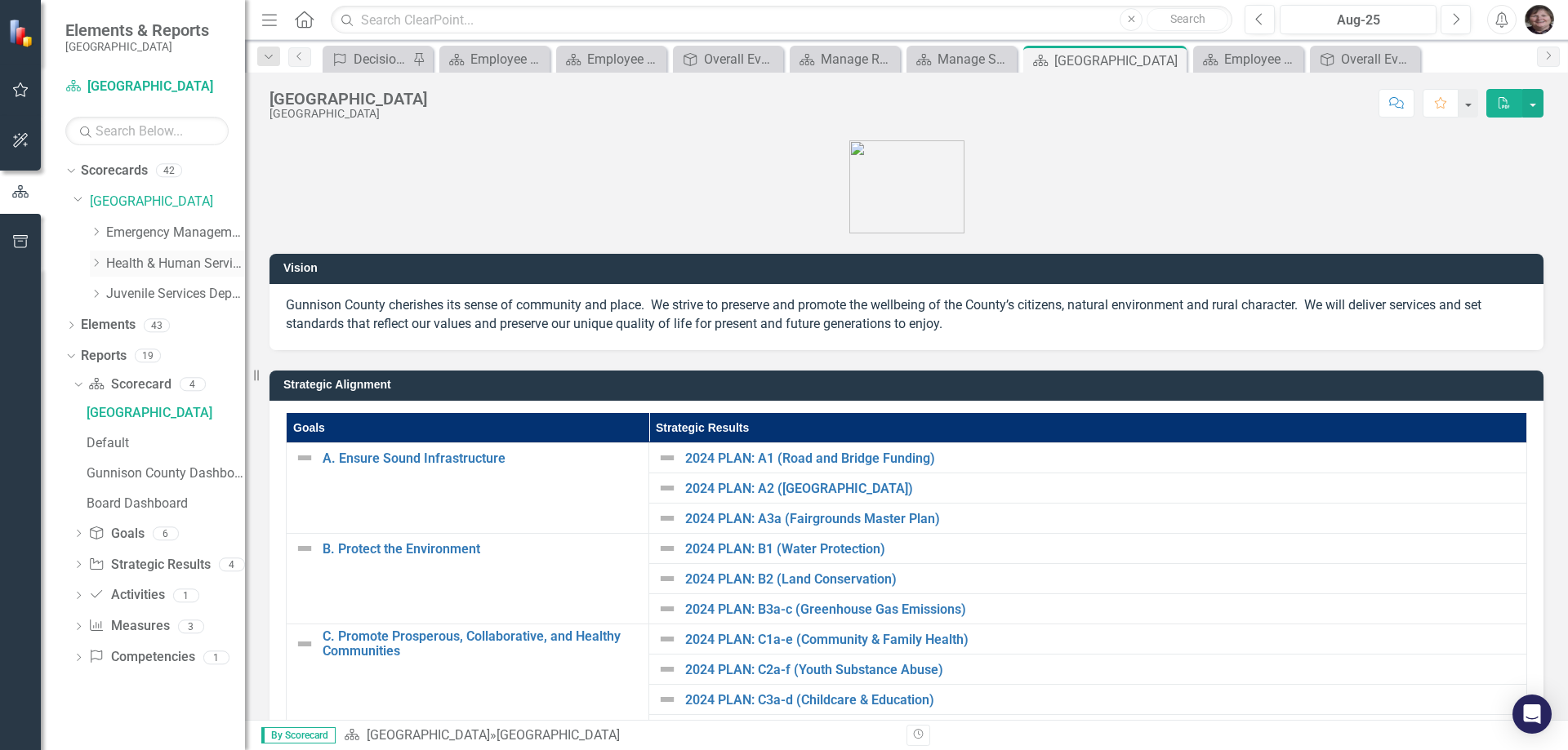
click at [102, 258] on icon "Dropdown" at bounding box center [96, 263] width 13 height 10
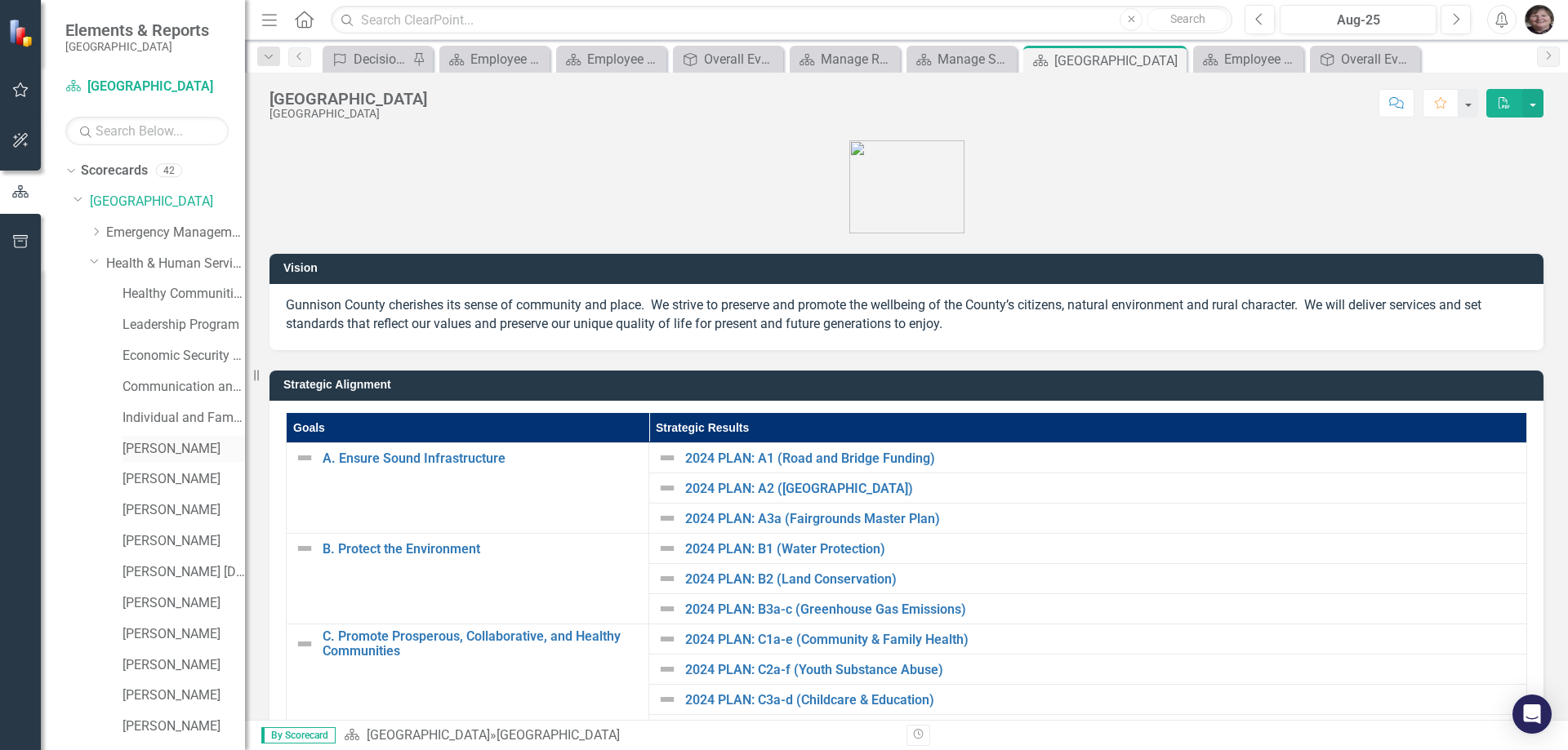
click at [144, 450] on link "[PERSON_NAME]" at bounding box center [184, 449] width 123 height 18
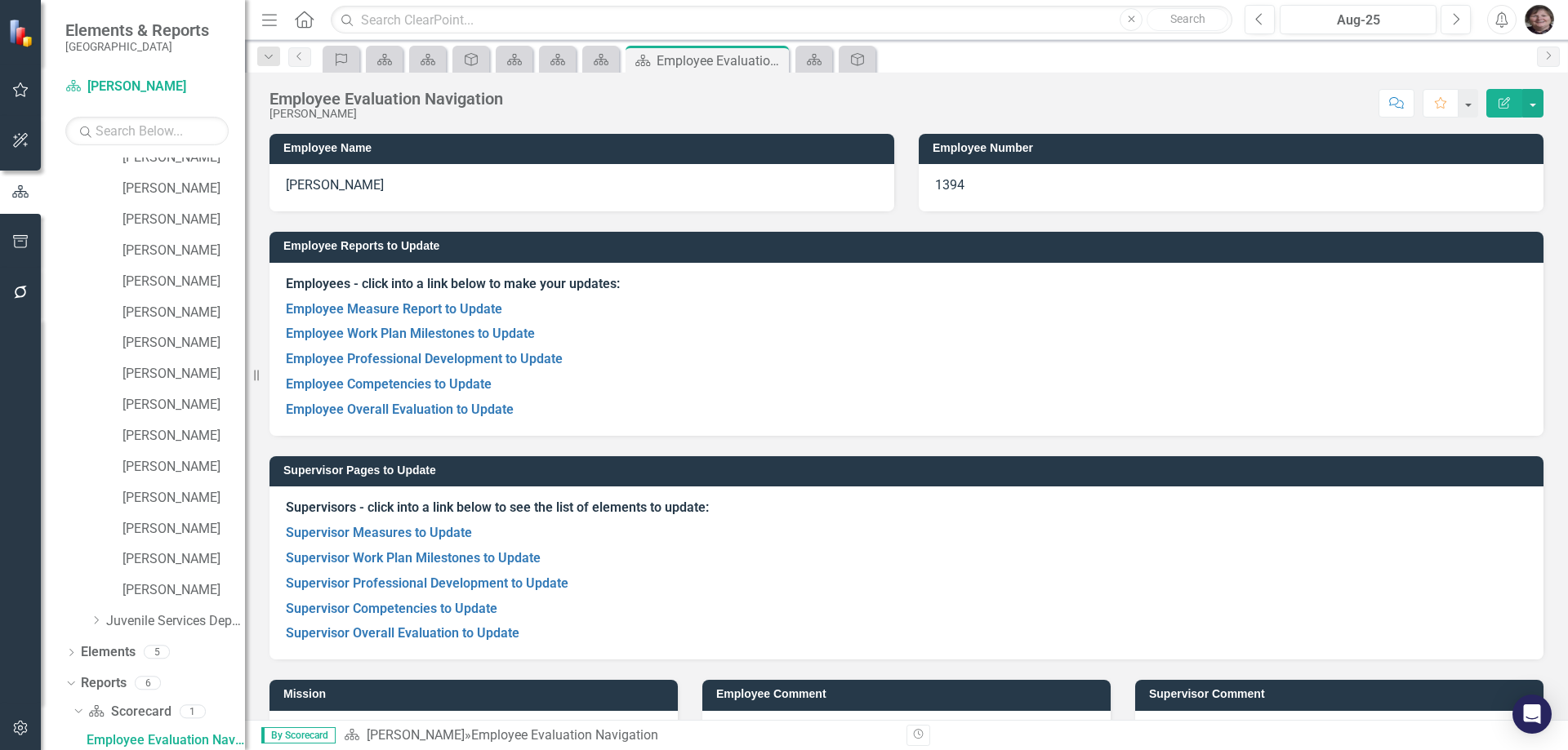
scroll to position [726, 0]
click at [457, 415] on link "Employee Overall Evaluation to Update" at bounding box center [399, 409] width 227 height 15
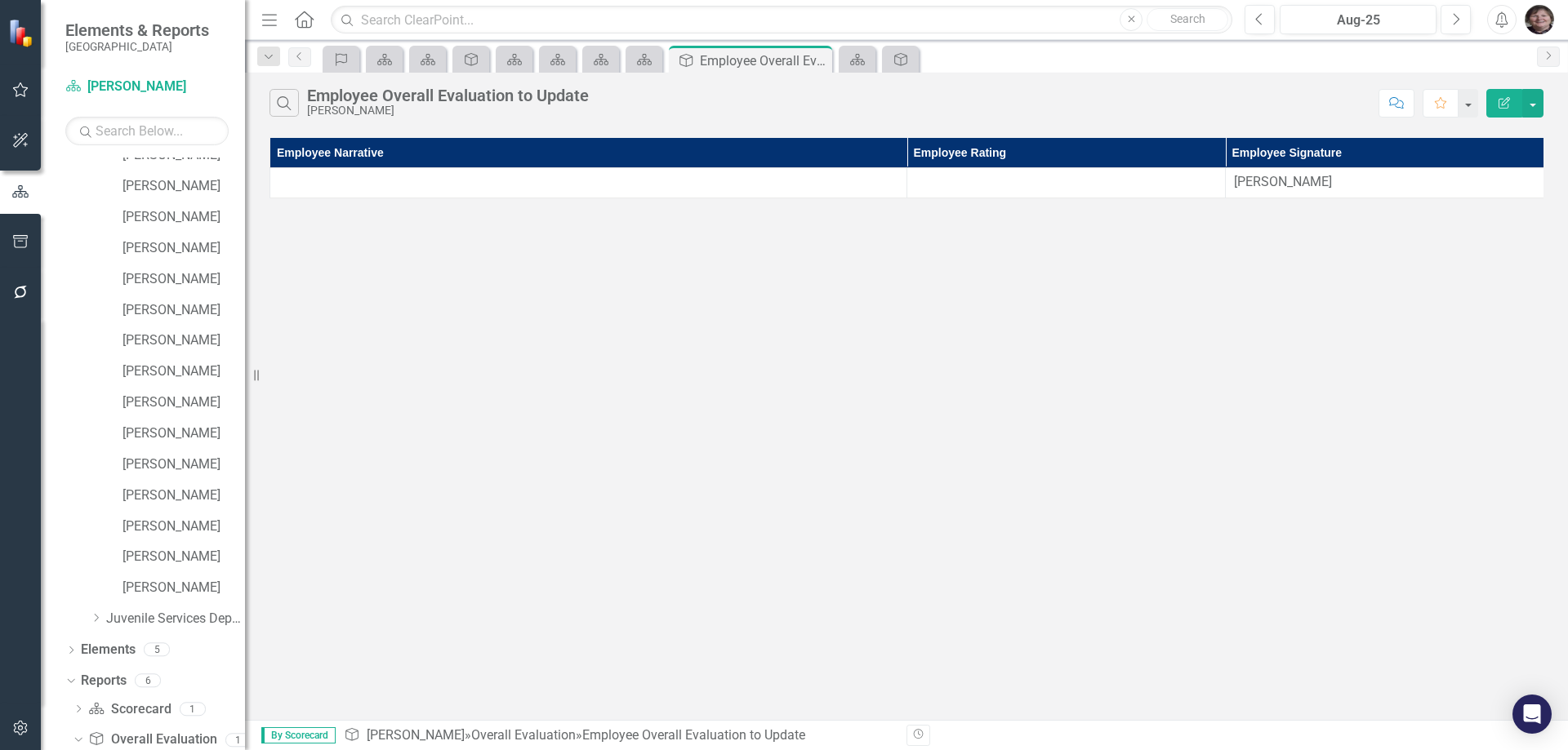
scroll to position [757, 0]
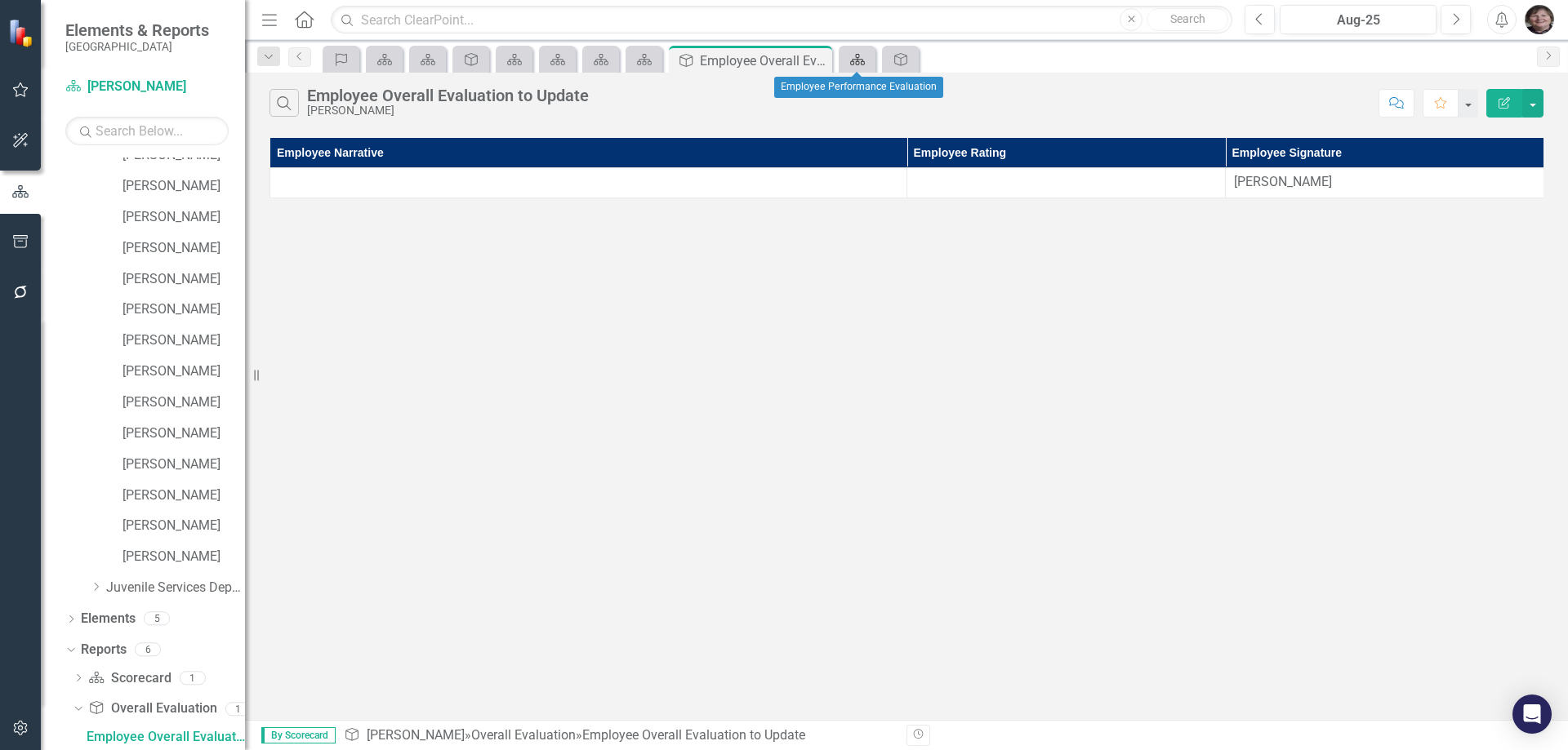
click at [861, 60] on icon at bounding box center [858, 60] width 15 height 12
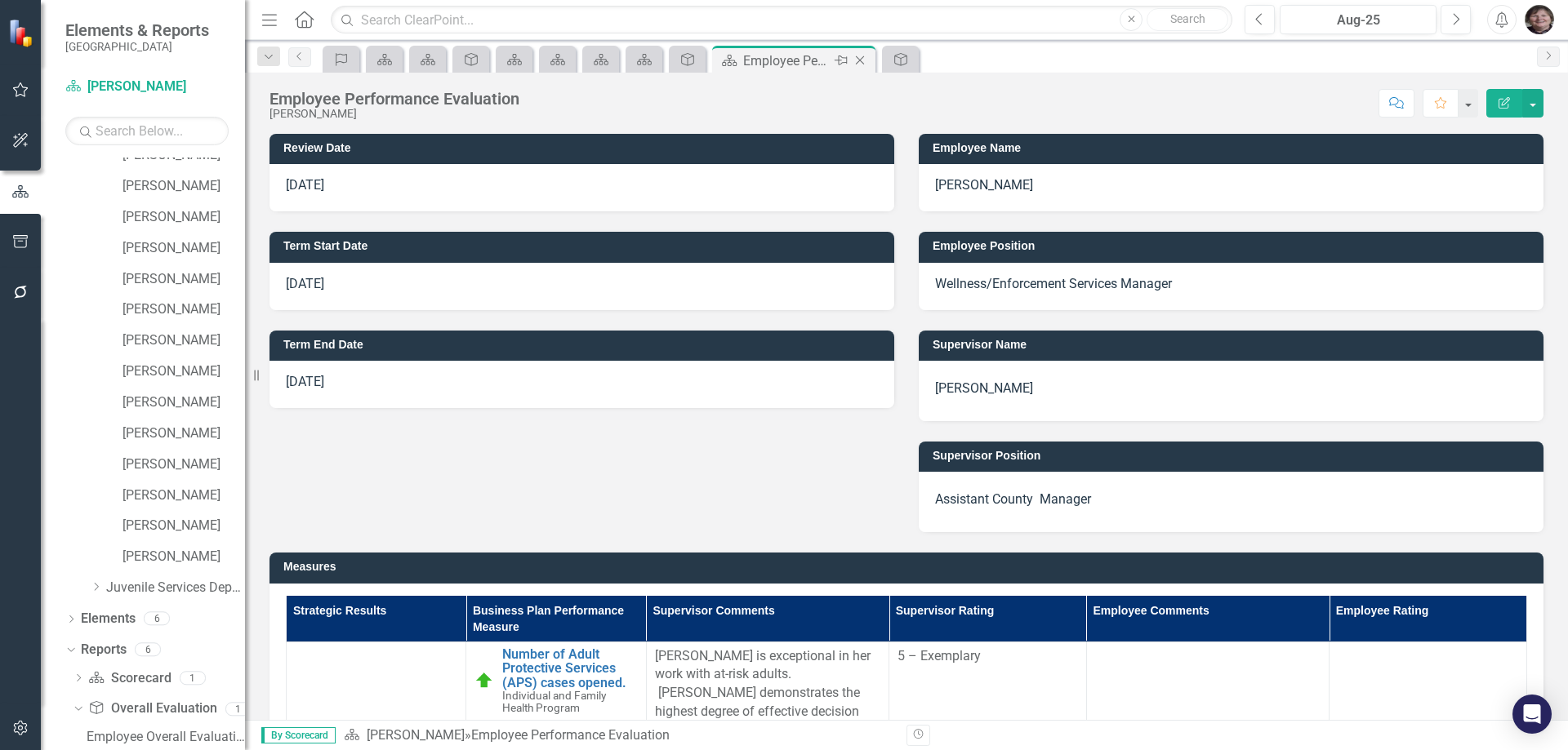
click at [863, 60] on icon "Close" at bounding box center [860, 60] width 16 height 13
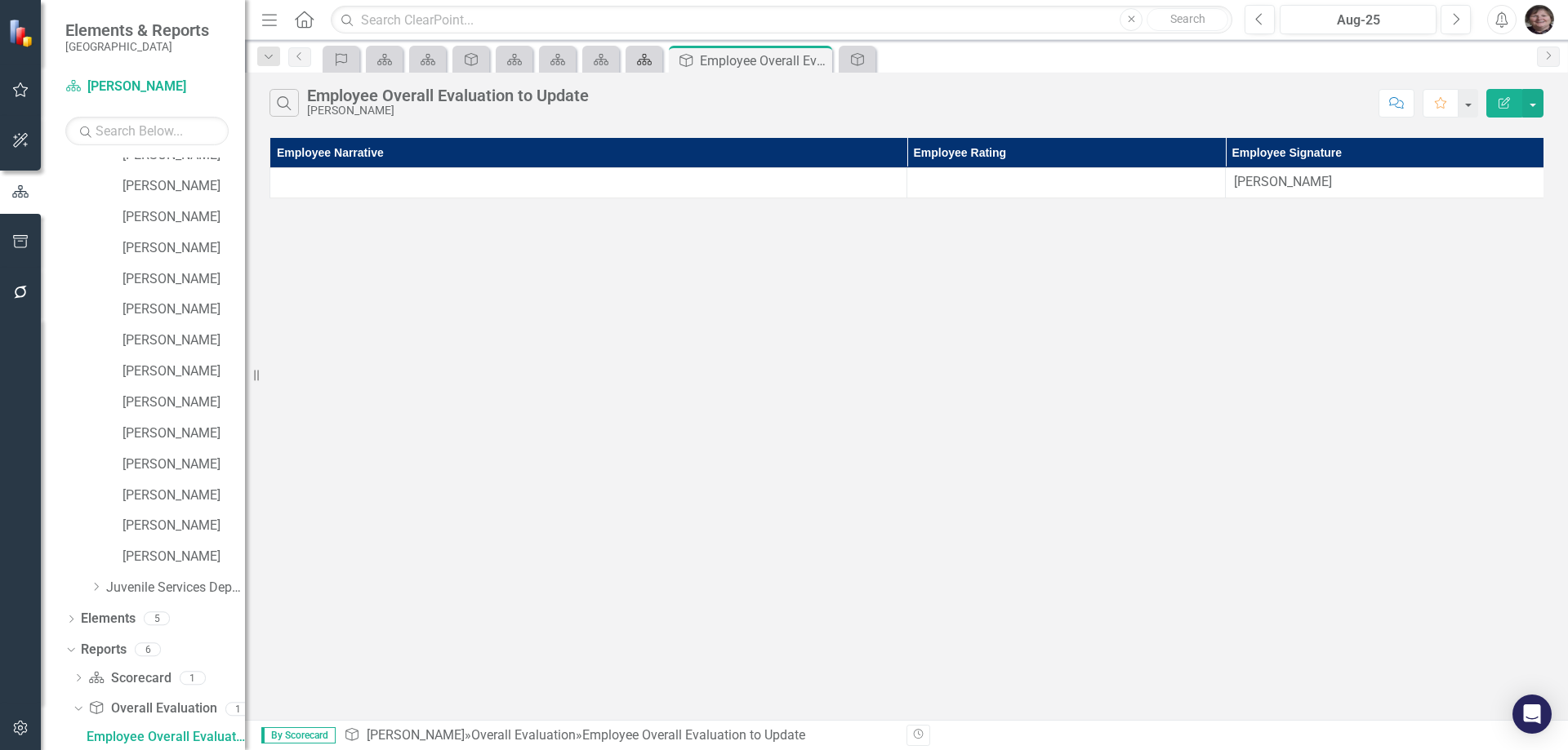
click at [648, 60] on icon "Scorecard" at bounding box center [644, 60] width 16 height 13
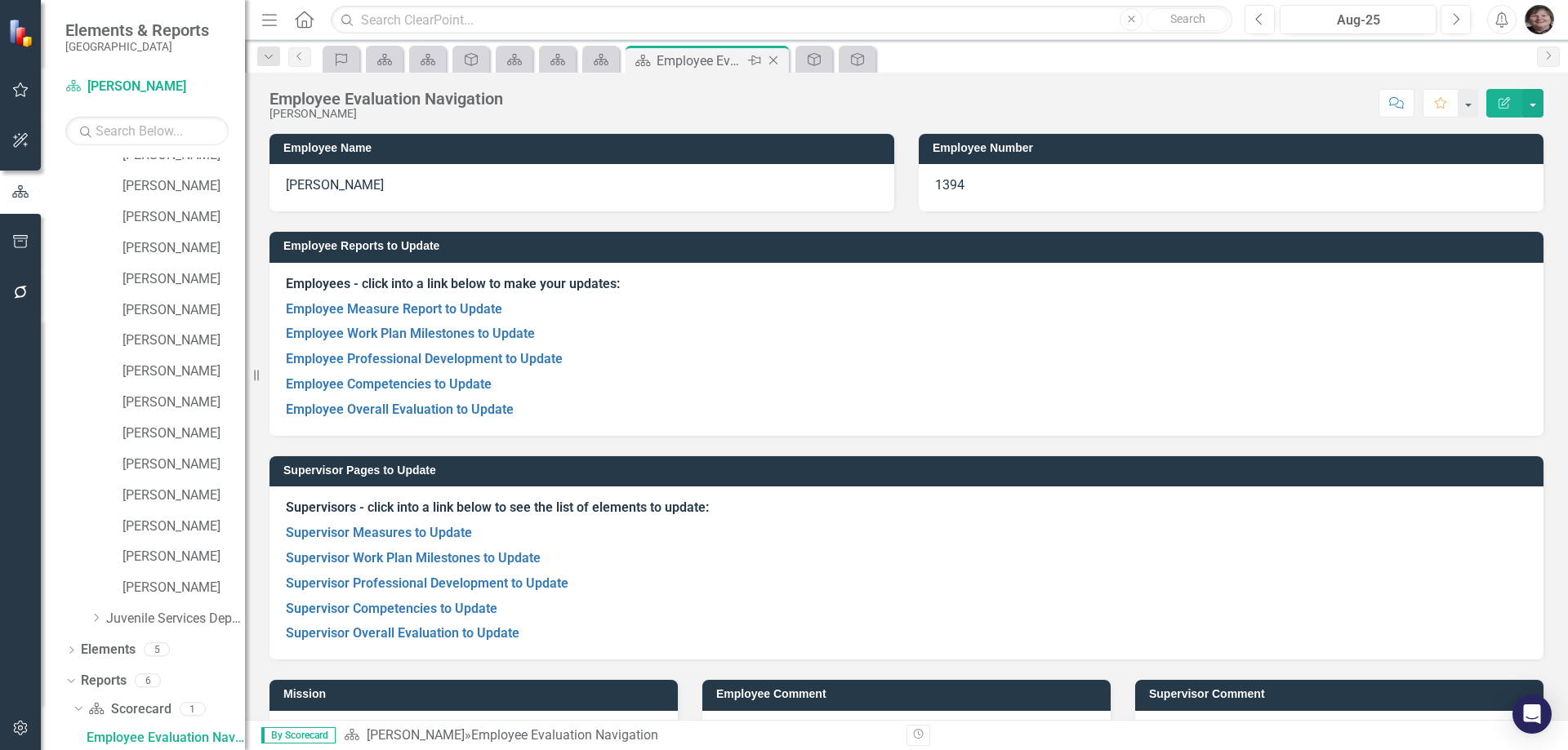
click at [773, 60] on icon "Close" at bounding box center [772, 60] width 16 height 13
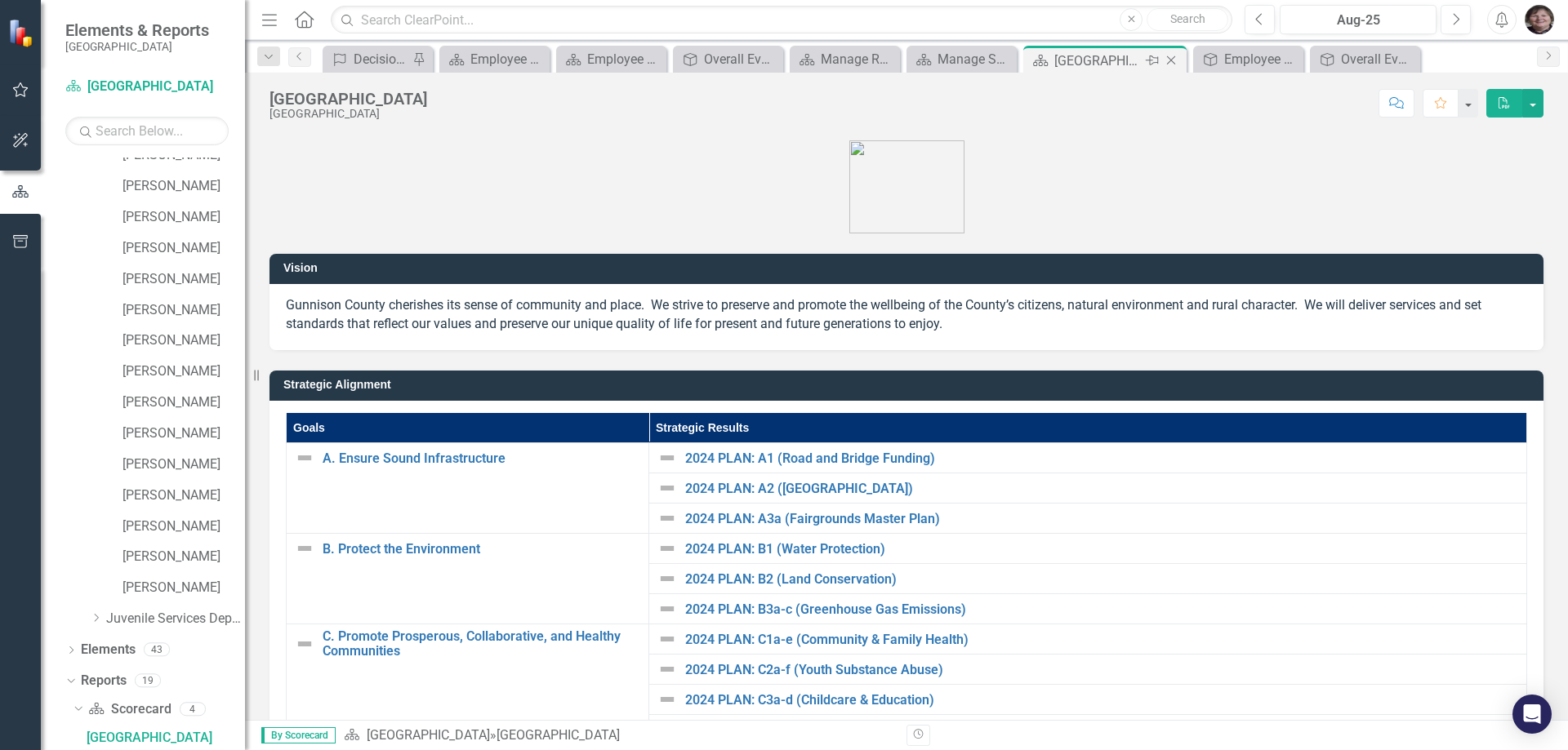
click at [1172, 62] on icon "Close" at bounding box center [1170, 60] width 16 height 13
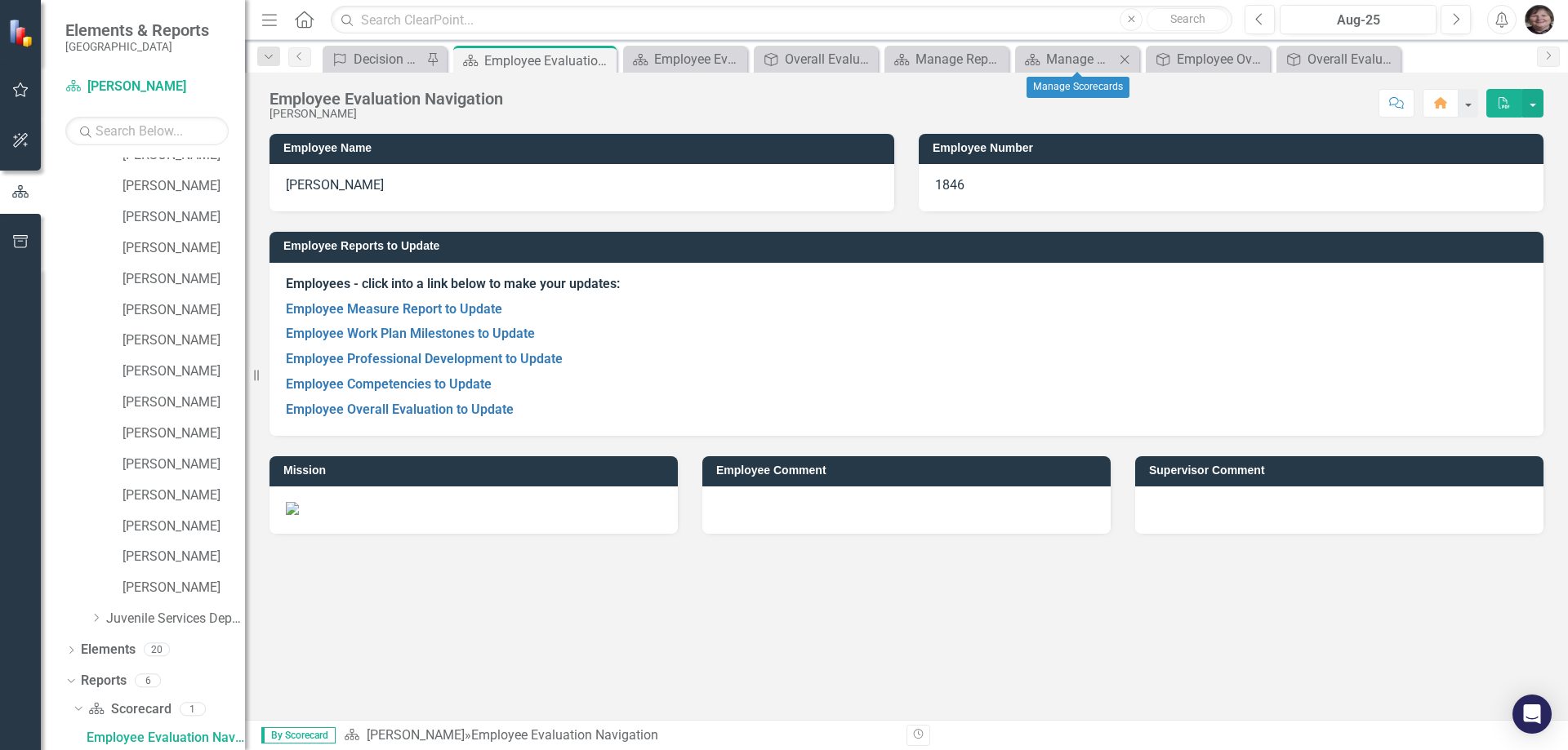
click at [1132, 56] on icon "Close" at bounding box center [1124, 60] width 16 height 13
click at [1064, 65] on icon "Close" at bounding box center [1065, 60] width 16 height 13
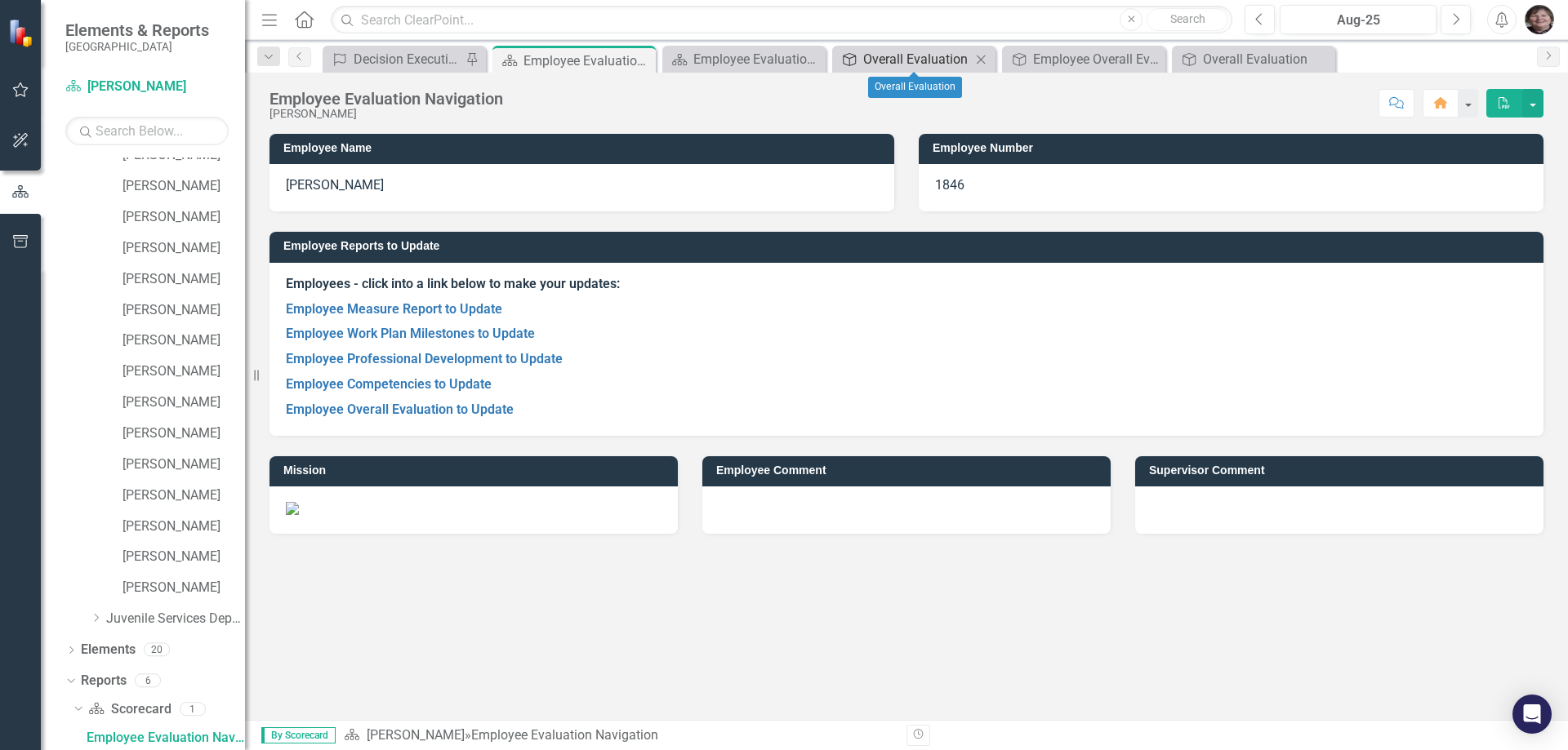
click at [968, 62] on div "Overall Evaluation" at bounding box center [917, 59] width 107 height 20
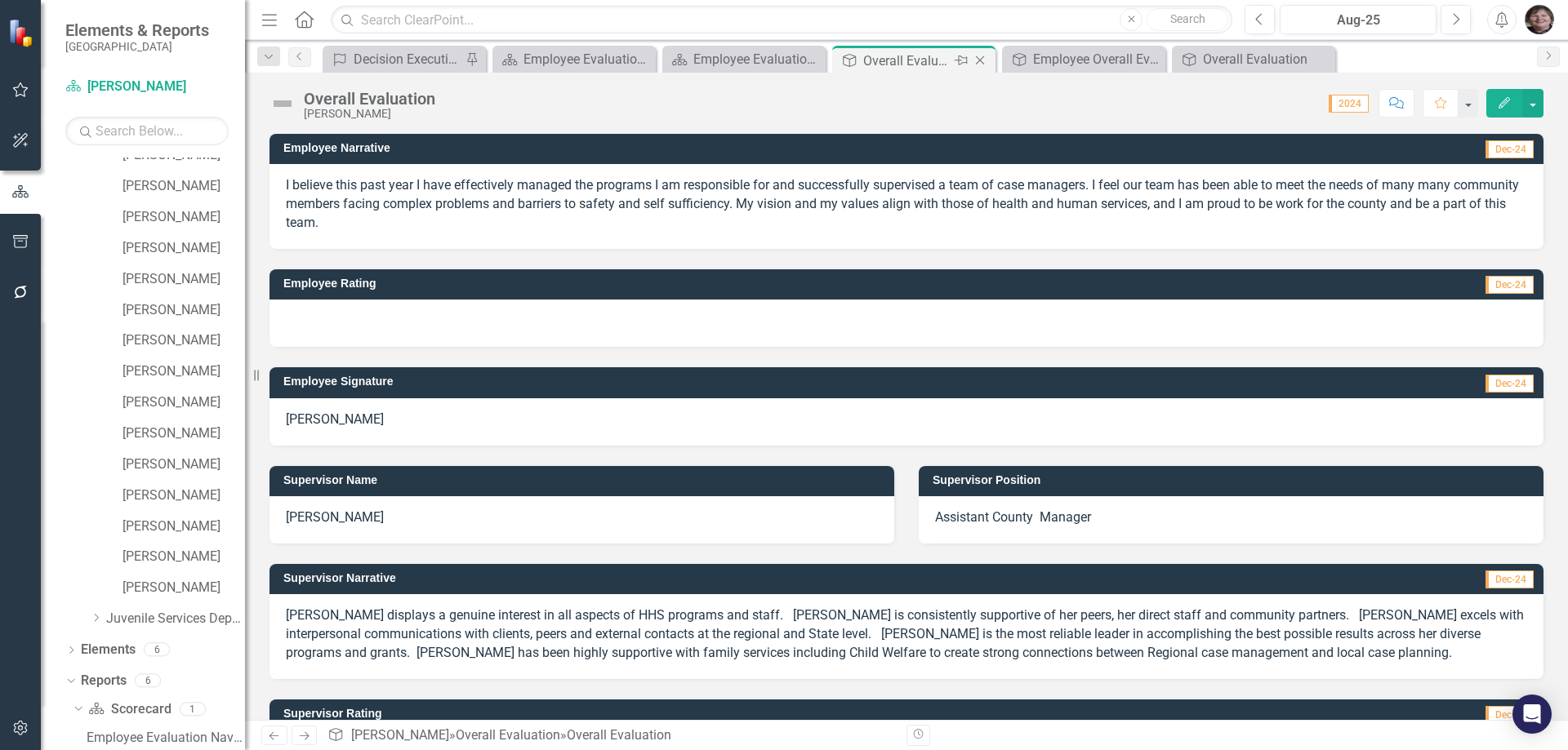
click at [980, 64] on icon "Close" at bounding box center [980, 60] width 16 height 13
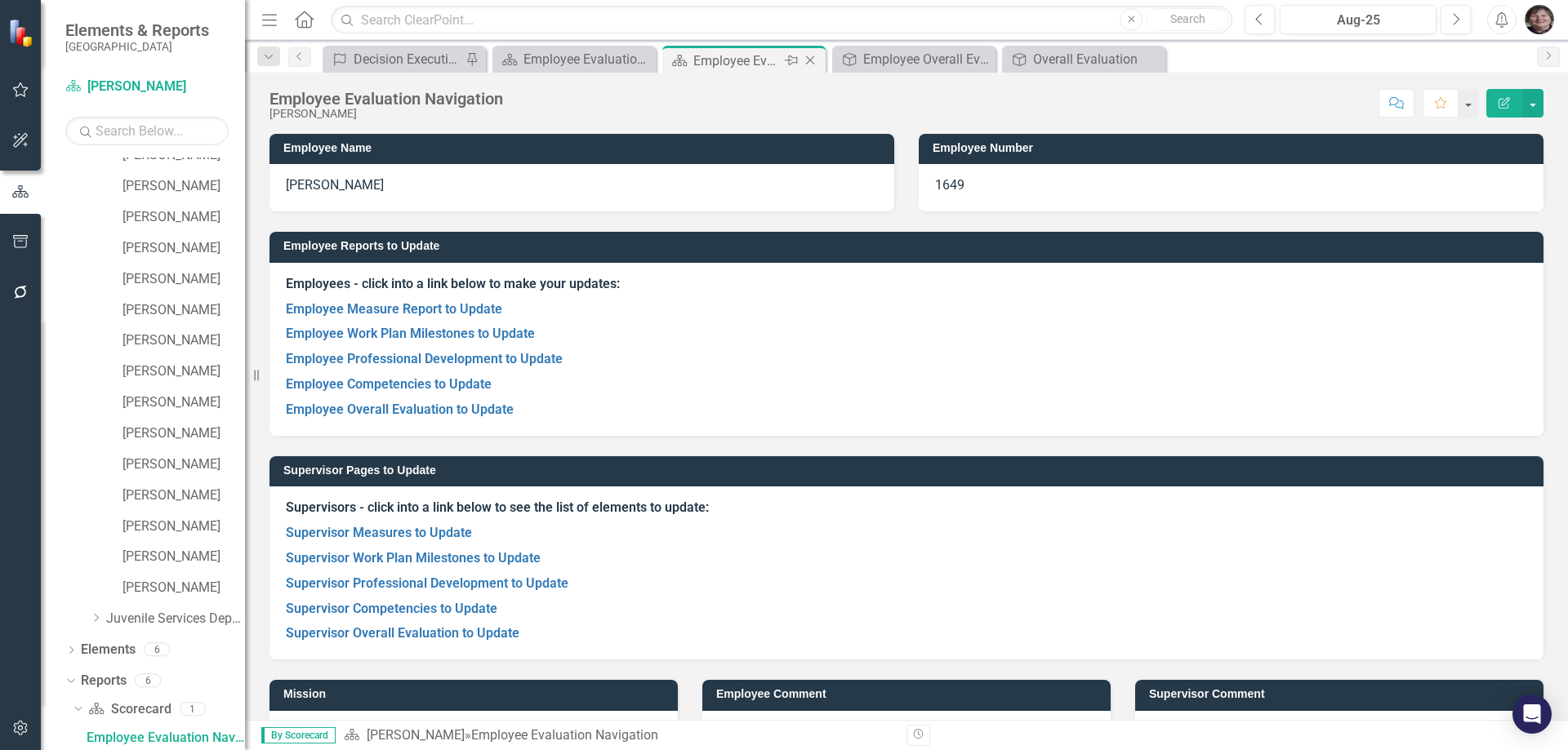
click at [808, 58] on icon "Close" at bounding box center [809, 60] width 16 height 13
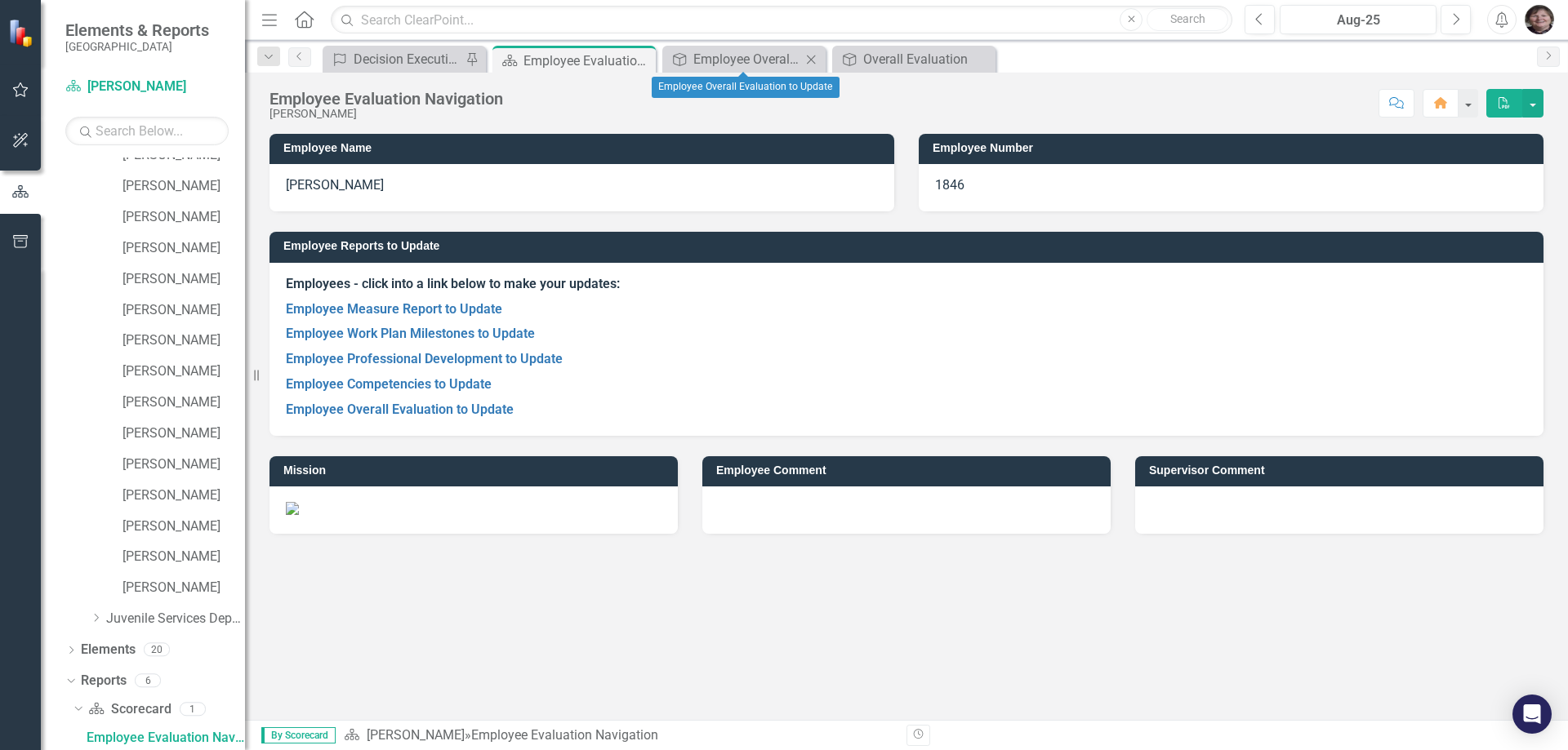
click at [808, 58] on icon "Close" at bounding box center [810, 60] width 16 height 13
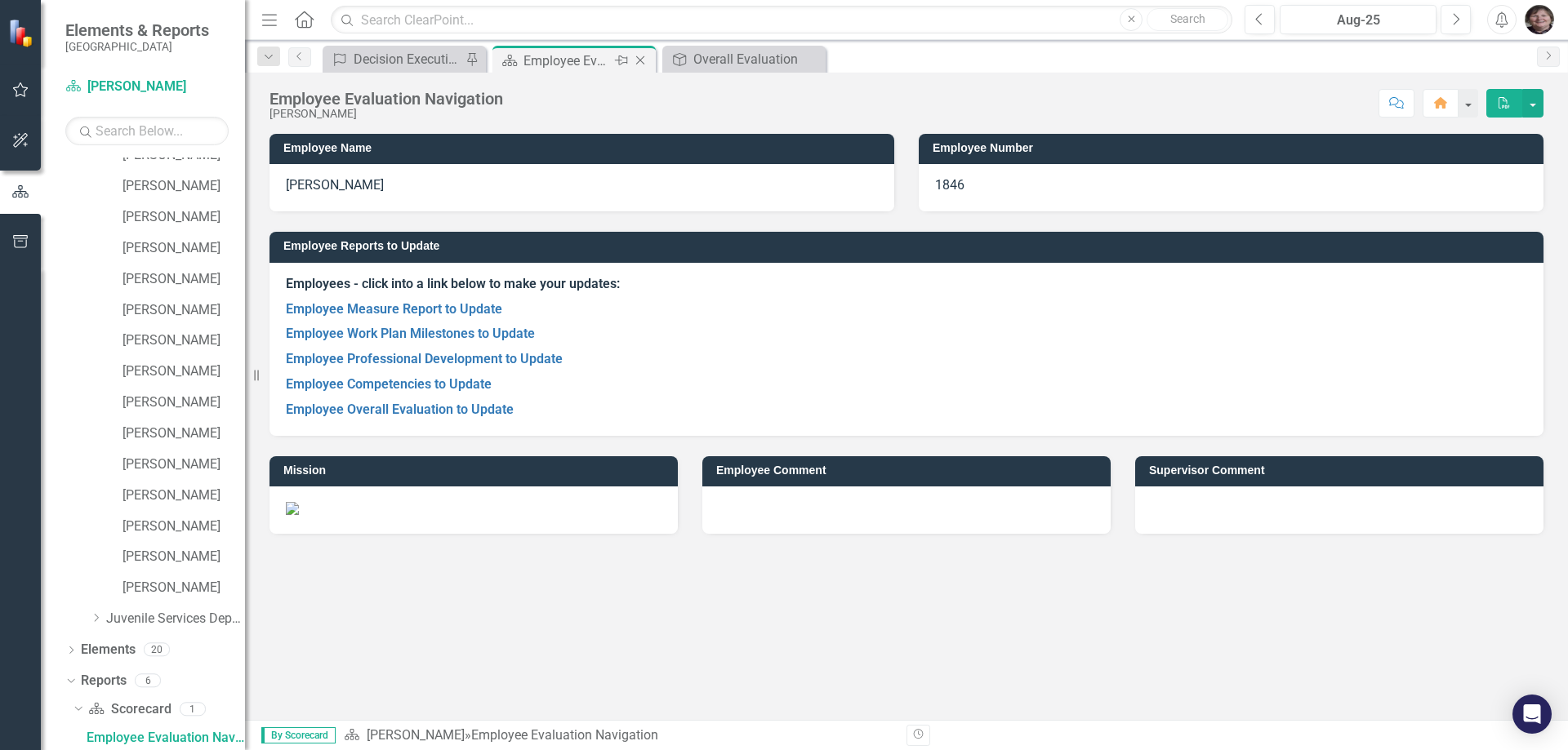
click at [637, 64] on icon at bounding box center [640, 60] width 9 height 9
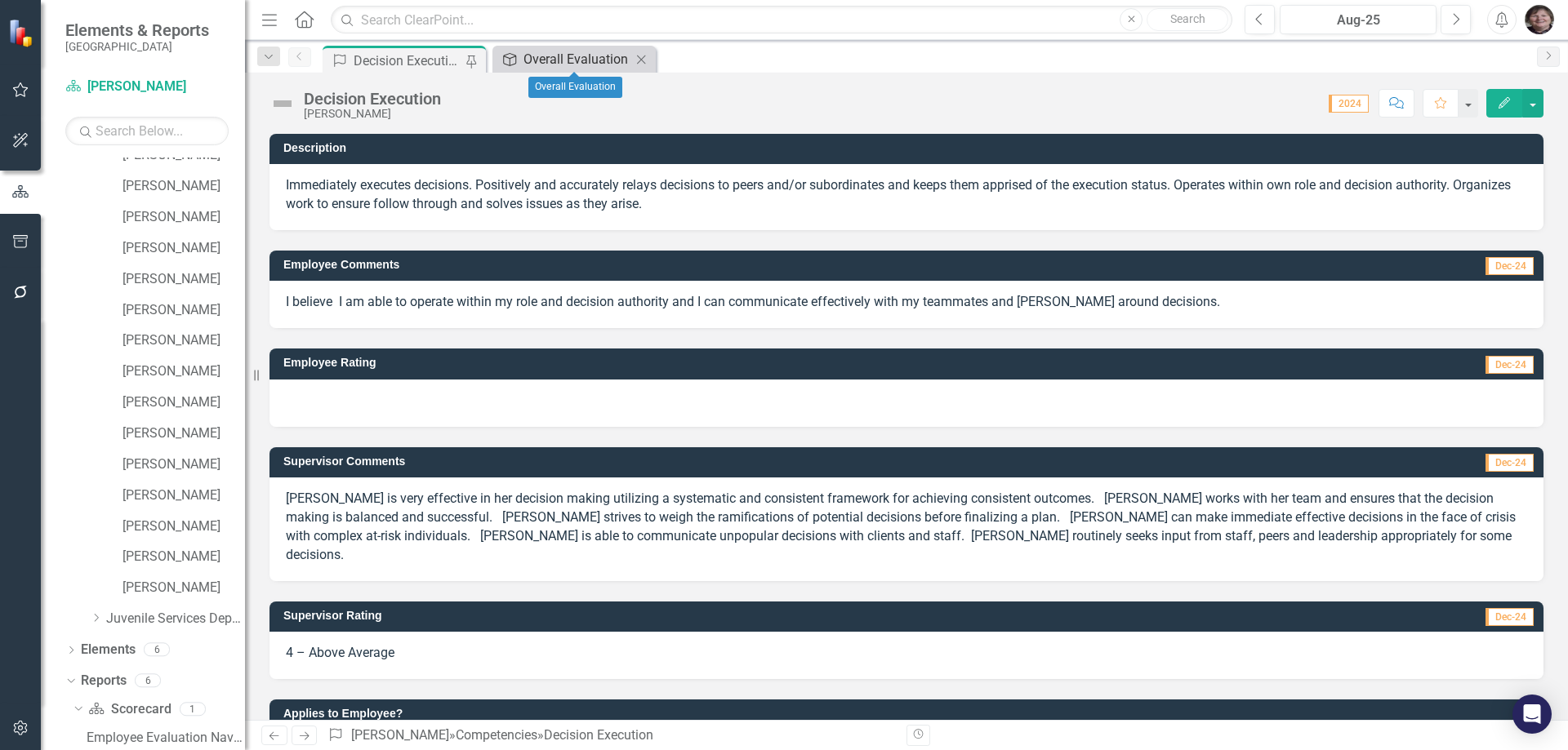
click at [588, 55] on div "Overall Evaluation" at bounding box center [578, 59] width 107 height 20
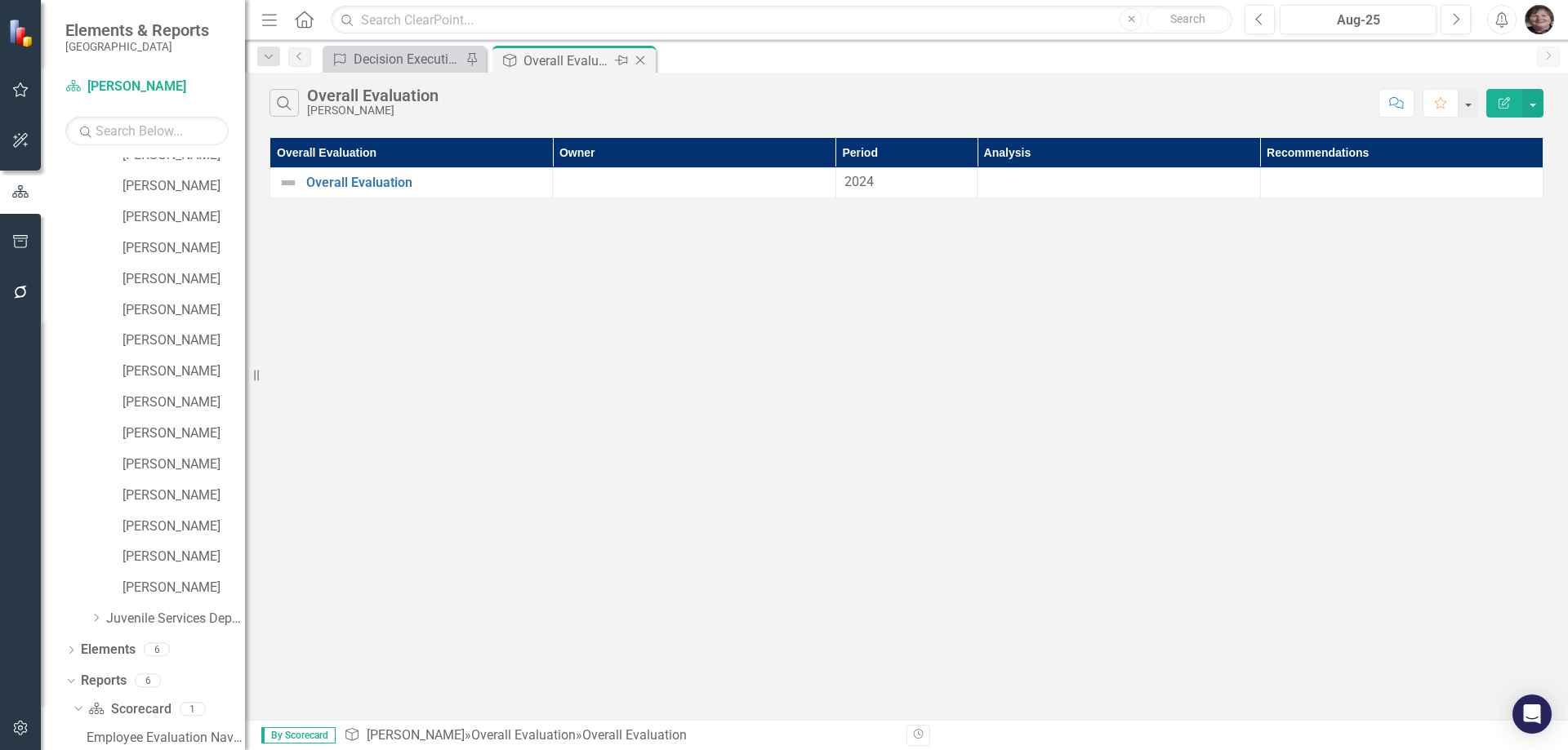
click at [645, 61] on icon "Close" at bounding box center [640, 60] width 16 height 13
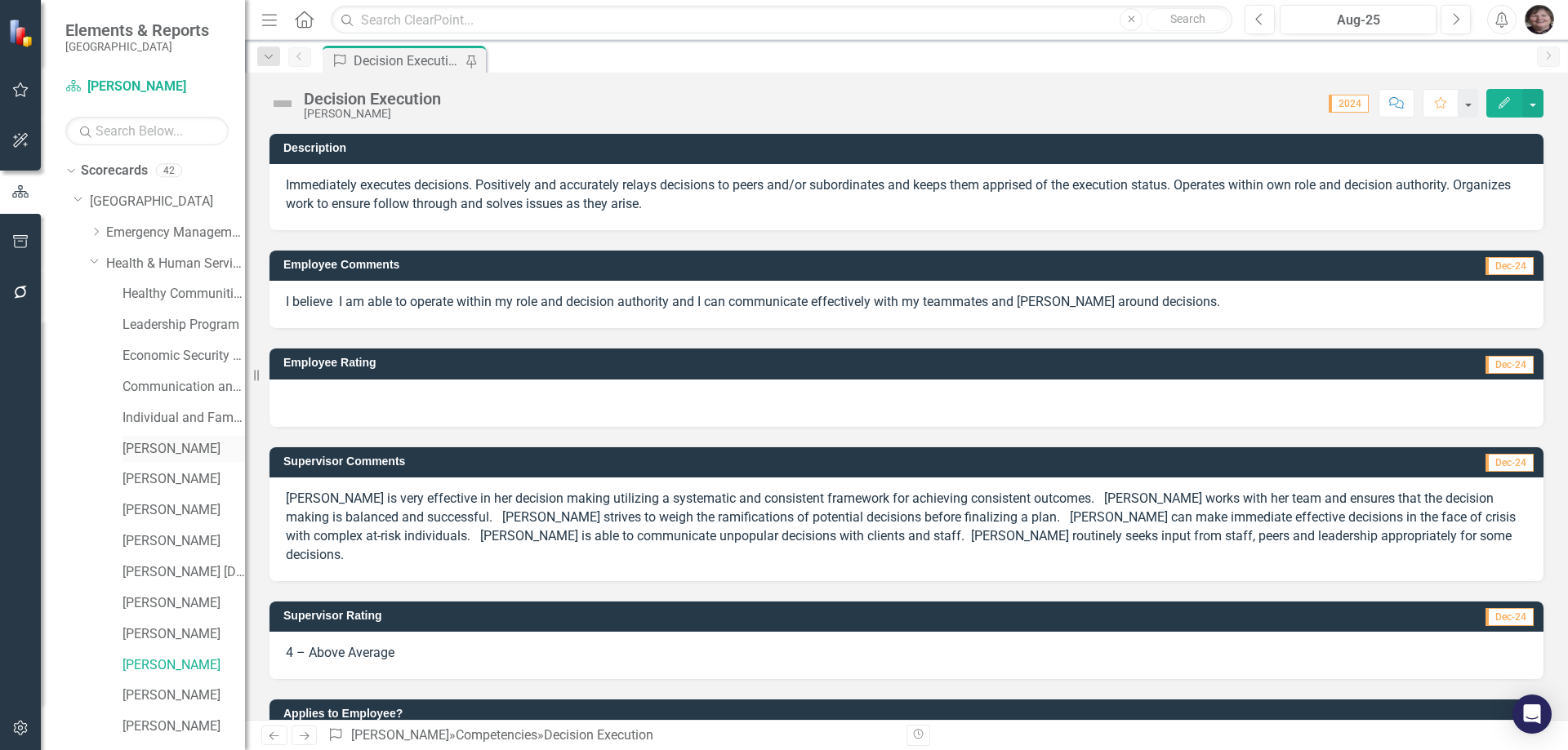
click at [147, 456] on link "[PERSON_NAME]" at bounding box center [184, 449] width 123 height 18
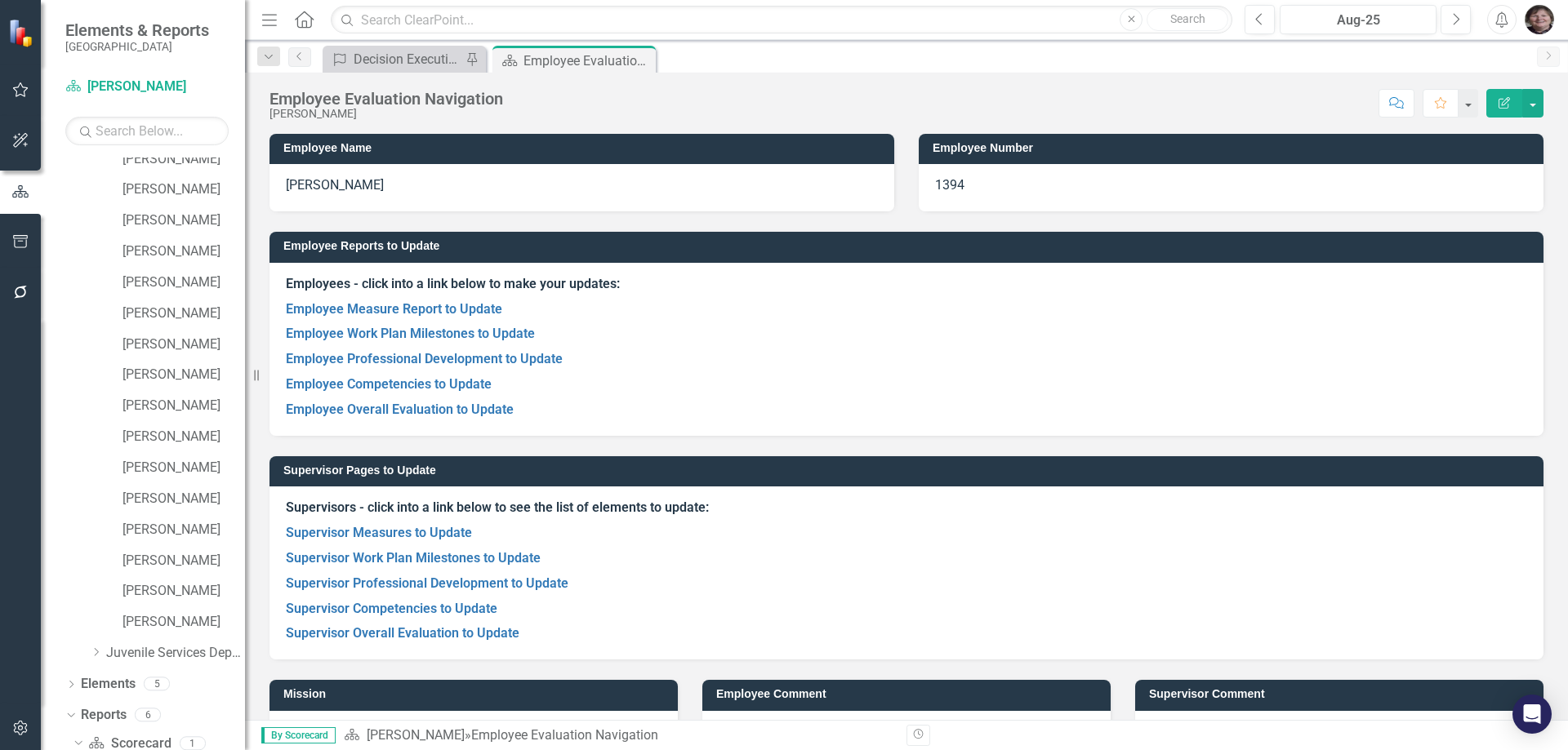
scroll to position [726, 0]
click at [408, 382] on link "Employee Competencies to Update" at bounding box center [388, 383] width 206 height 15
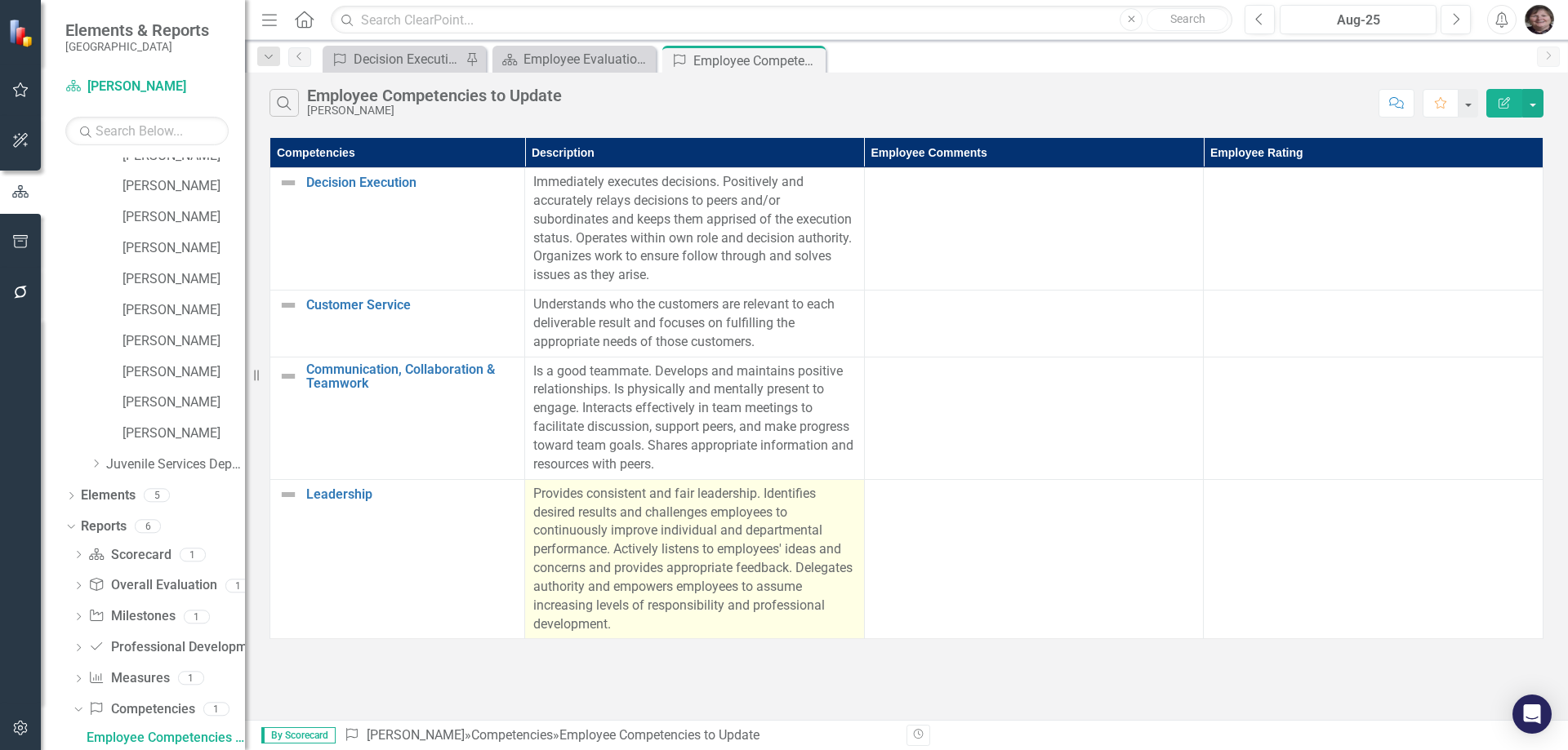
scroll to position [881, 0]
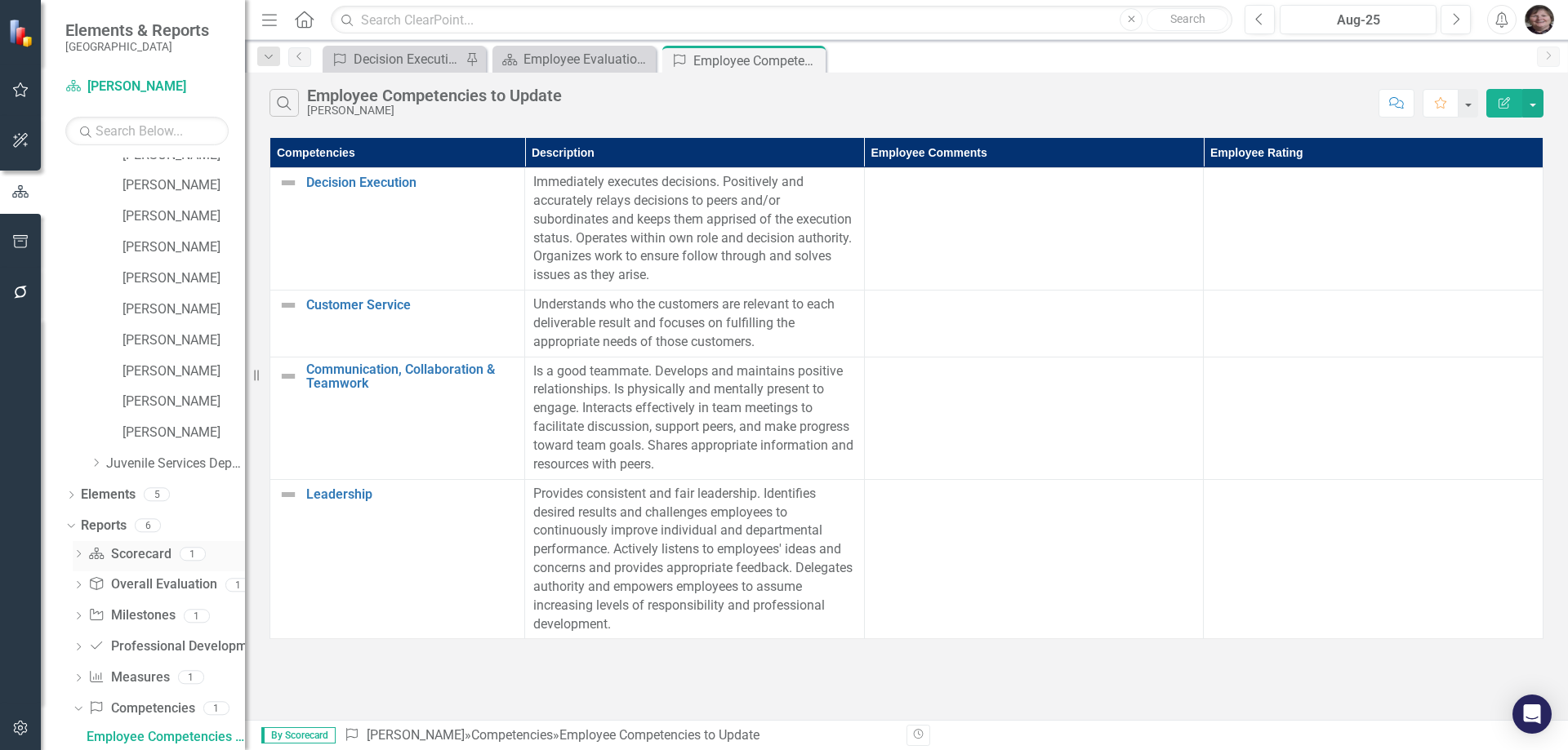
click at [80, 555] on icon "Dropdown" at bounding box center [79, 555] width 12 height 9
click at [144, 556] on link "Scorecard Scorecard" at bounding box center [129, 555] width 82 height 18
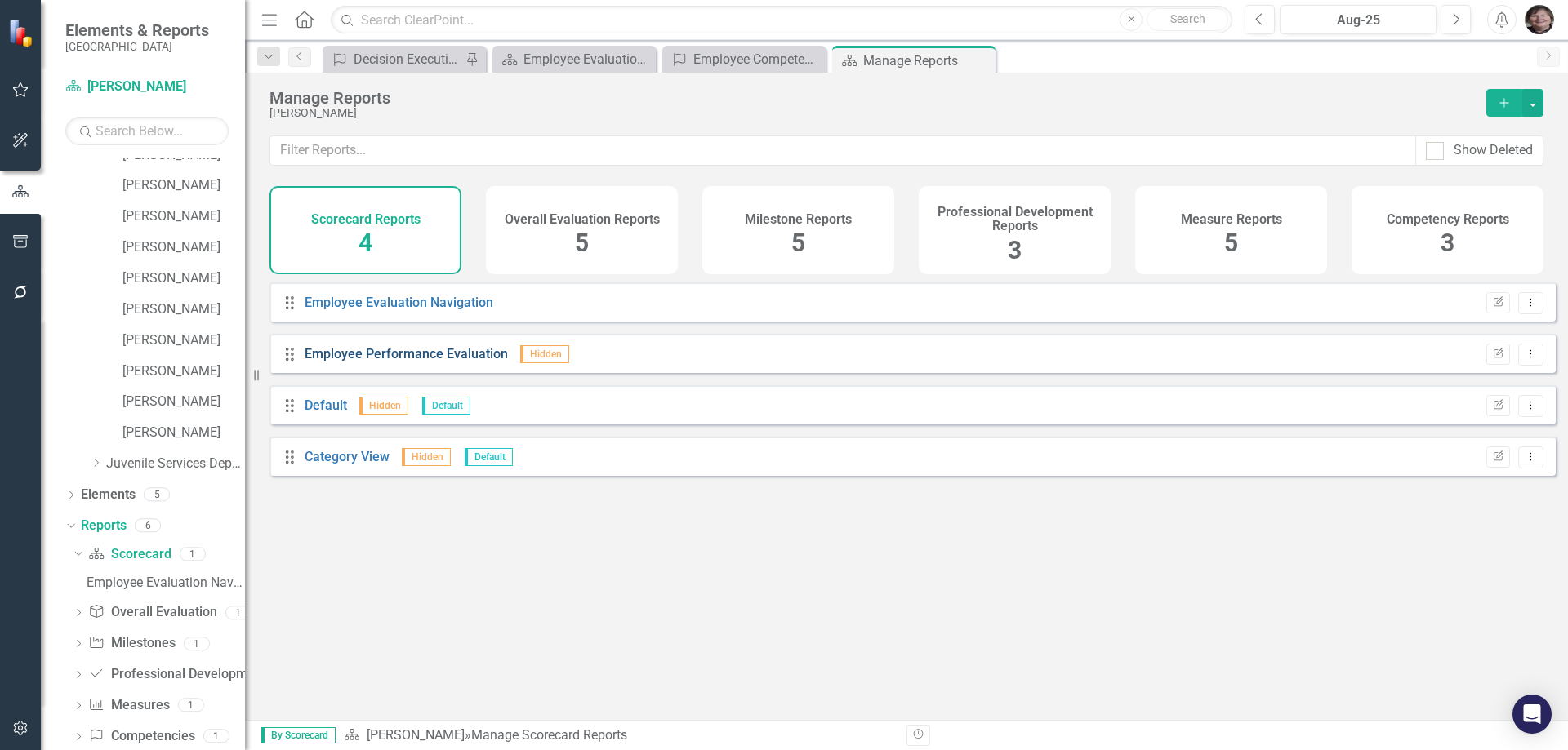
click at [427, 362] on link "Employee Performance Evaluation" at bounding box center [406, 353] width 203 height 15
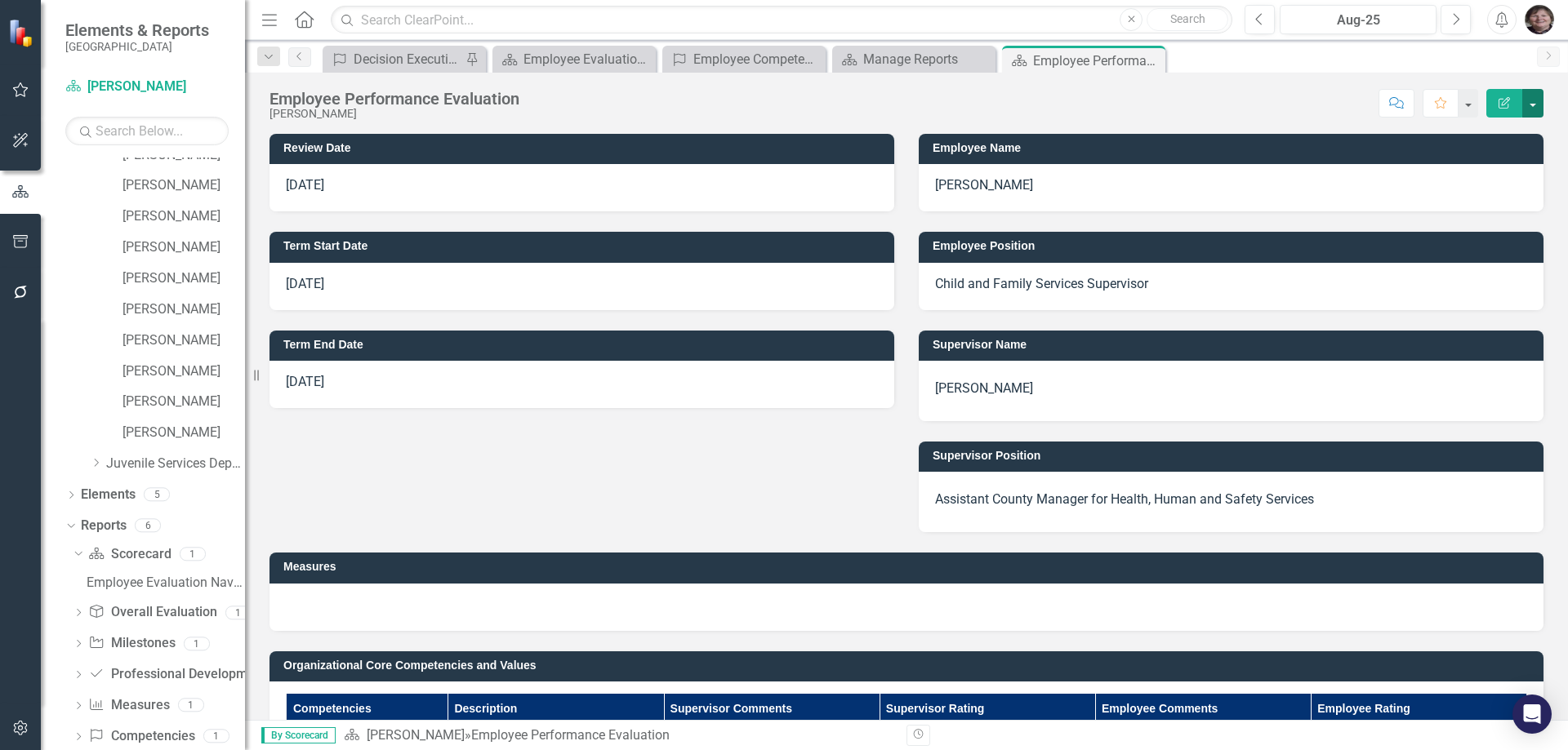
click at [1542, 106] on button "button" at bounding box center [1532, 103] width 21 height 29
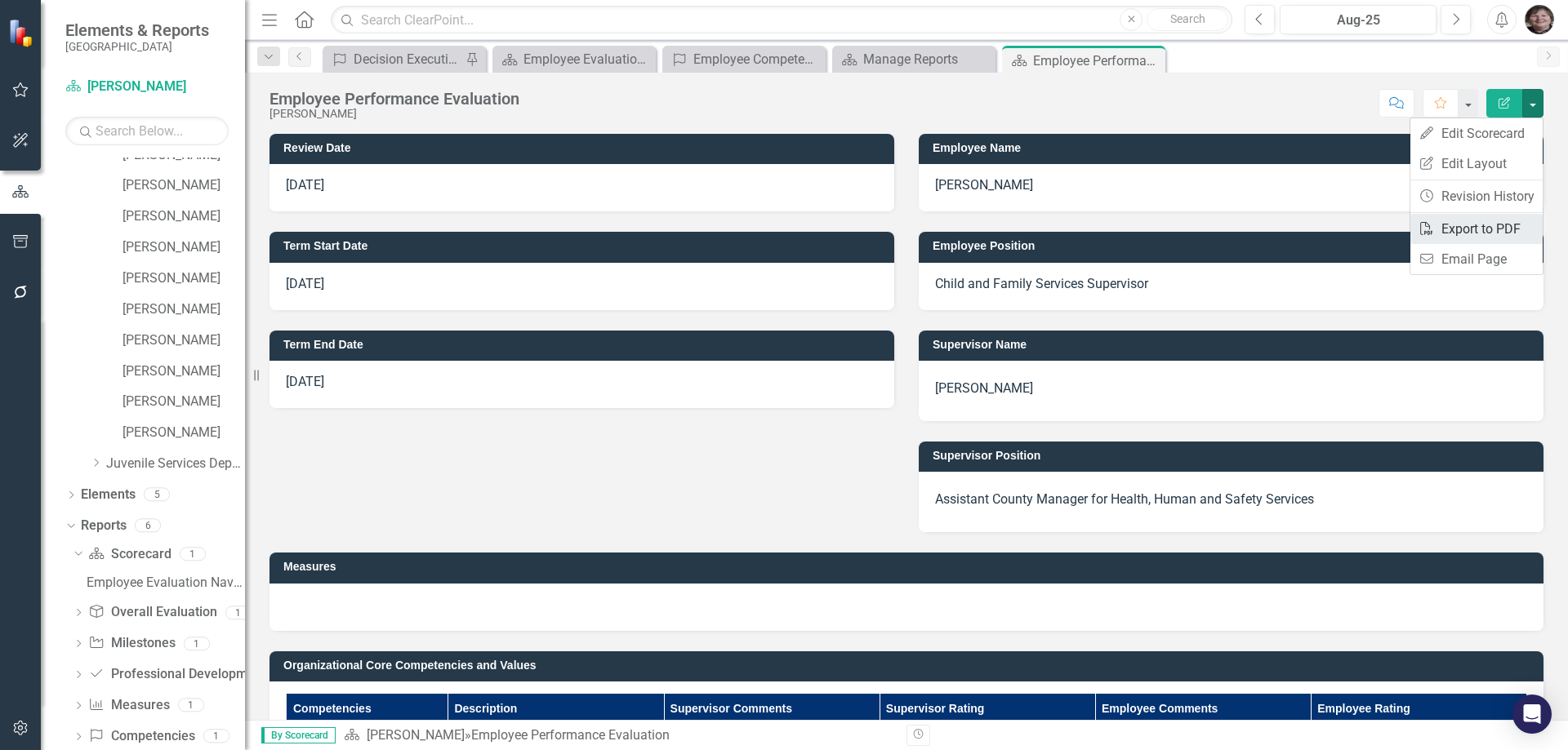
click at [1485, 224] on link "PDF Export to PDF" at bounding box center [1477, 229] width 133 height 30
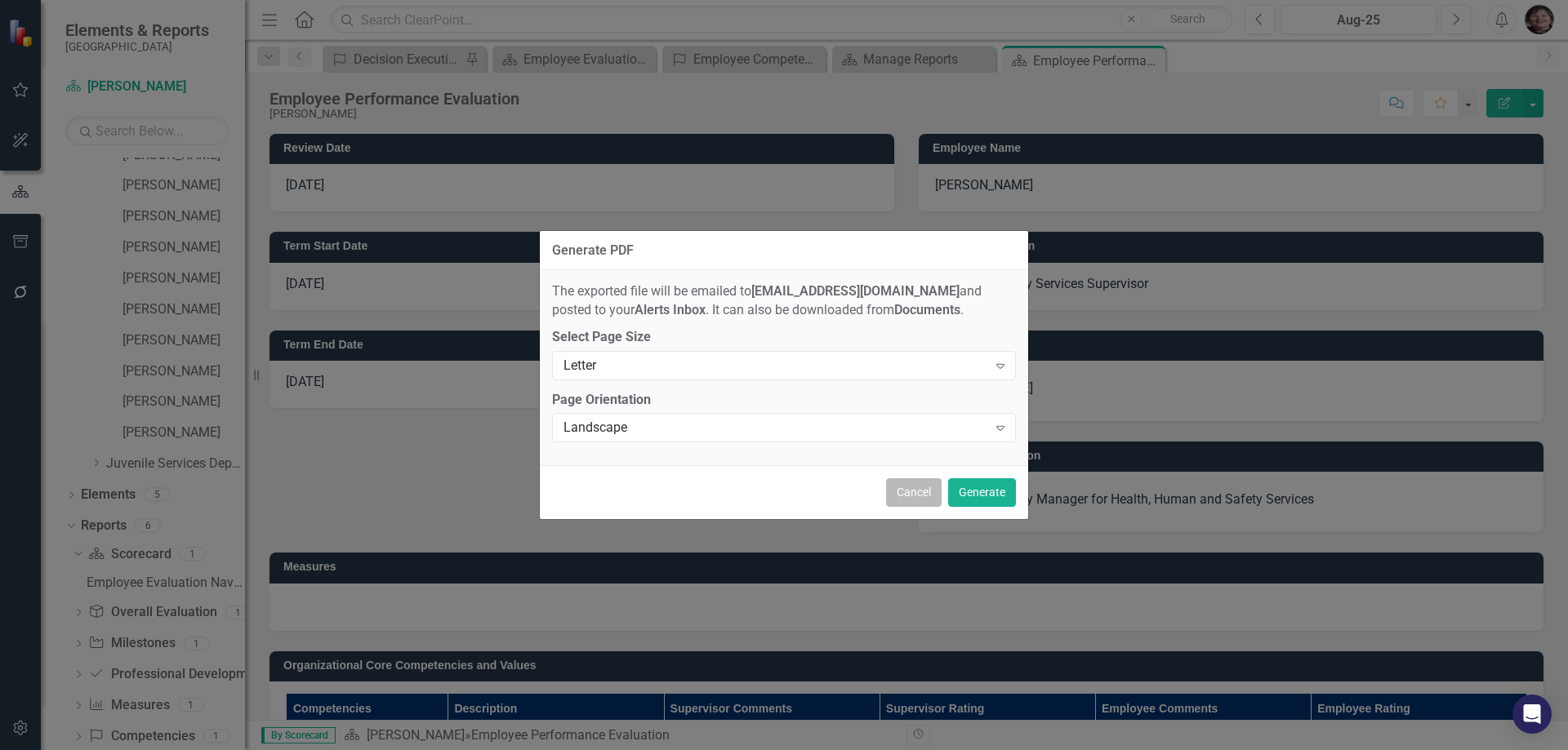
click at [907, 501] on button "Cancel" at bounding box center [913, 492] width 55 height 29
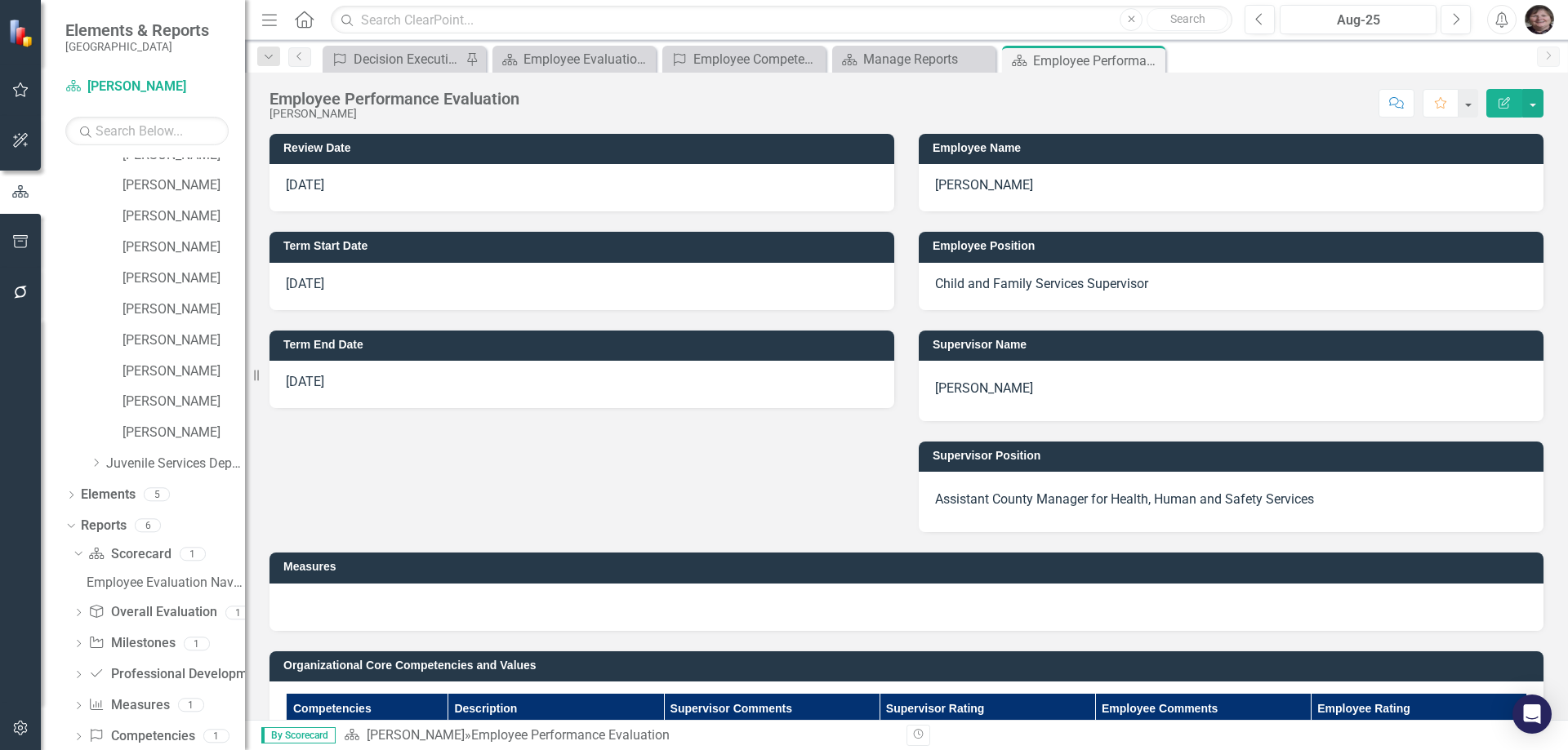
click at [478, 185] on p "[DATE]" at bounding box center [581, 185] width 592 height 18
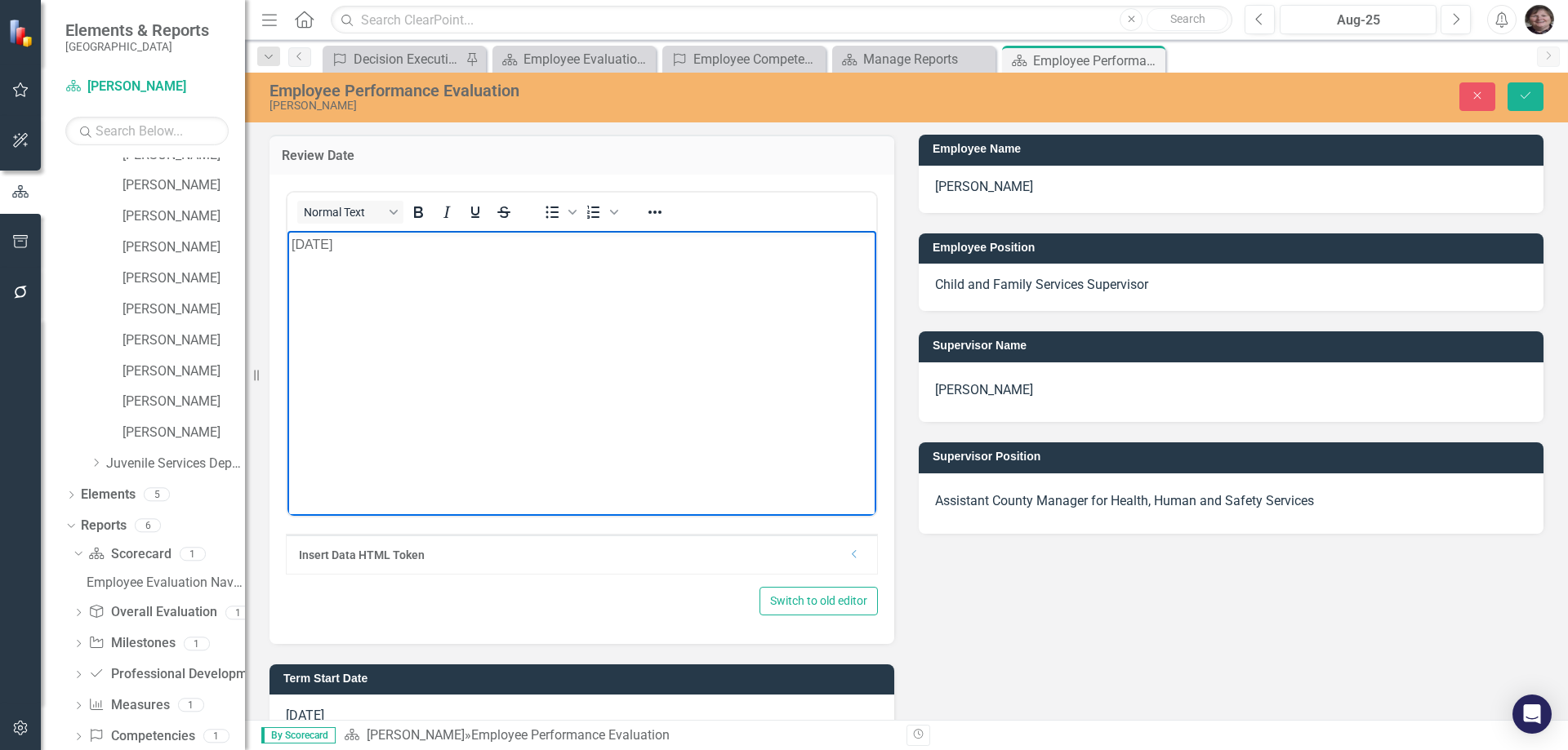
drag, startPoint x: 394, startPoint y: 242, endPoint x: 218, endPoint y: 242, distance: 176.0
click at [287, 242] on html "[DATE]" at bounding box center [581, 352] width 588 height 245
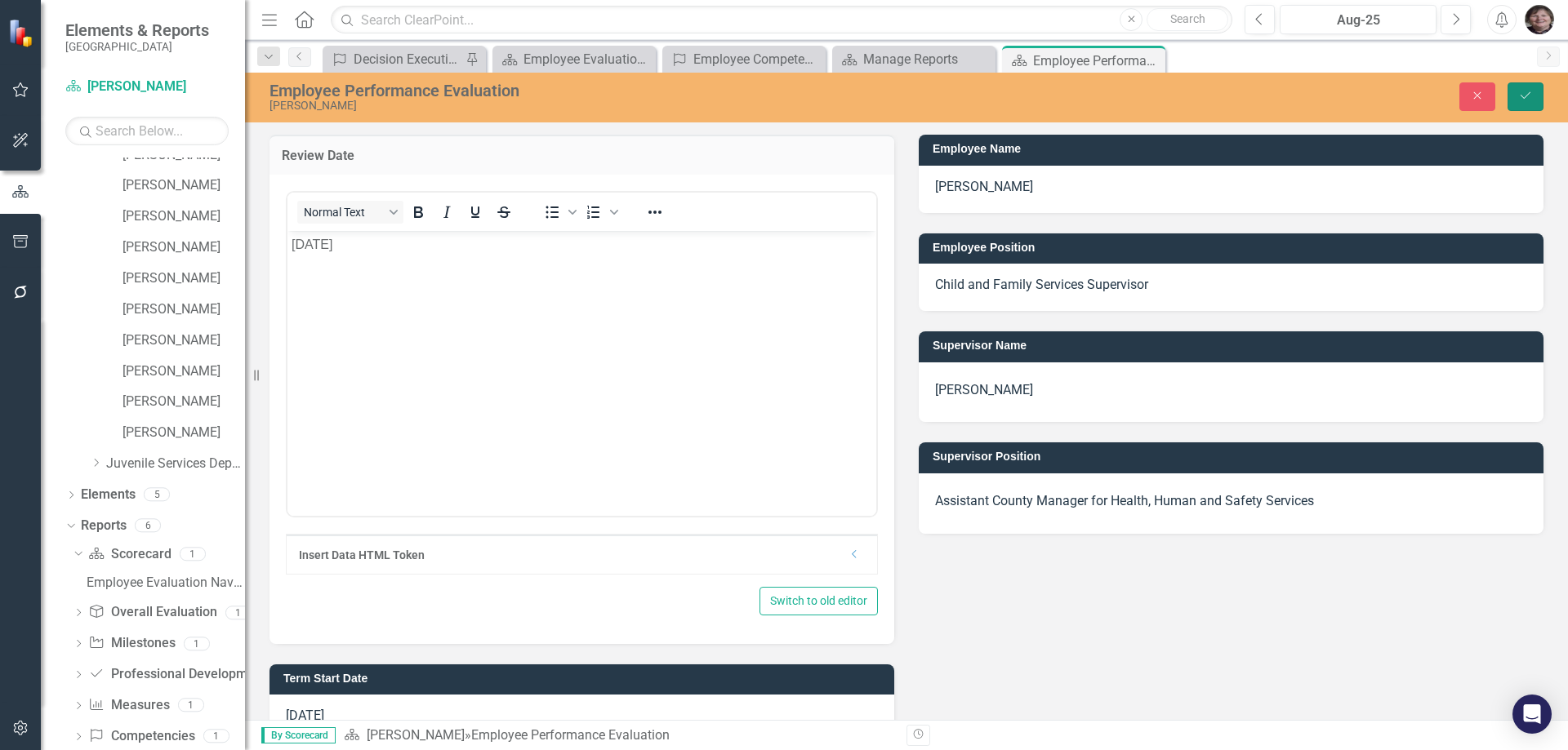
click at [1516, 102] on button "Save" at bounding box center [1525, 96] width 36 height 29
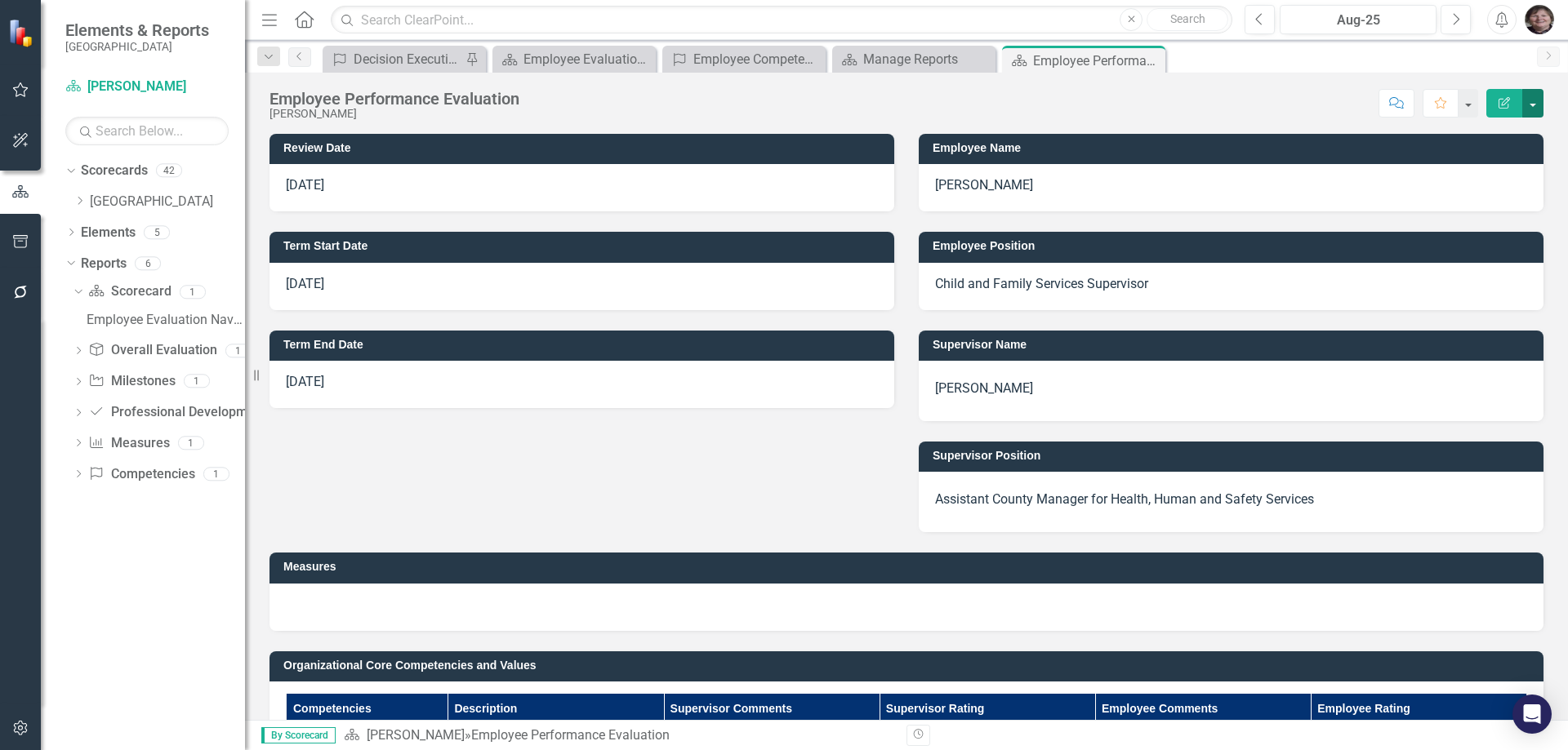
click at [1533, 102] on button "button" at bounding box center [1532, 103] width 21 height 29
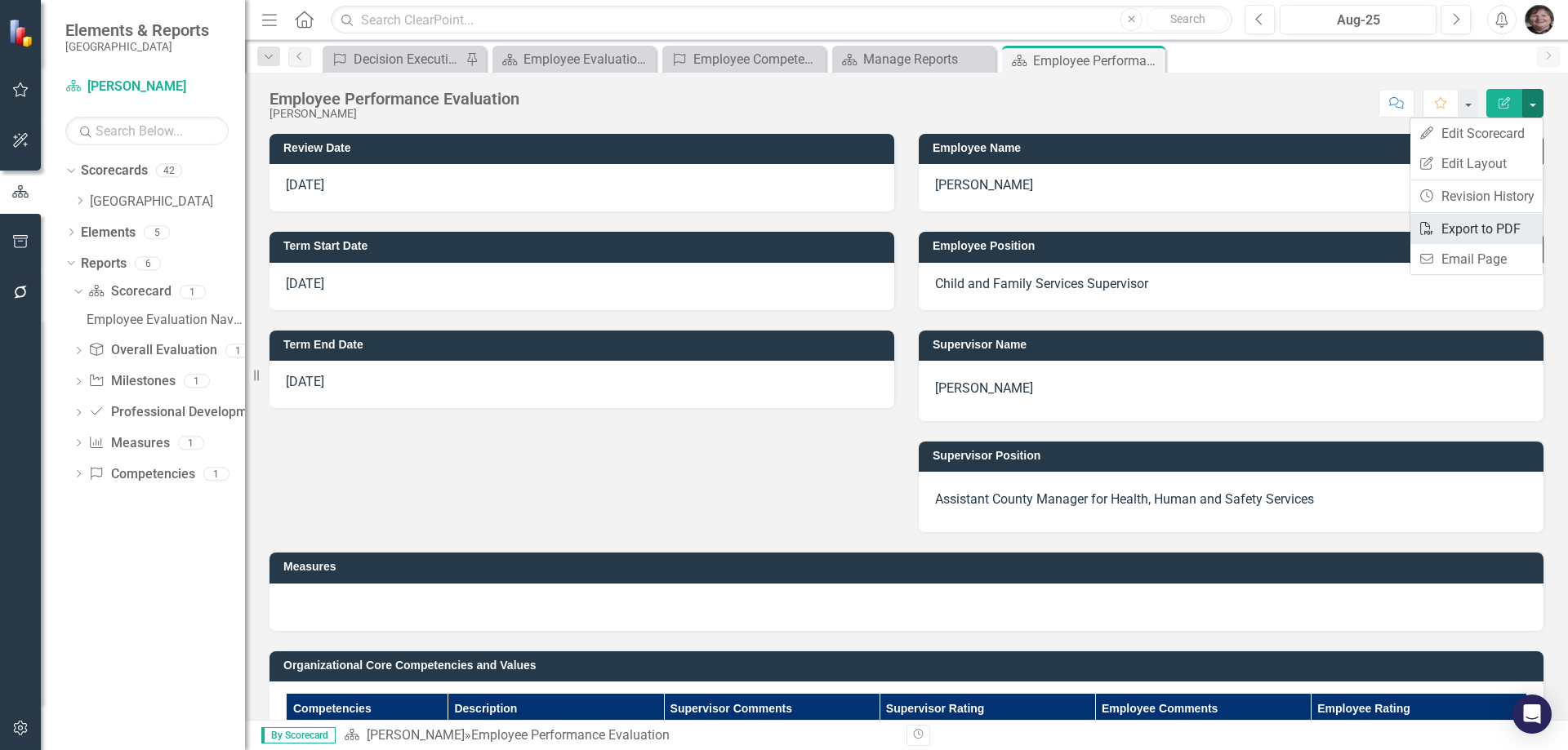
click at [1456, 228] on link "PDF Export to PDF" at bounding box center [1477, 229] width 133 height 30
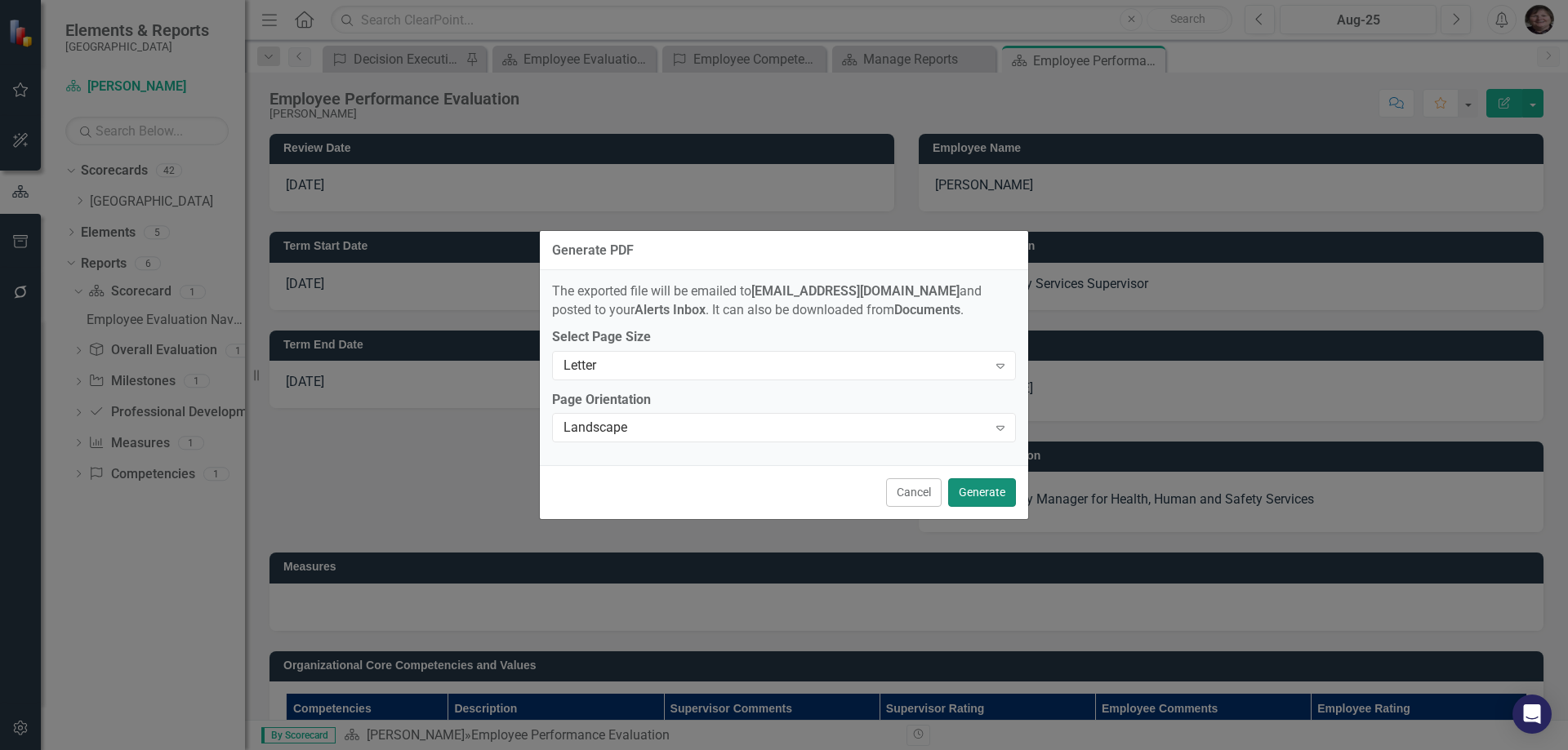
click at [970, 501] on button "Generate" at bounding box center [981, 492] width 68 height 29
